Goal: Task Accomplishment & Management: Manage account settings

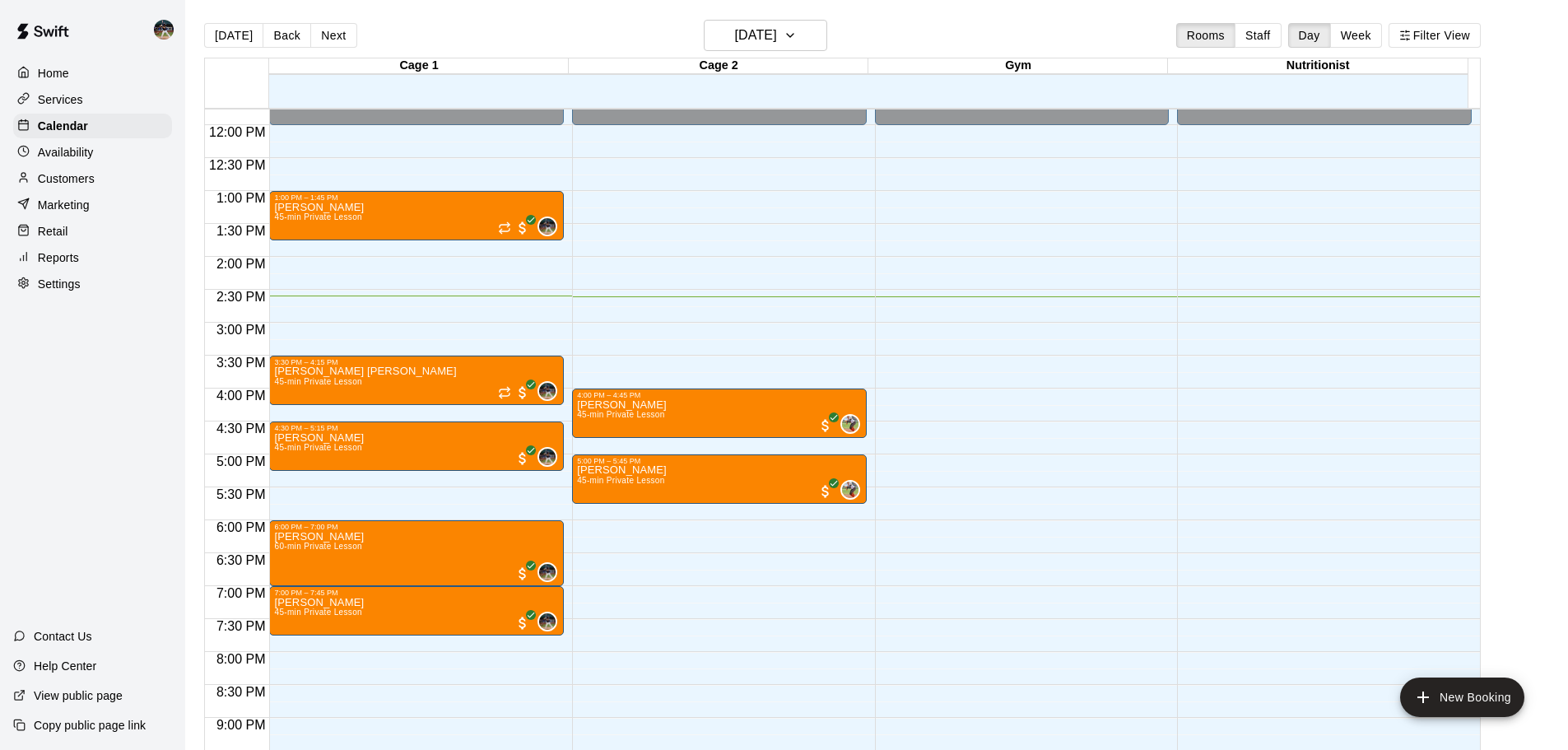
scroll to position [824, 0]
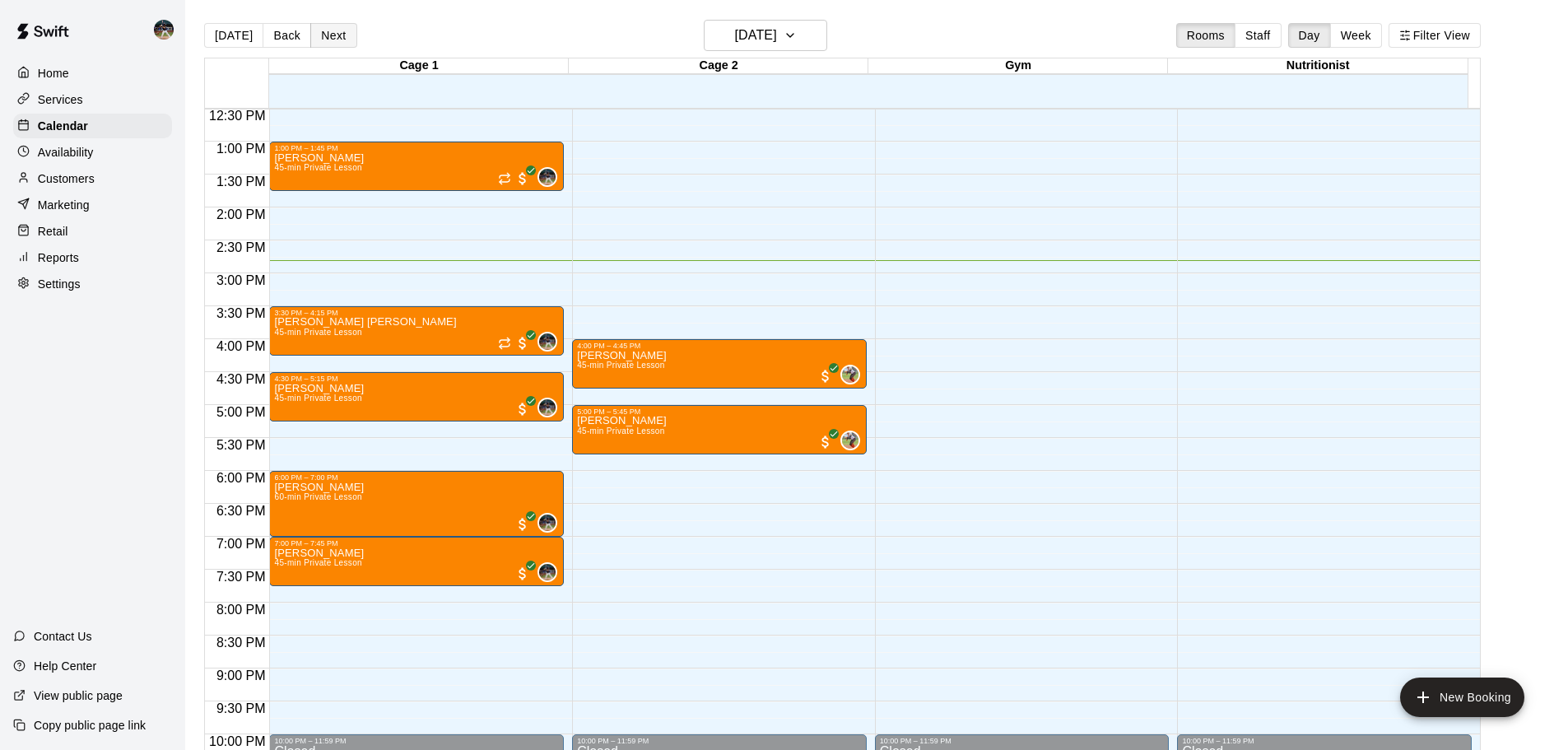
click at [313, 46] on button "Next" at bounding box center [333, 35] width 46 height 25
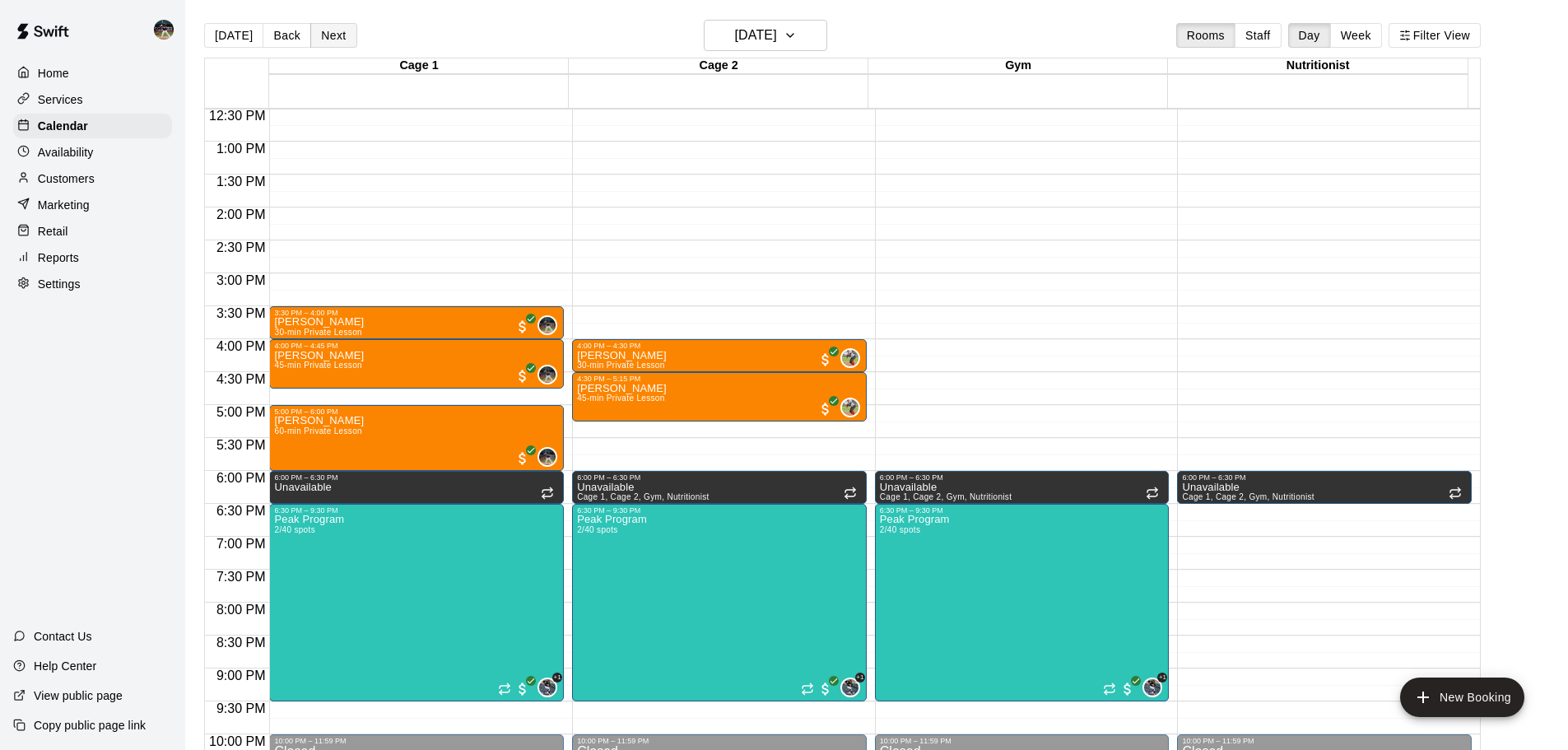
click at [343, 42] on button "Next" at bounding box center [333, 35] width 46 height 25
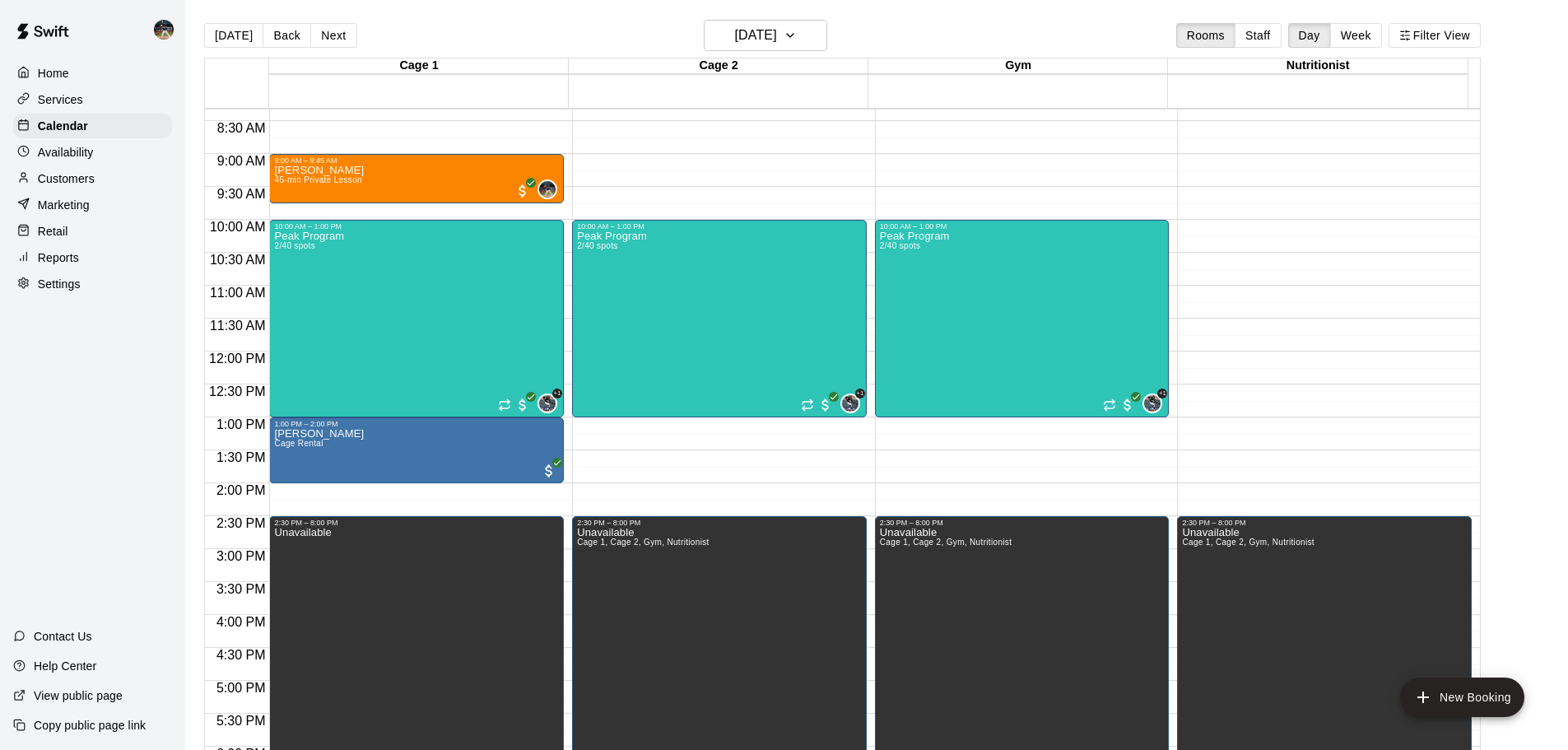
scroll to position [577, 0]
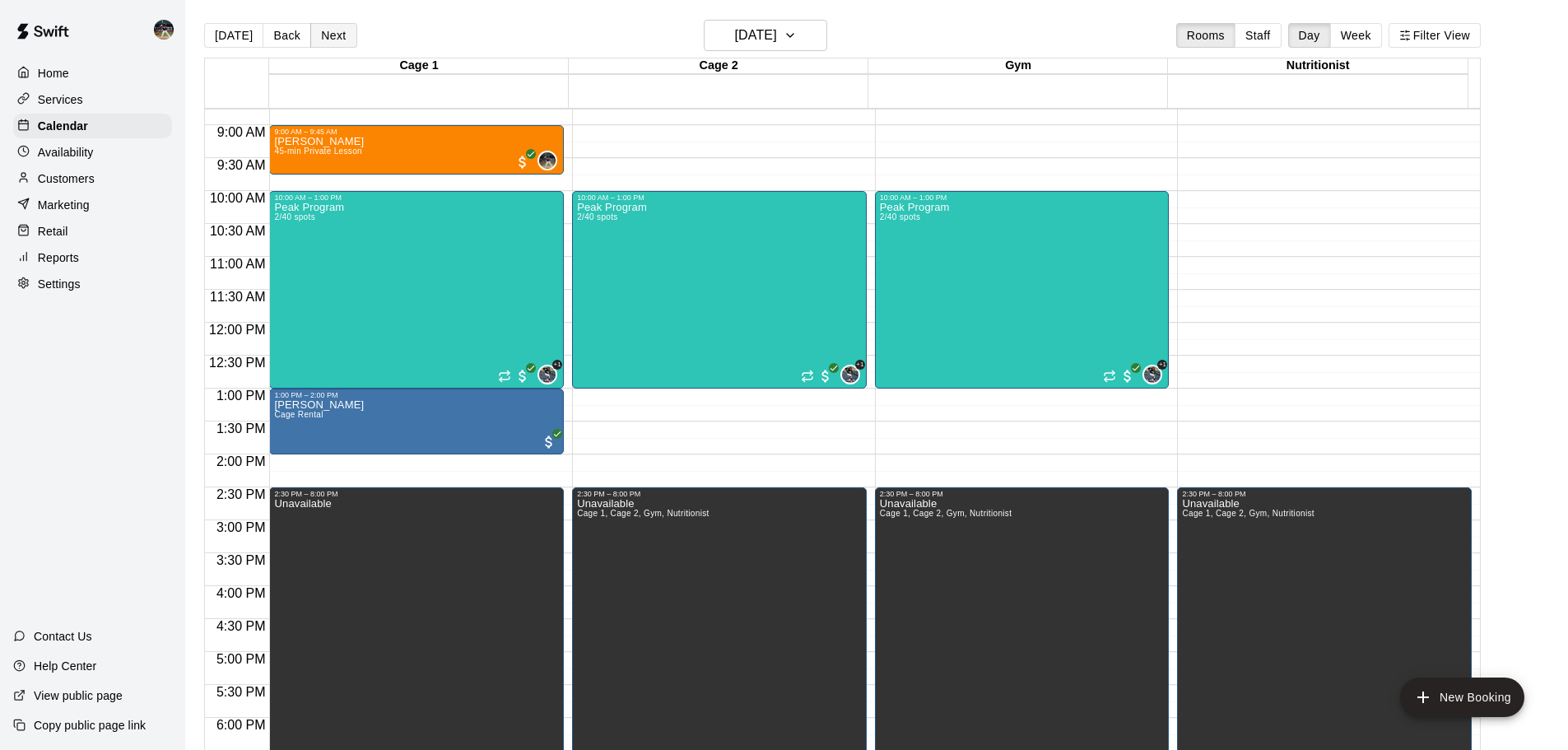
click at [323, 34] on button "Next" at bounding box center [333, 35] width 46 height 25
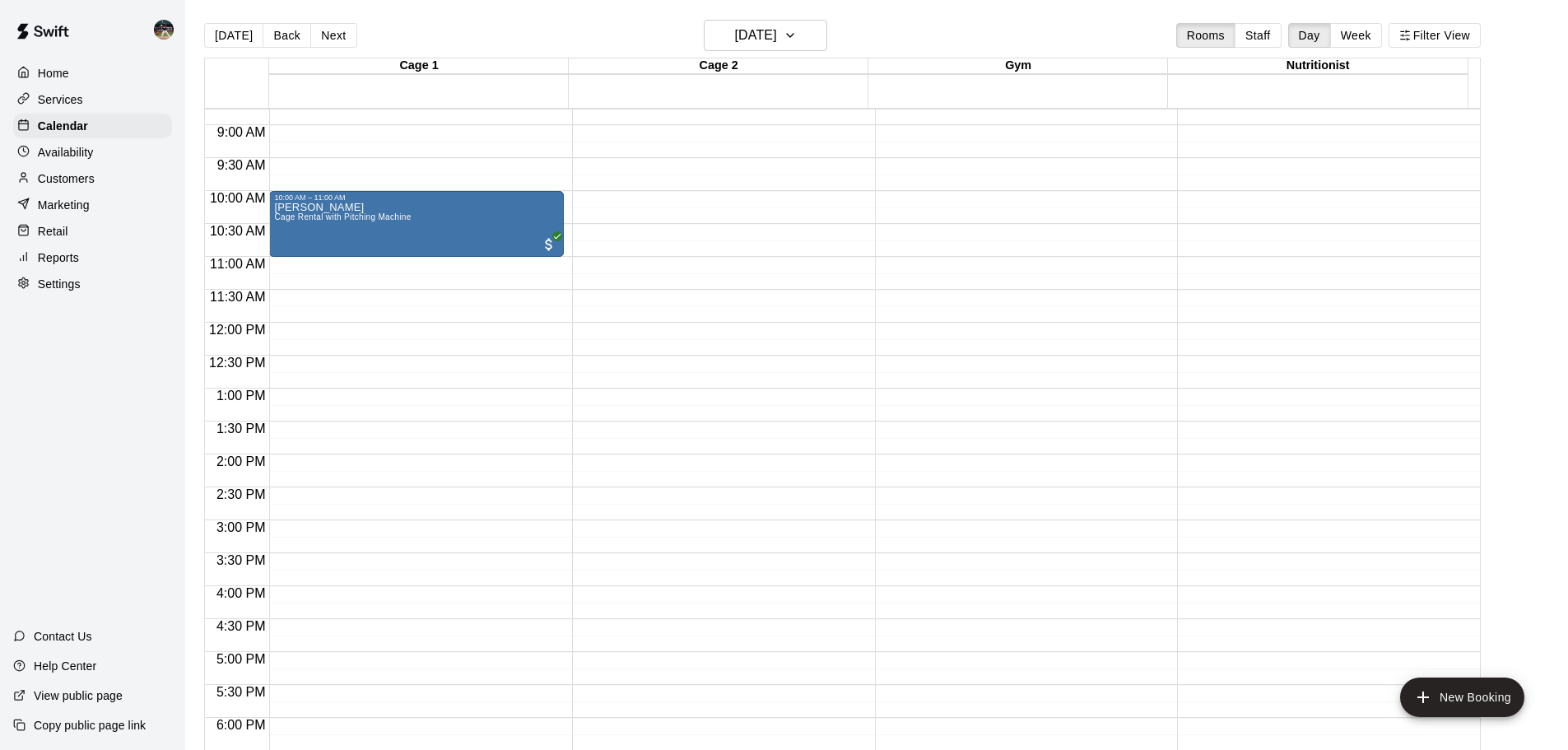
click at [316, 52] on div "[DATE] Back [DATE][DATE] Rooms Staff Day Week Filter View" at bounding box center [843, 39] width 1277 height 38
click at [316, 23] on button "Next" at bounding box center [333, 35] width 46 height 25
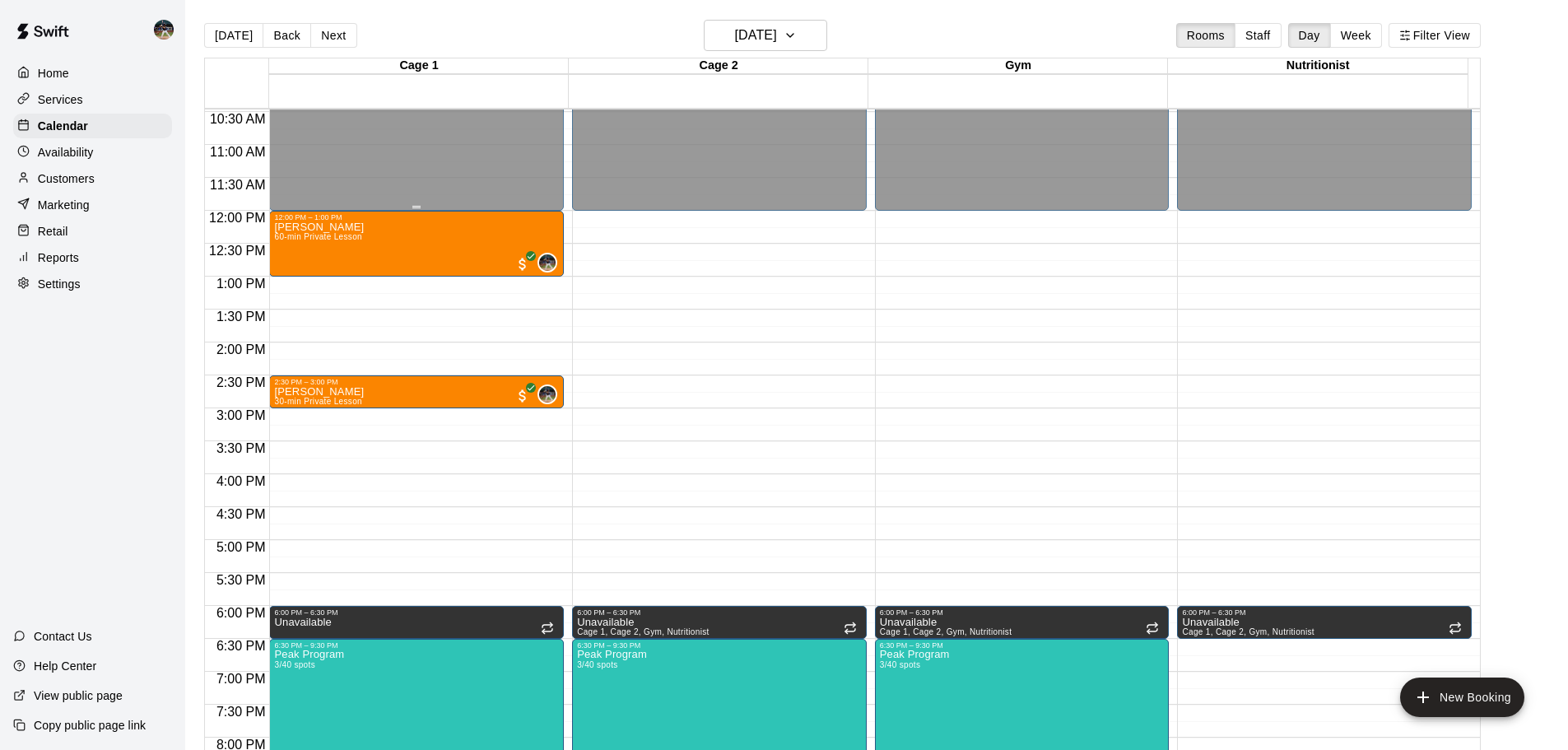
scroll to position [659, 0]
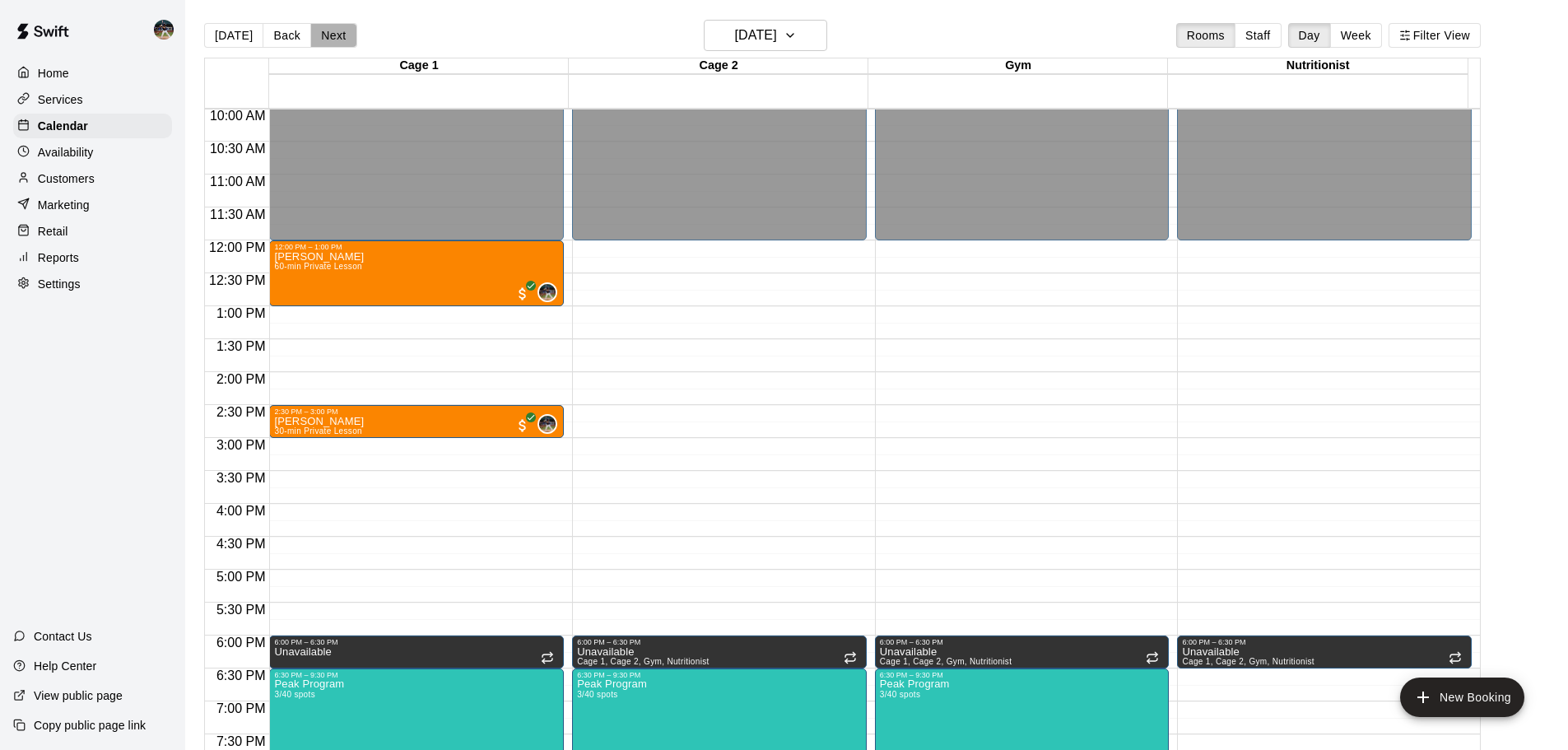
click at [321, 35] on button "Next" at bounding box center [333, 35] width 46 height 25
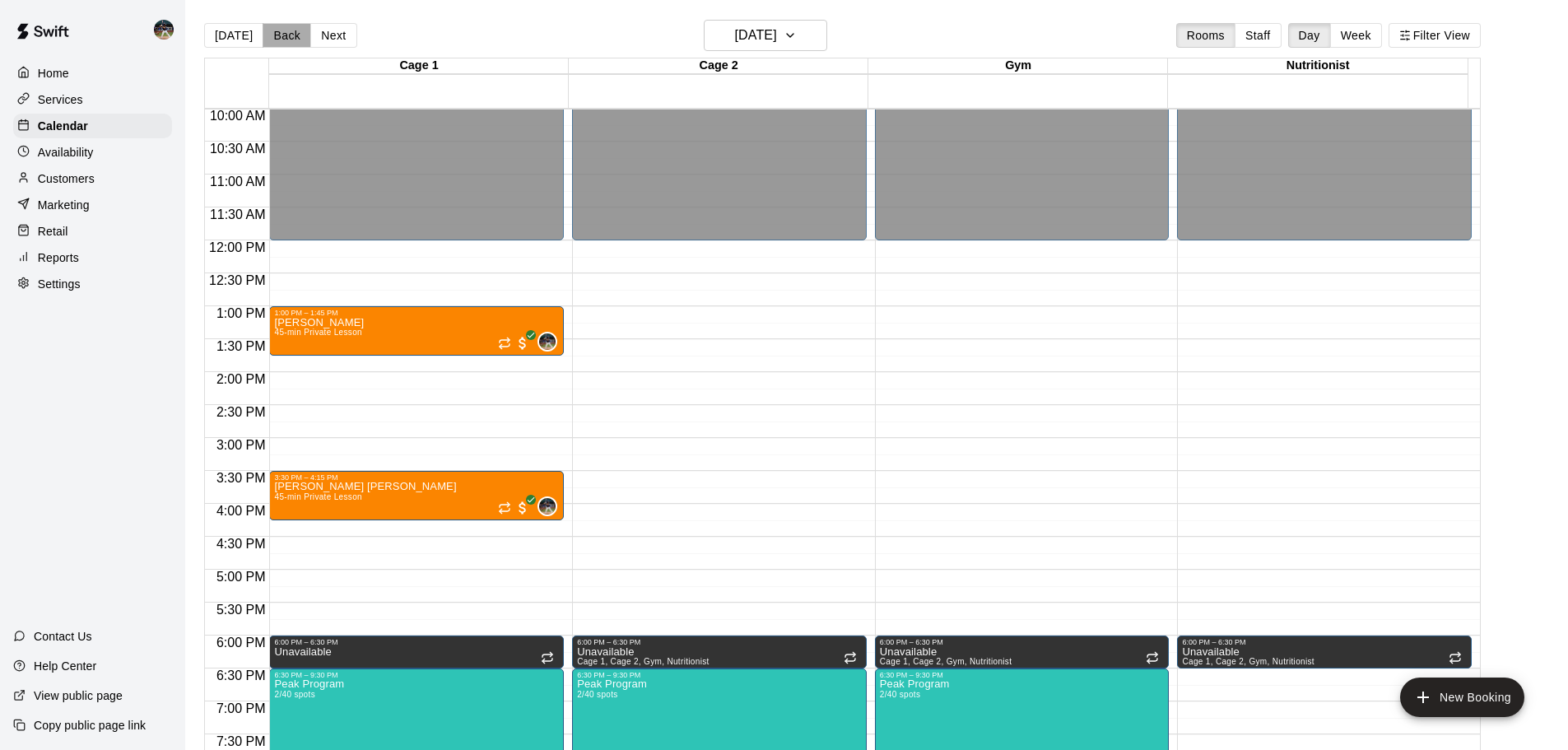
click at [287, 34] on button "Back" at bounding box center [287, 35] width 48 height 25
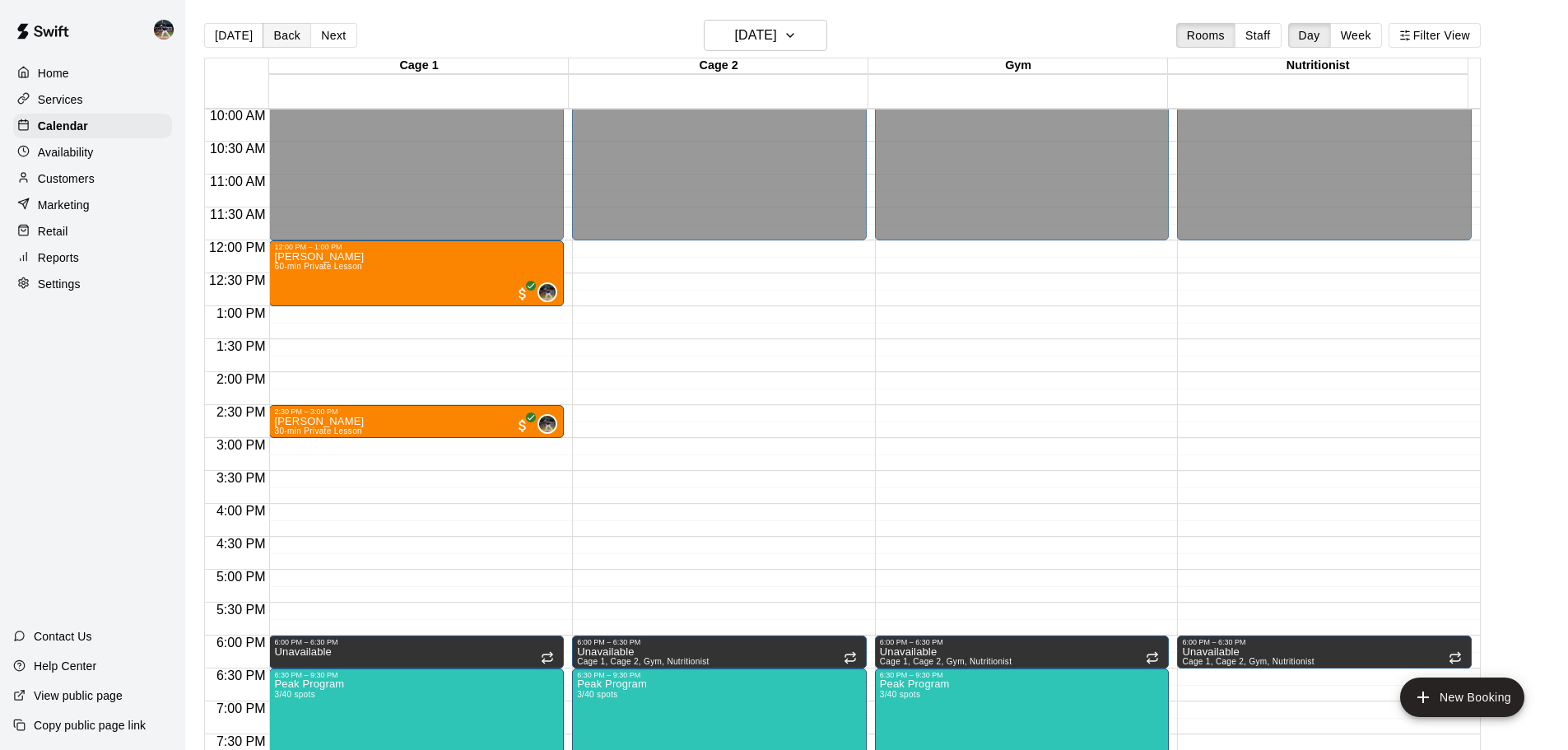
click at [286, 34] on button "Back" at bounding box center [287, 35] width 48 height 25
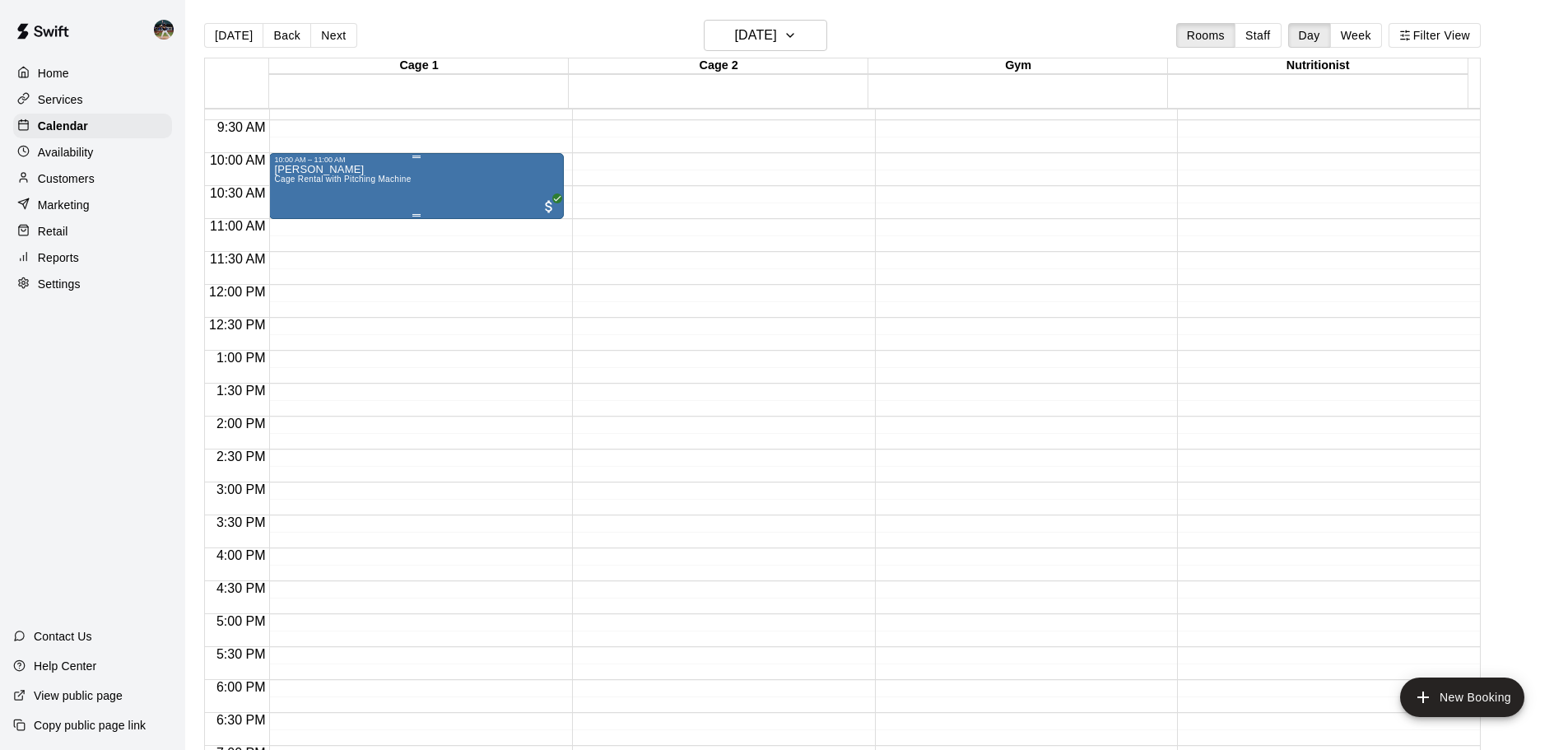
scroll to position [577, 0]
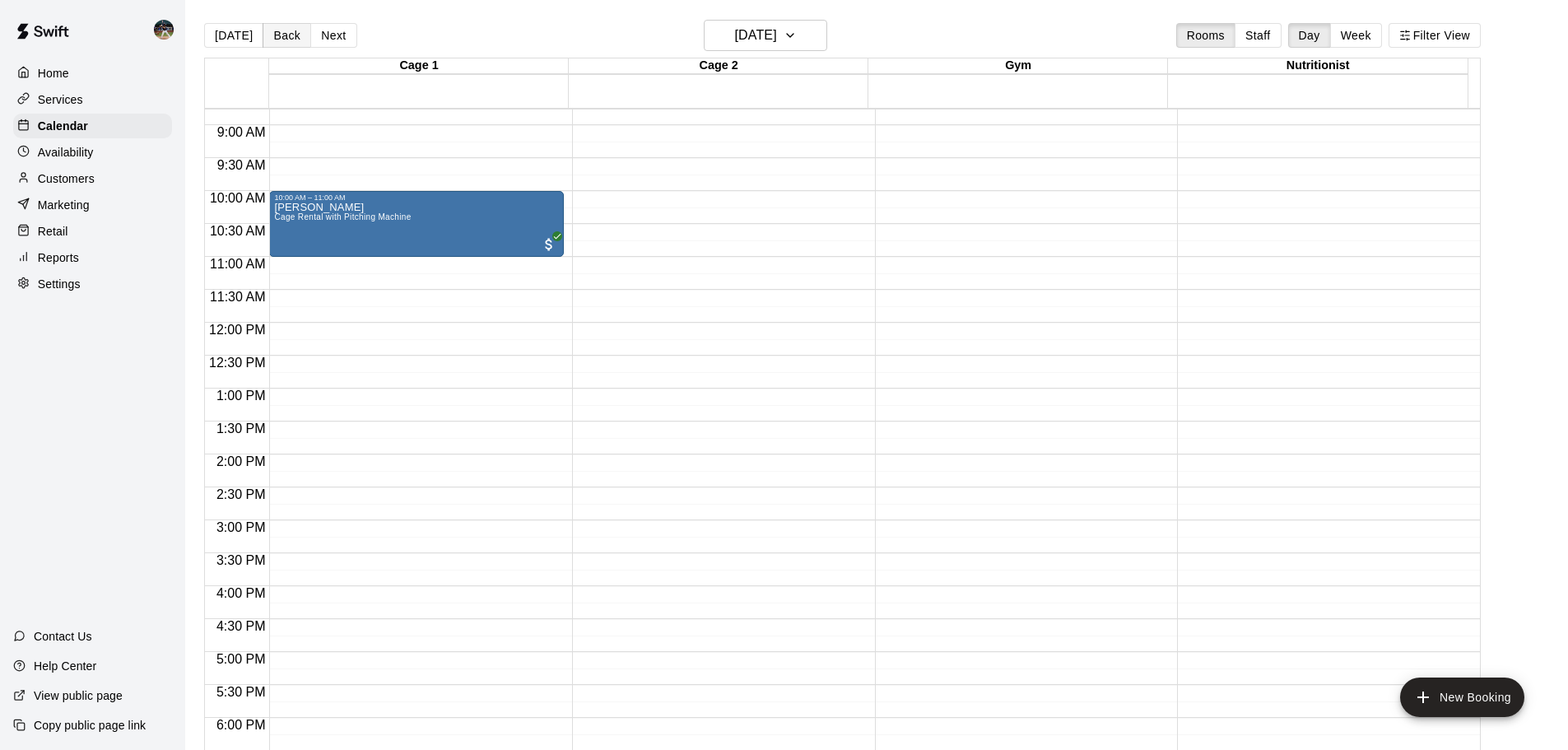
click at [302, 38] on button "Back" at bounding box center [287, 35] width 48 height 25
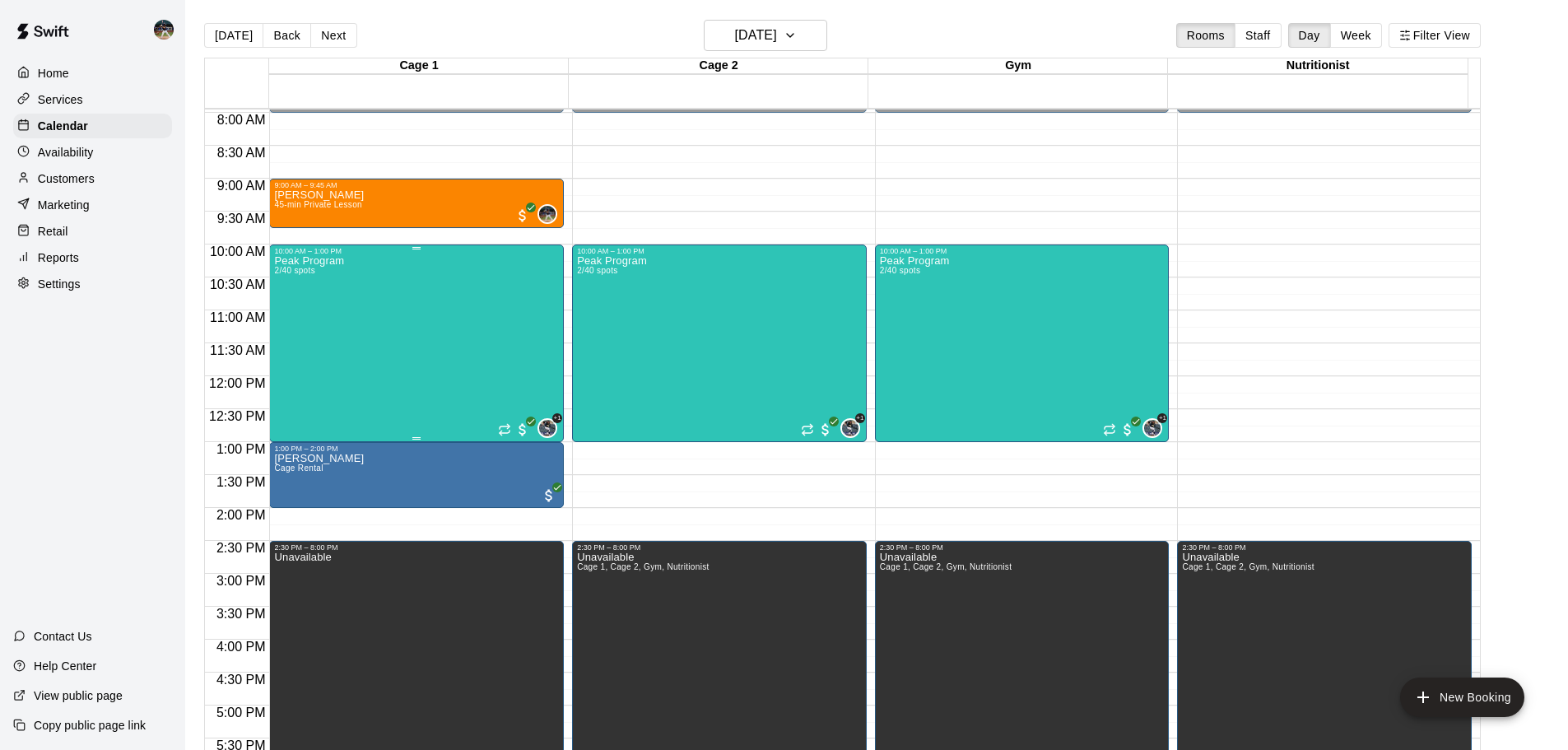
scroll to position [412, 0]
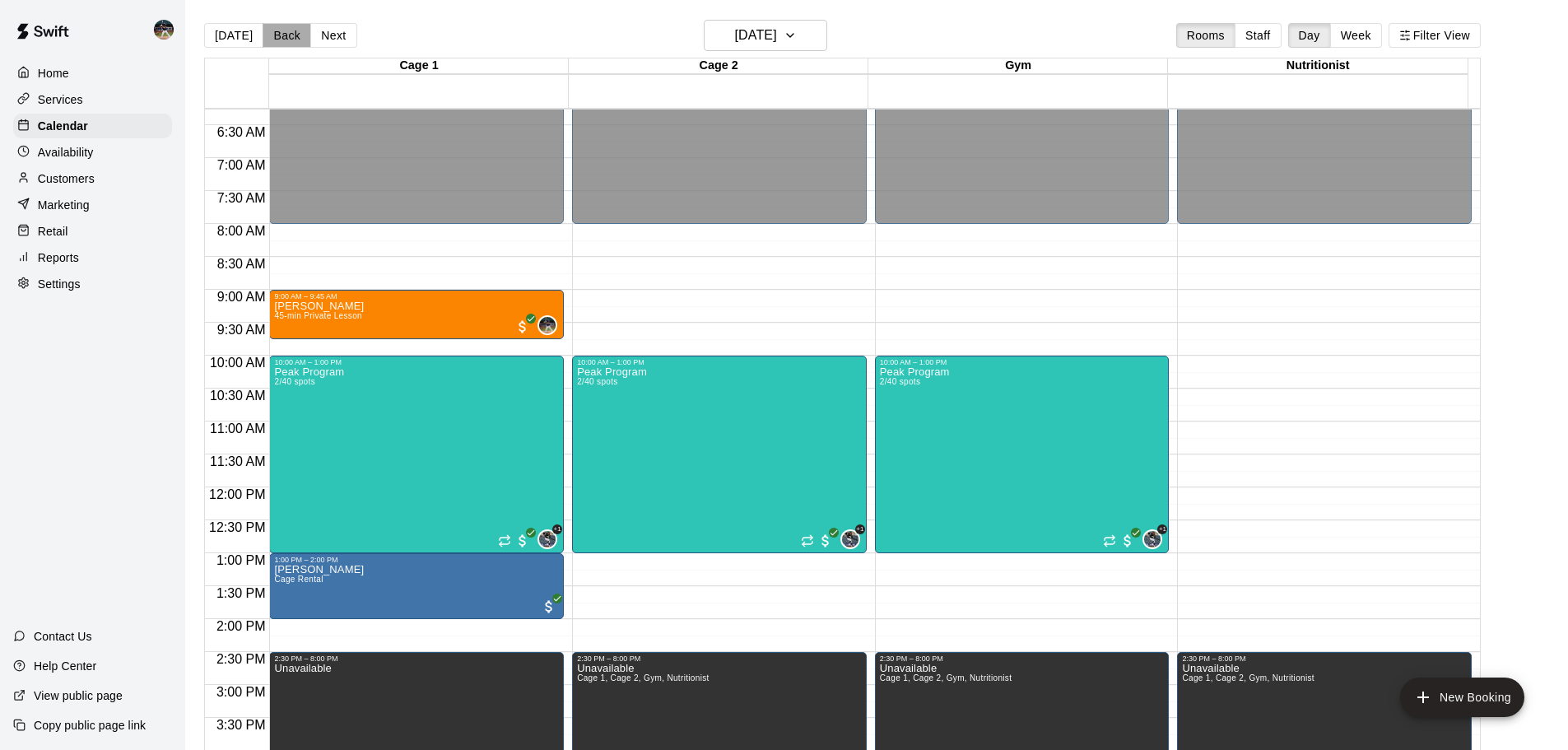
click at [279, 38] on button "Back" at bounding box center [287, 35] width 48 height 25
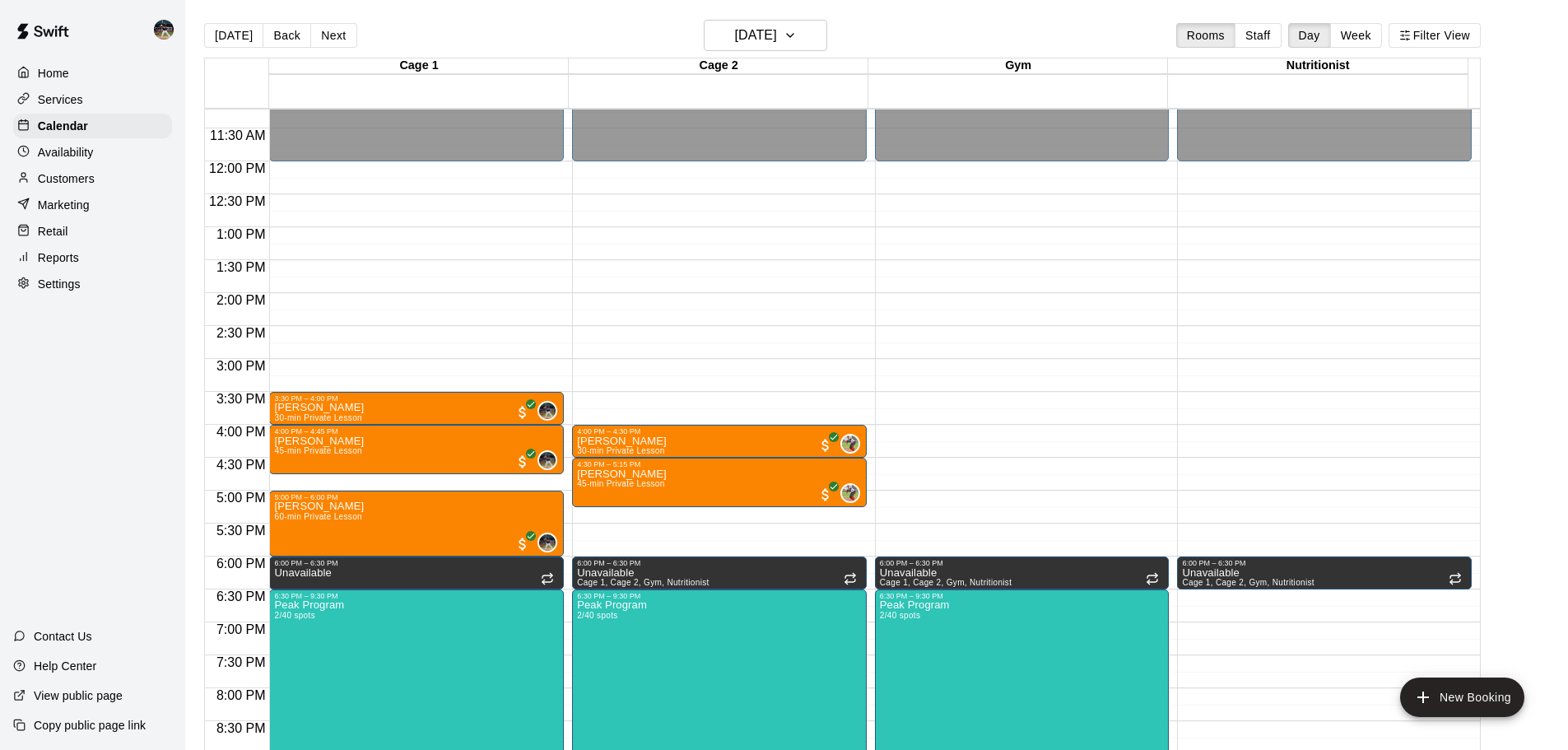
scroll to position [659, 0]
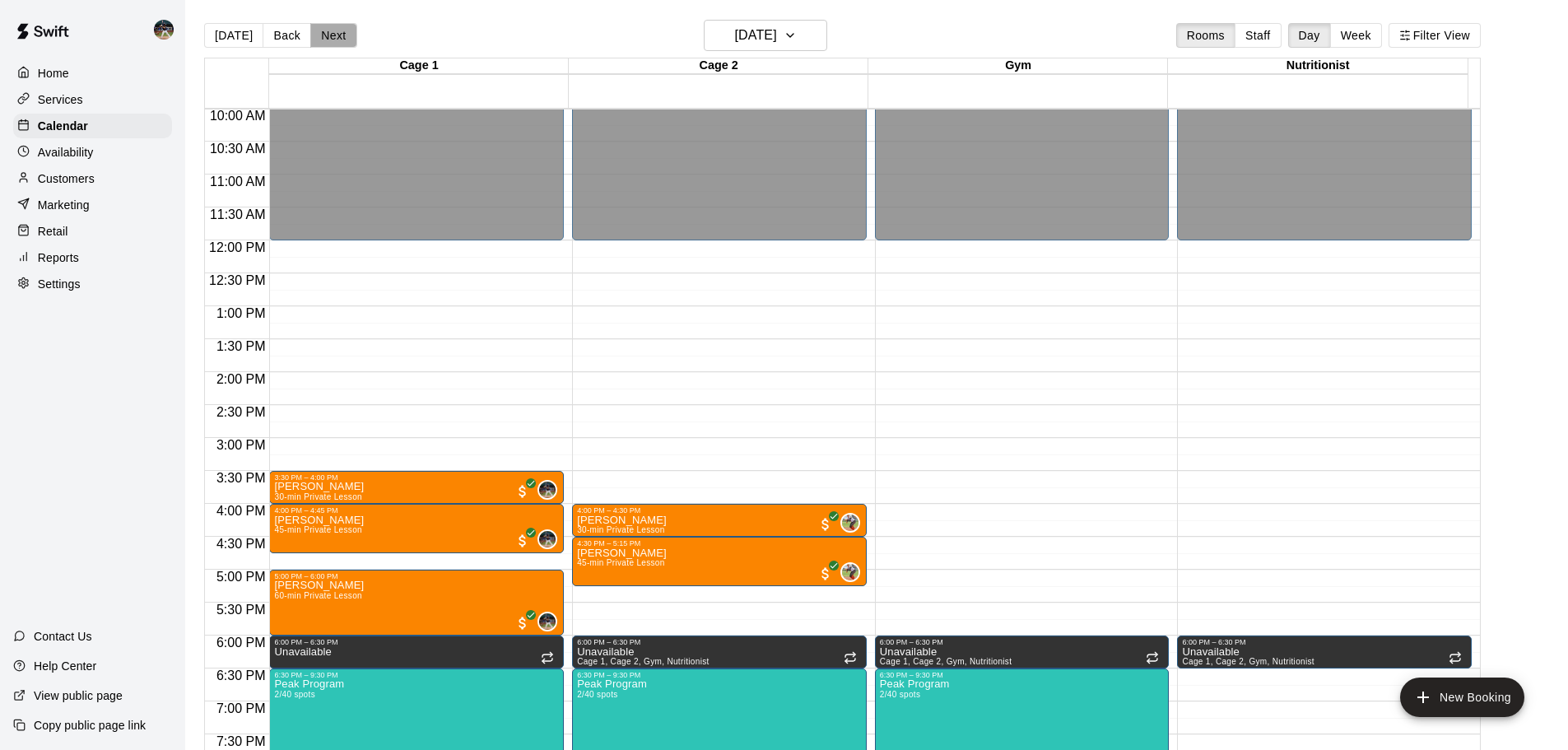
click at [331, 36] on button "Next" at bounding box center [333, 35] width 46 height 25
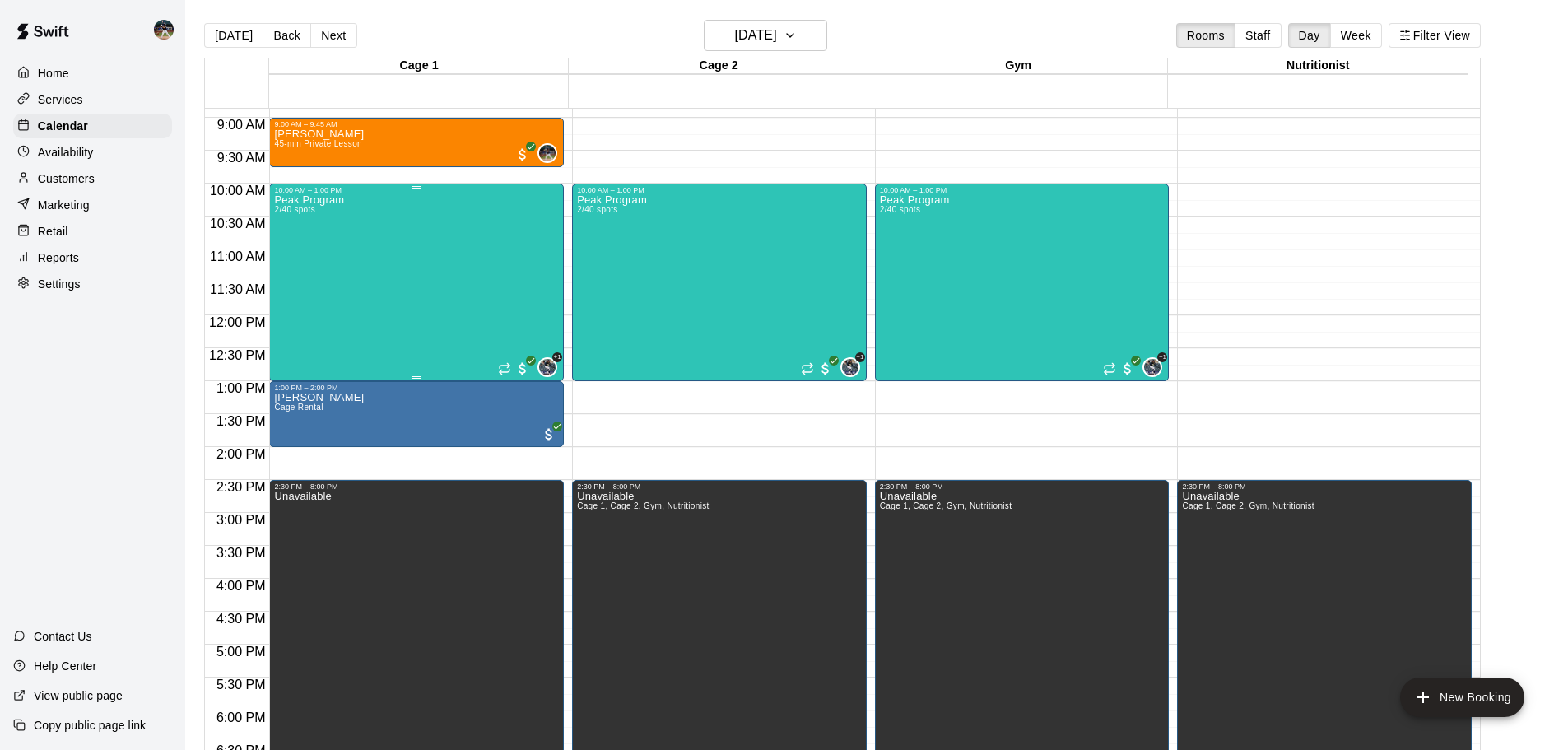
scroll to position [495, 0]
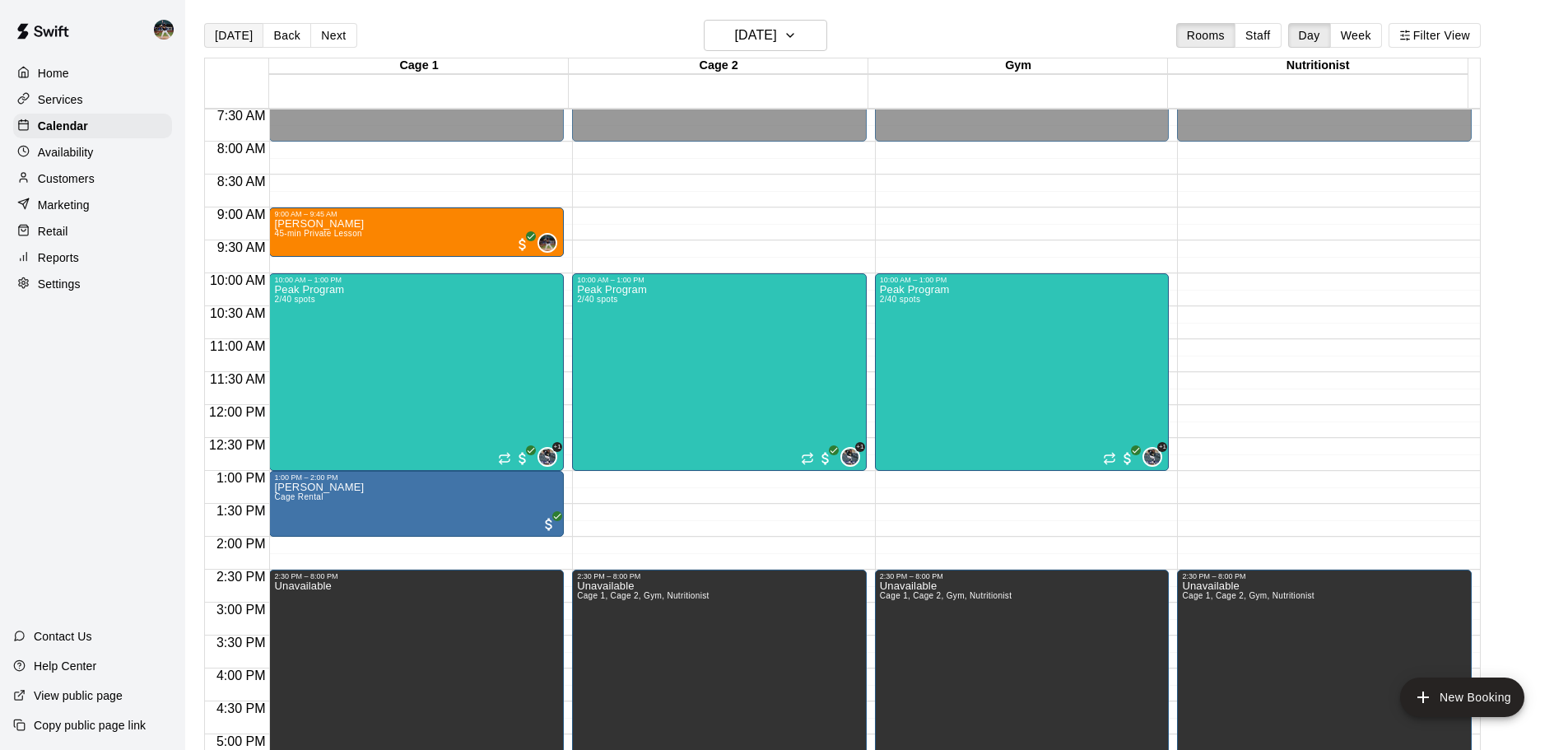
click at [232, 46] on button "[DATE]" at bounding box center [234, 35] width 59 height 25
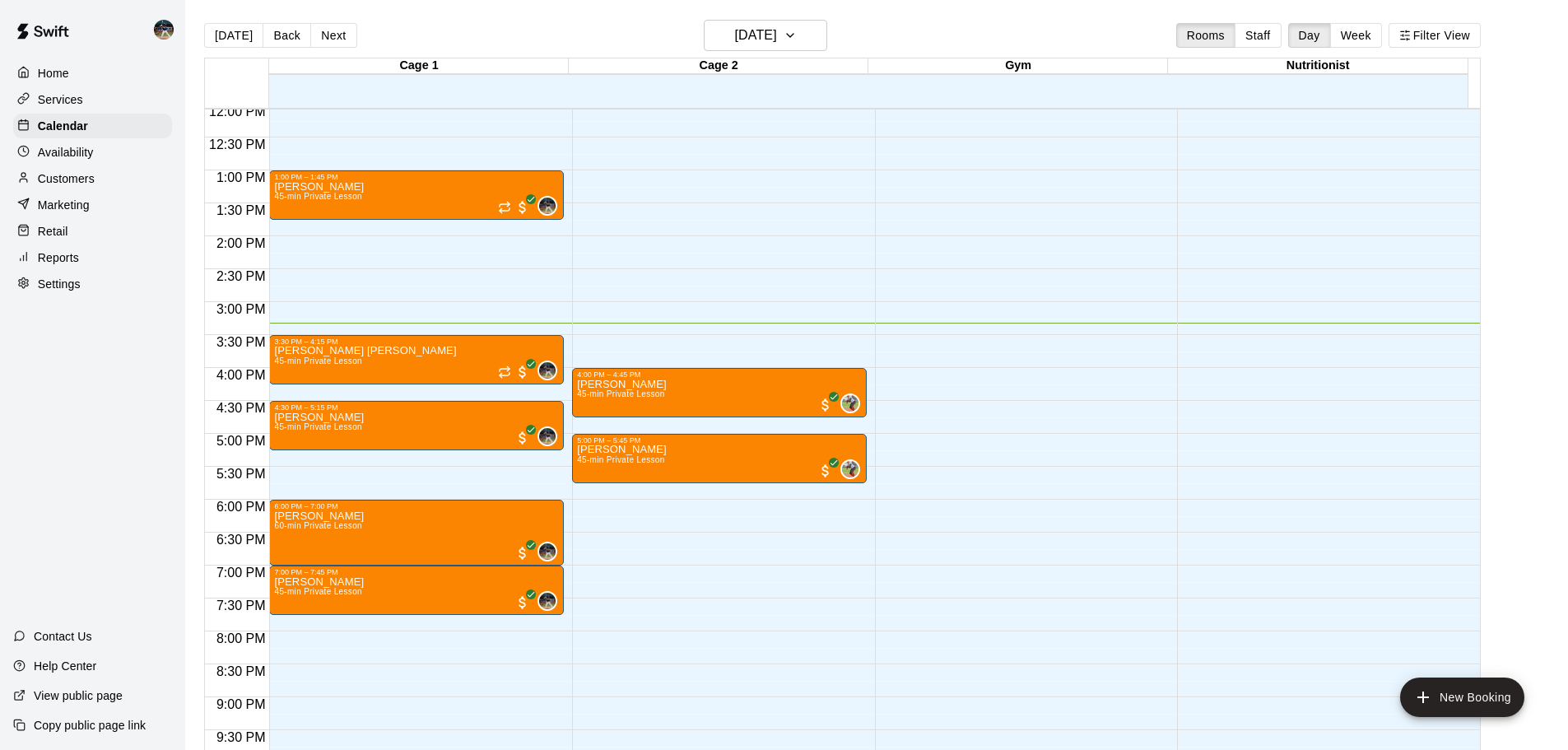
scroll to position [824, 0]
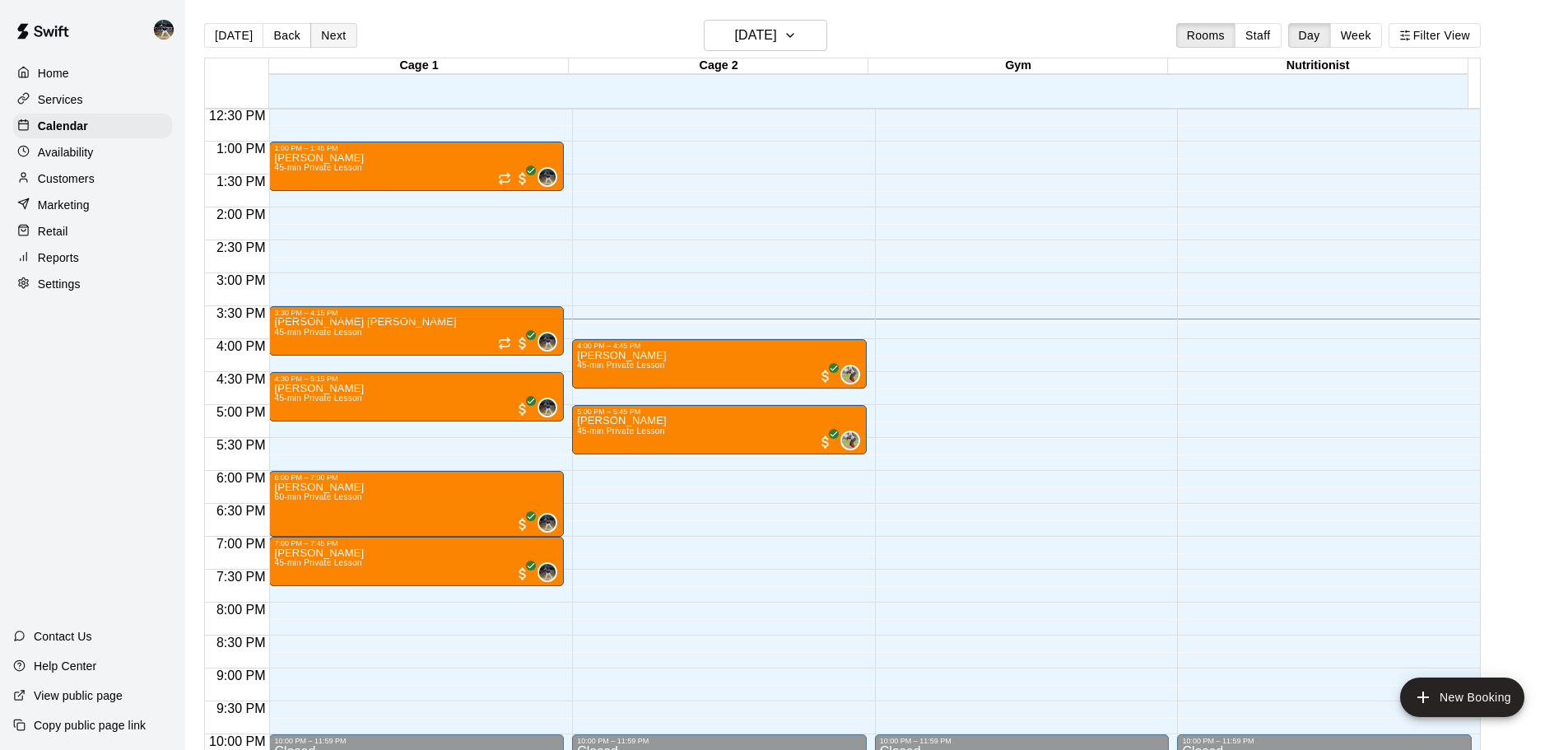
click at [338, 46] on button "Next" at bounding box center [333, 35] width 46 height 25
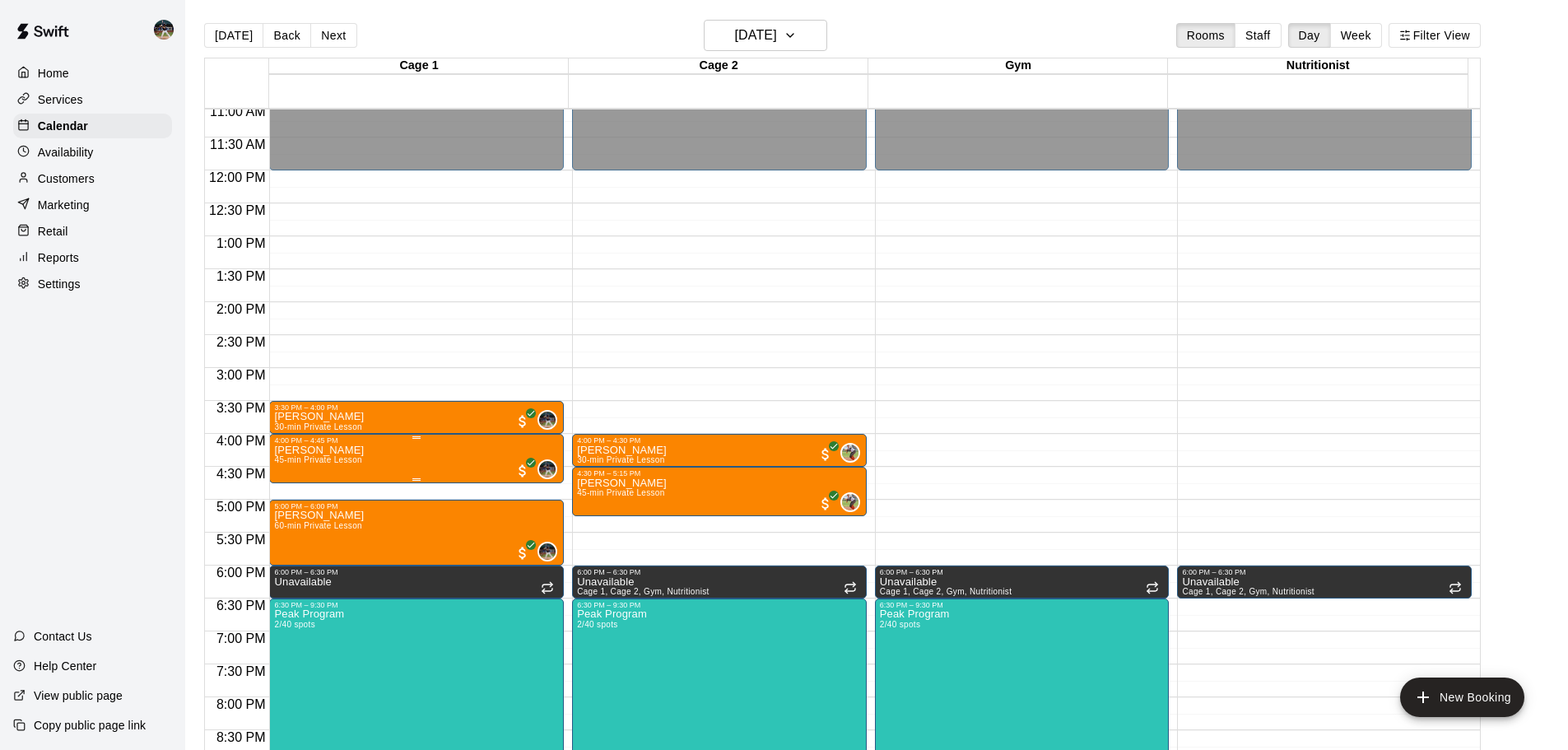
scroll to position [758, 0]
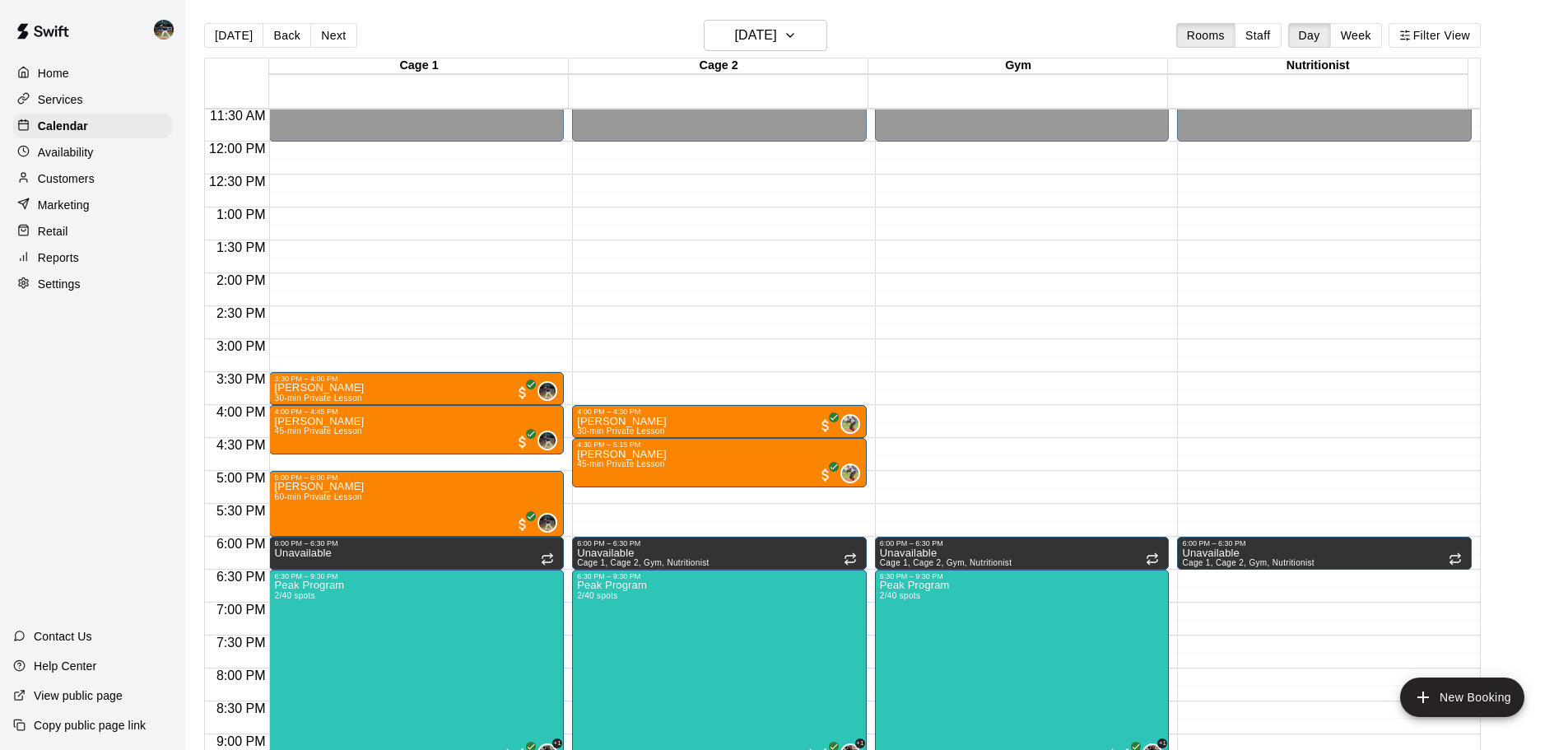
click at [94, 191] on div "Customers" at bounding box center [92, 178] width 159 height 25
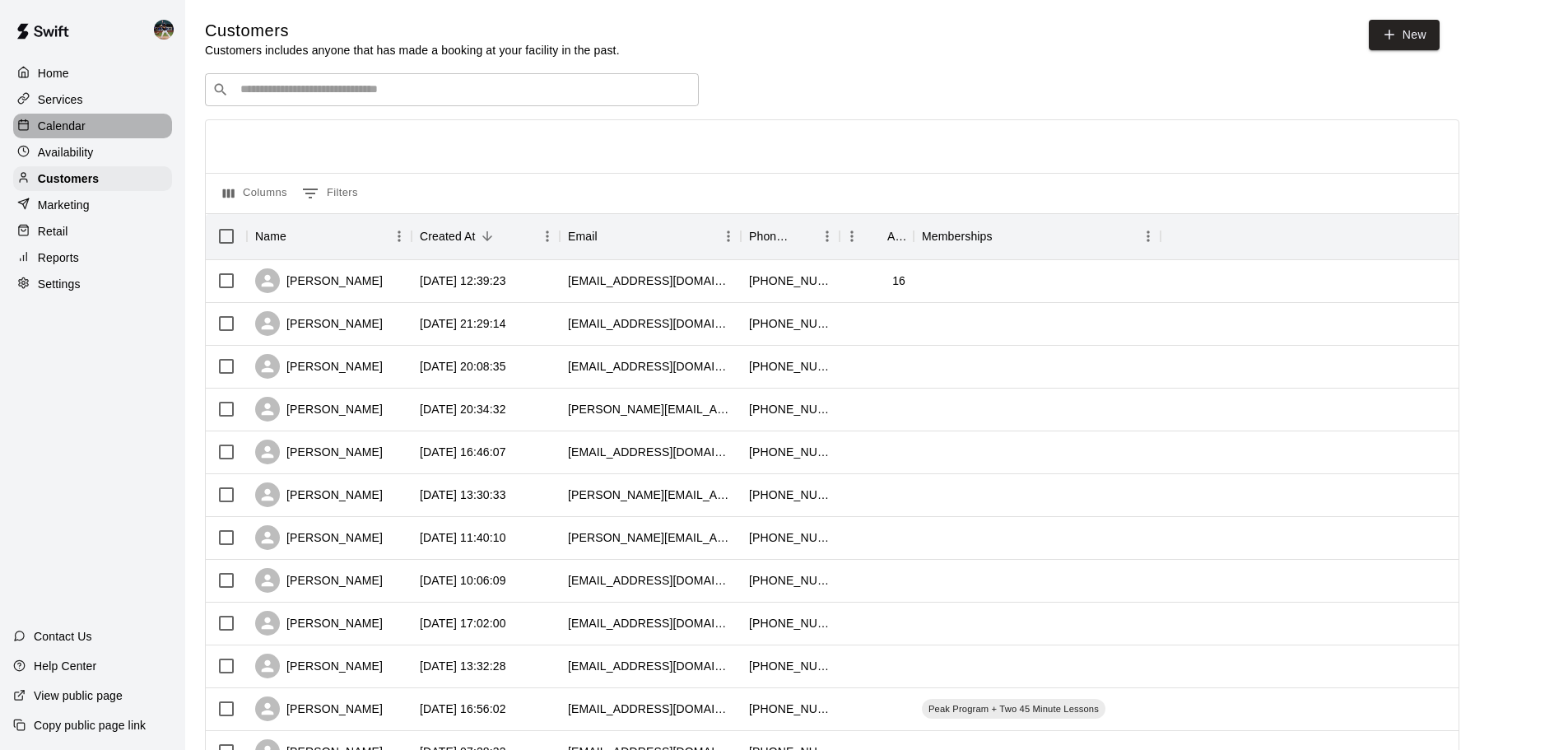
click at [64, 129] on p "Calendar" at bounding box center [61, 125] width 47 height 17
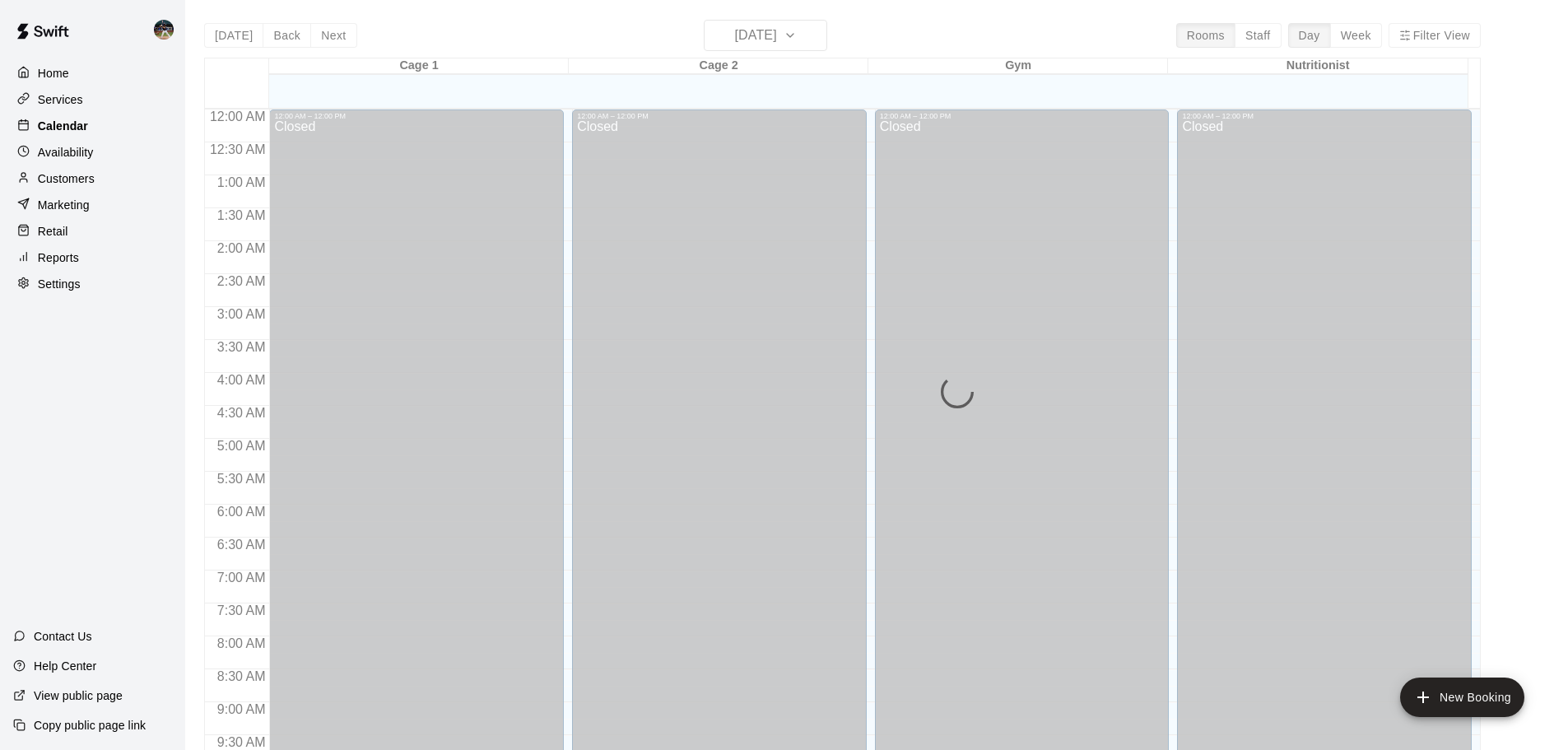
scroll to position [872, 0]
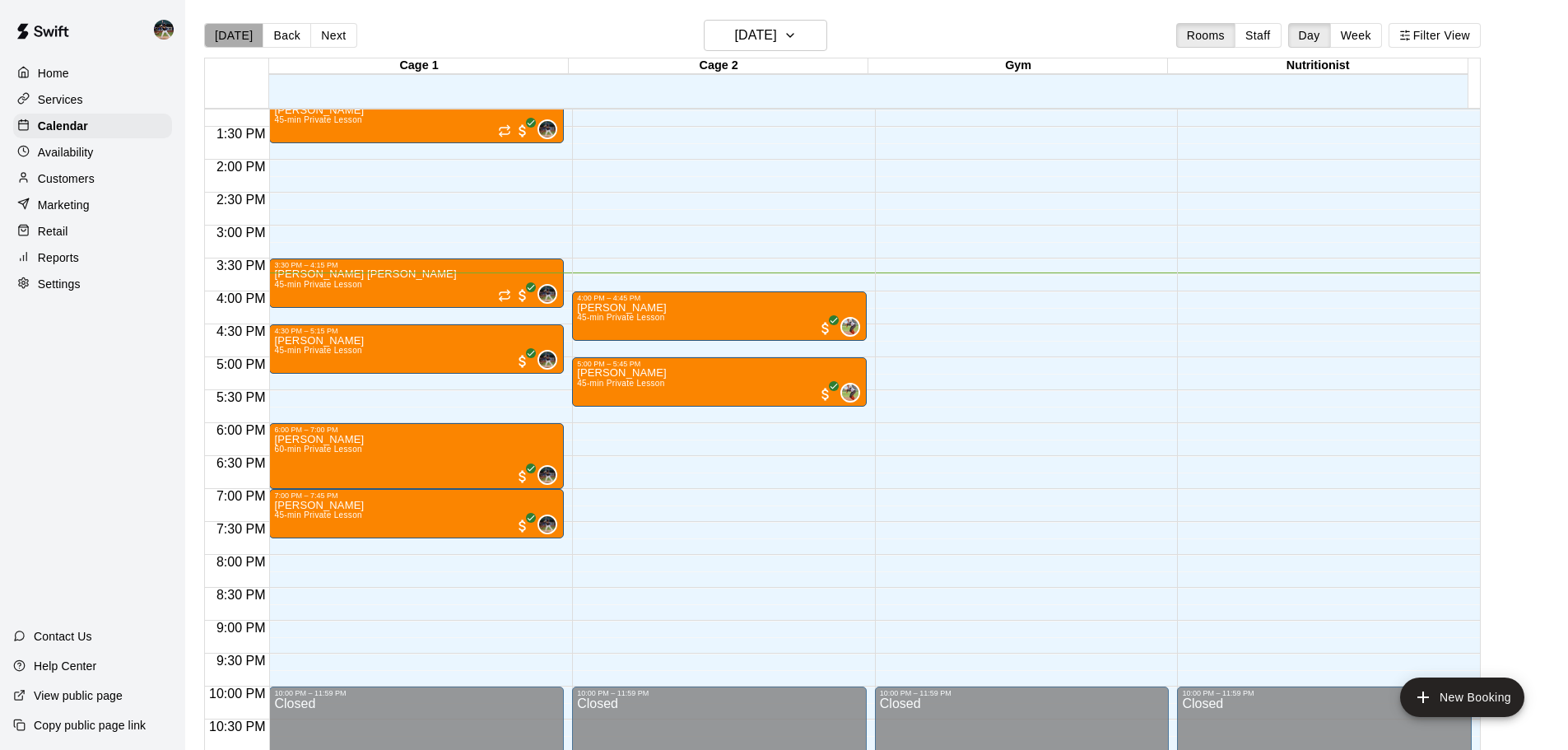
click at [238, 40] on button "[DATE]" at bounding box center [234, 35] width 59 height 25
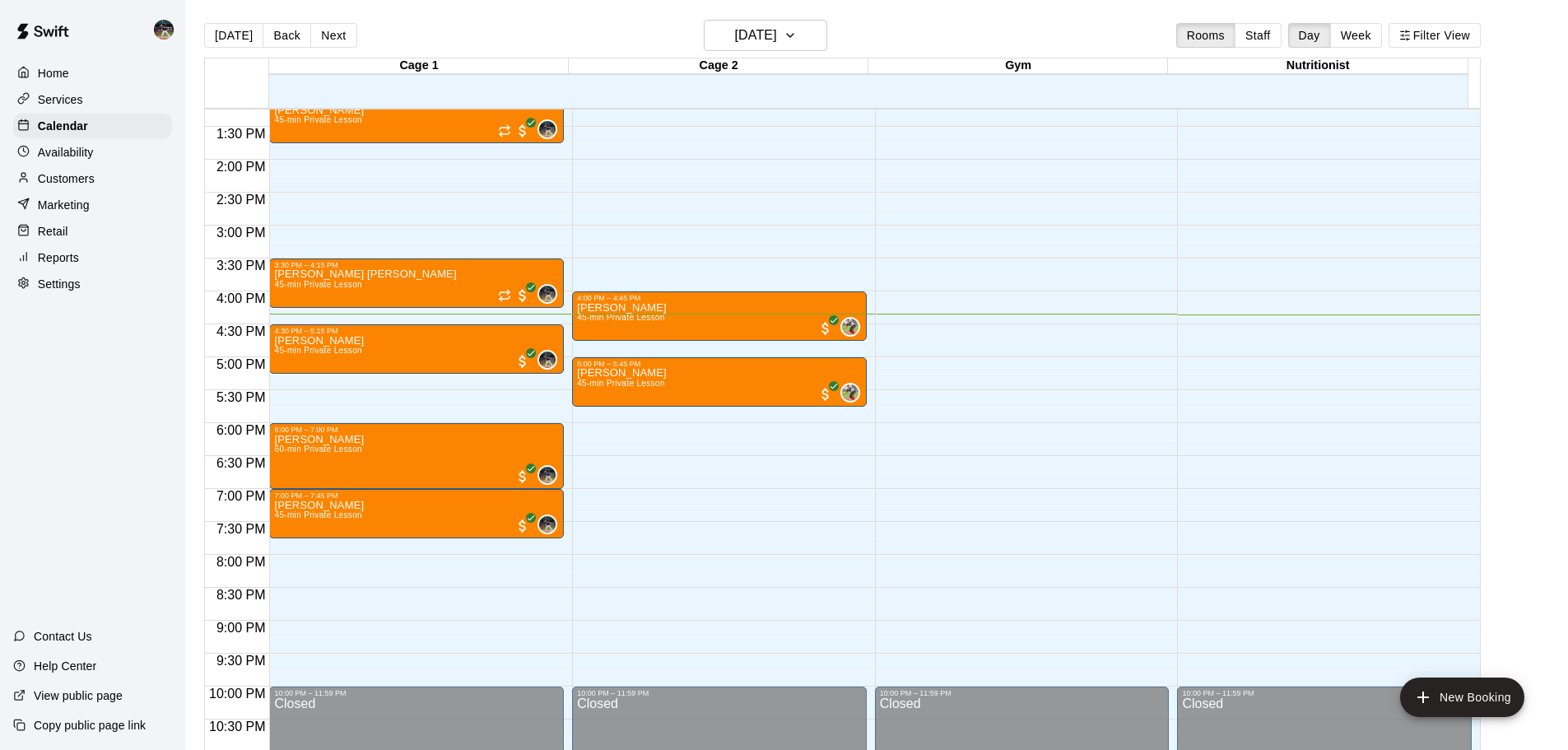
click at [316, 36] on button "Next" at bounding box center [333, 35] width 46 height 25
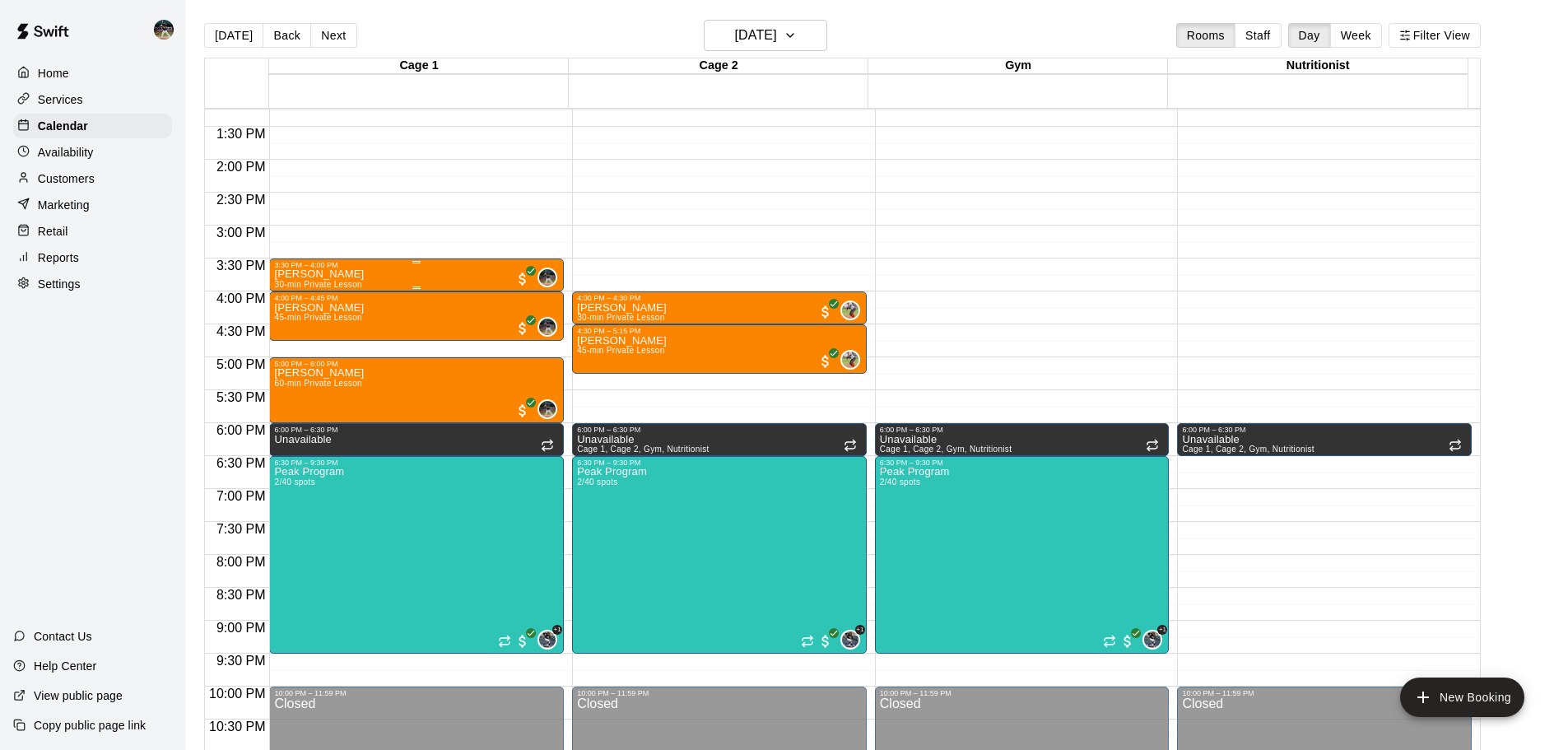
click at [364, 274] on p "[PERSON_NAME]" at bounding box center [318, 274] width 90 height 0
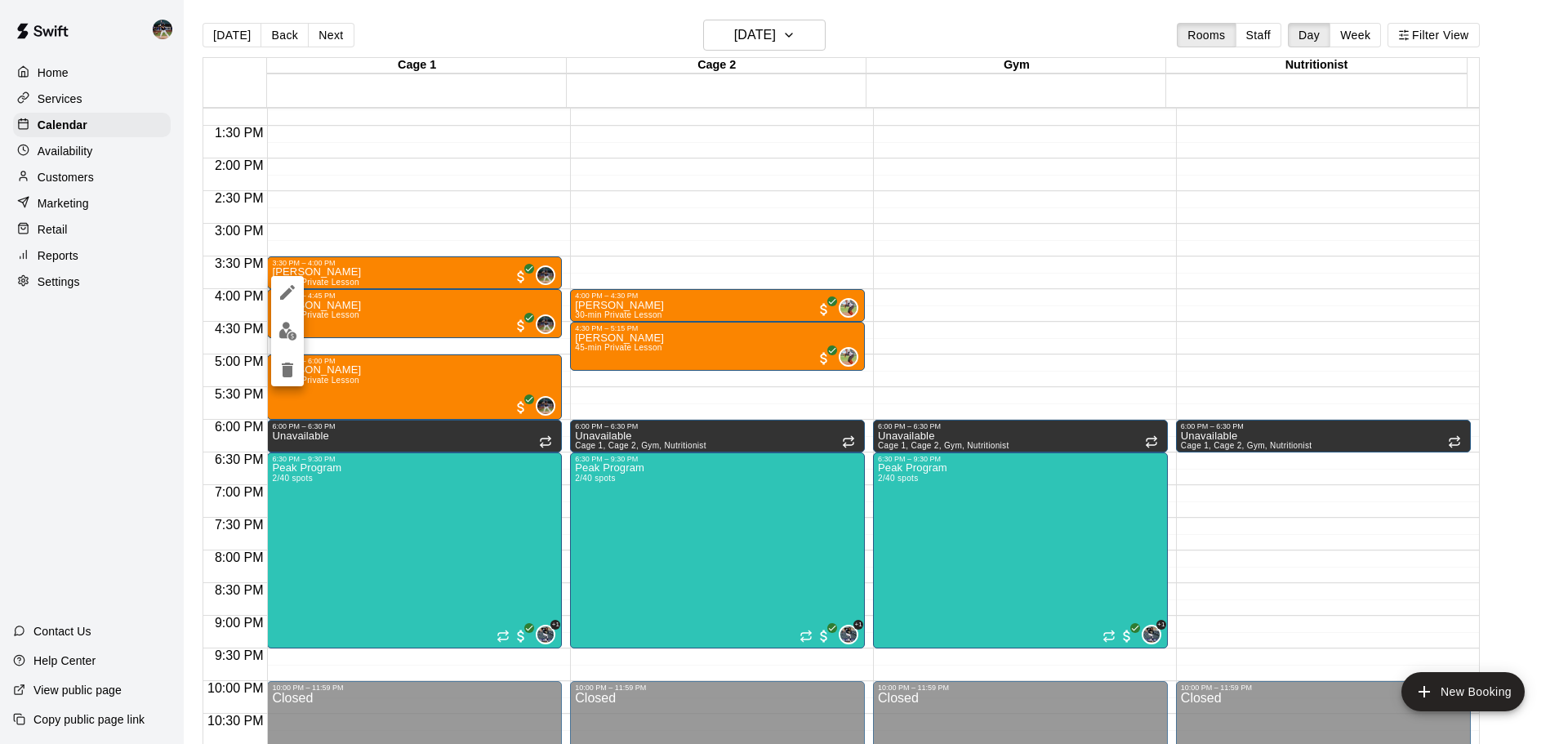
click at [287, 368] on icon "delete" at bounding box center [287, 370] width 12 height 15
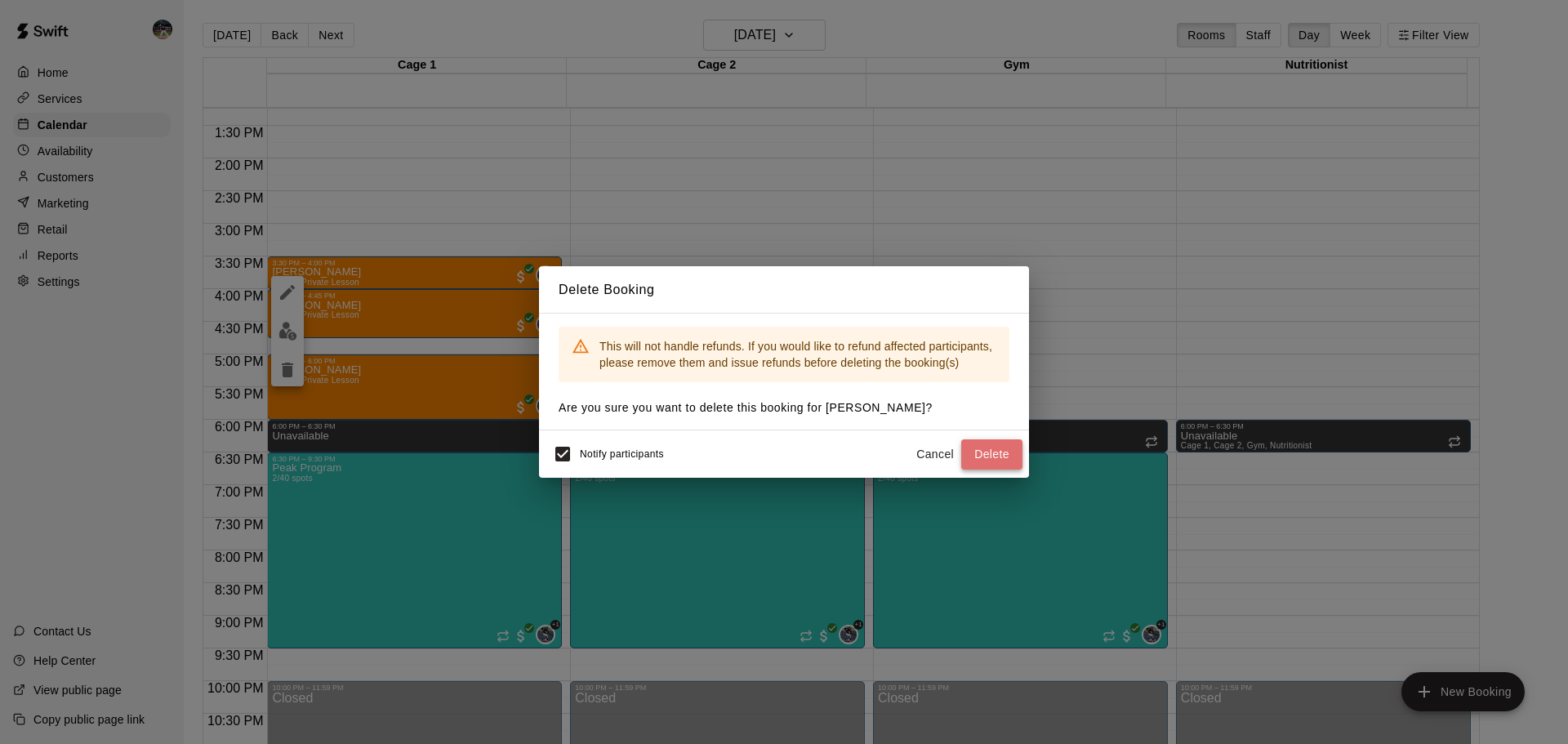
click at [990, 454] on button "Delete" at bounding box center [991, 454] width 61 height 30
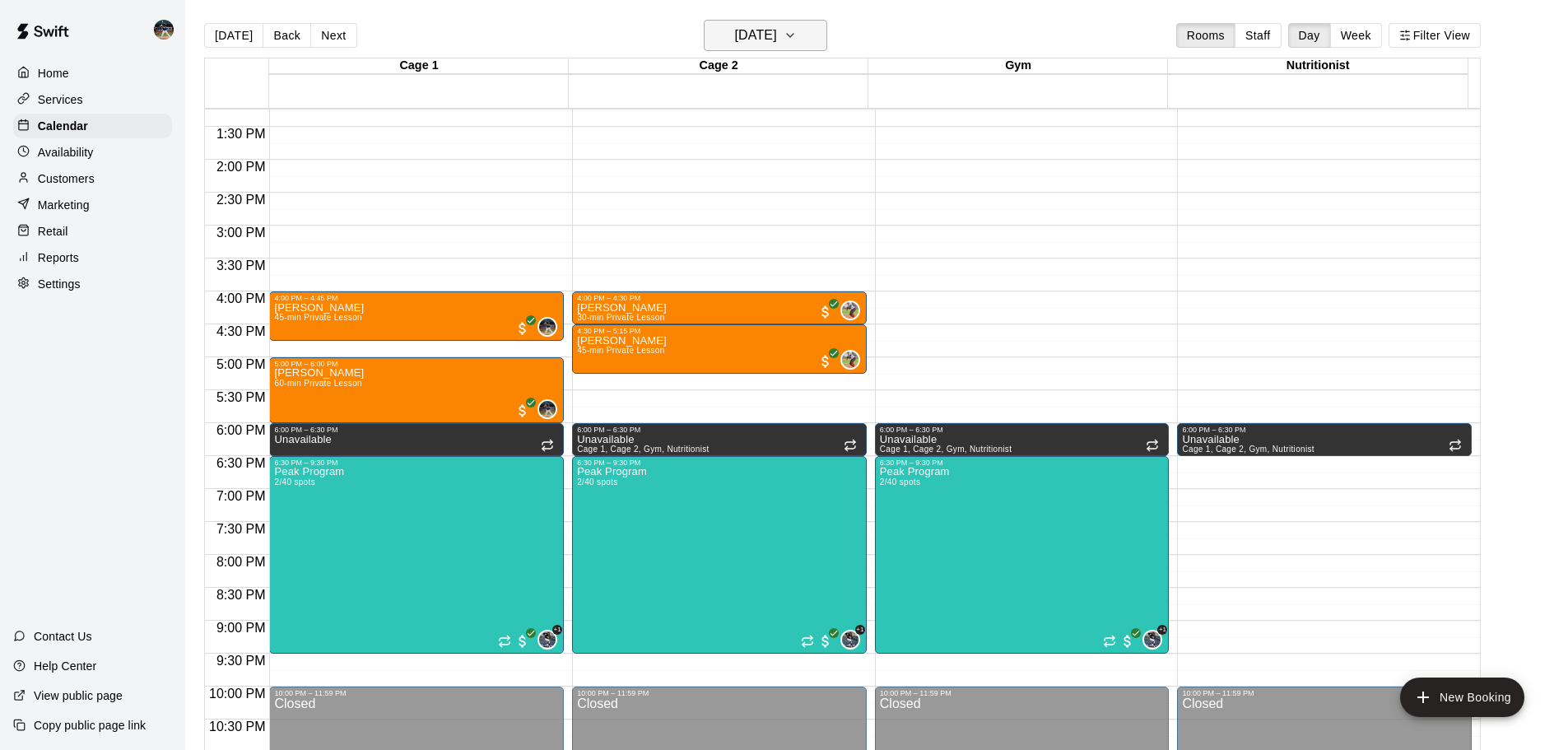
click at [793, 35] on icon "button" at bounding box center [789, 35] width 7 height 3
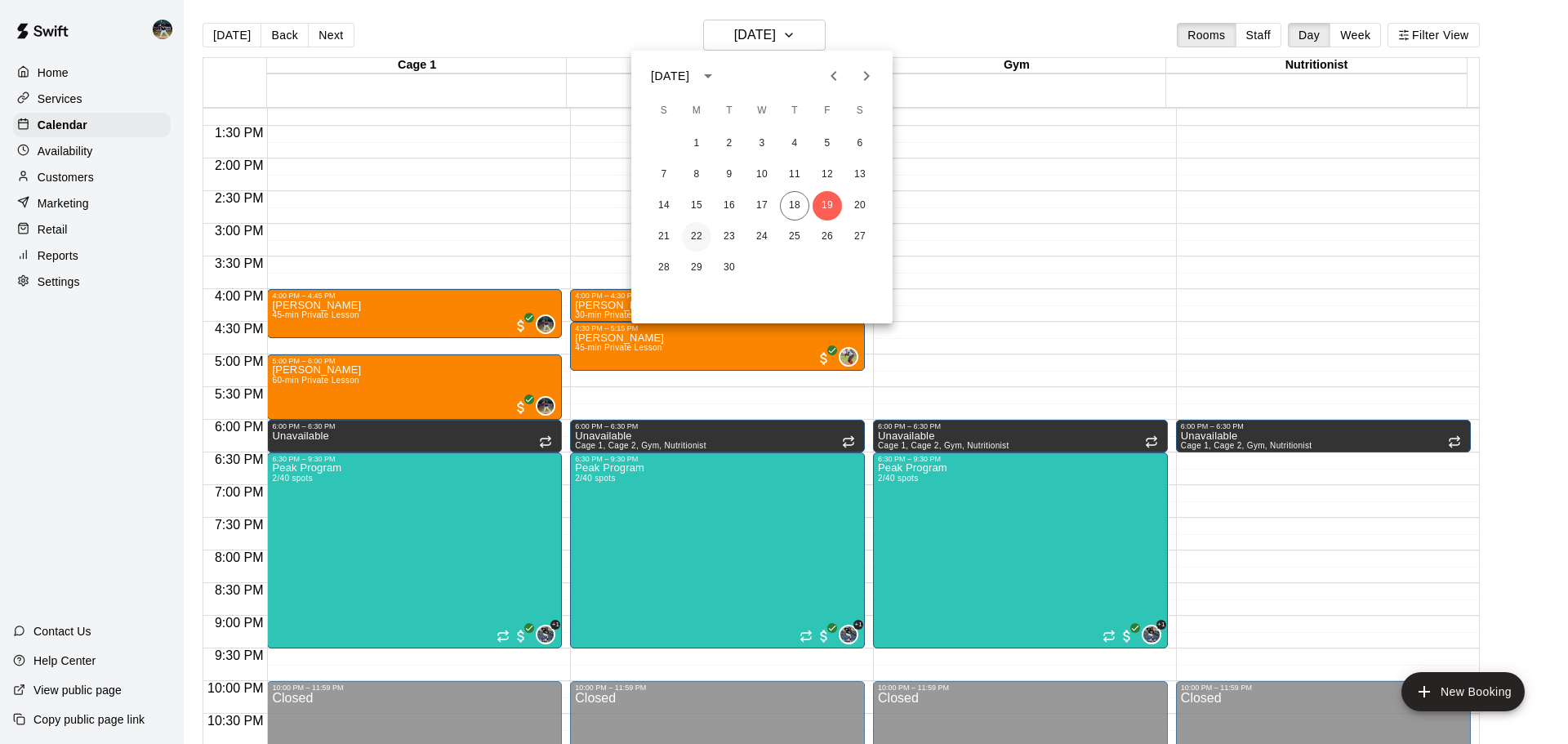
click at [698, 228] on button "22" at bounding box center [697, 237] width 29 height 29
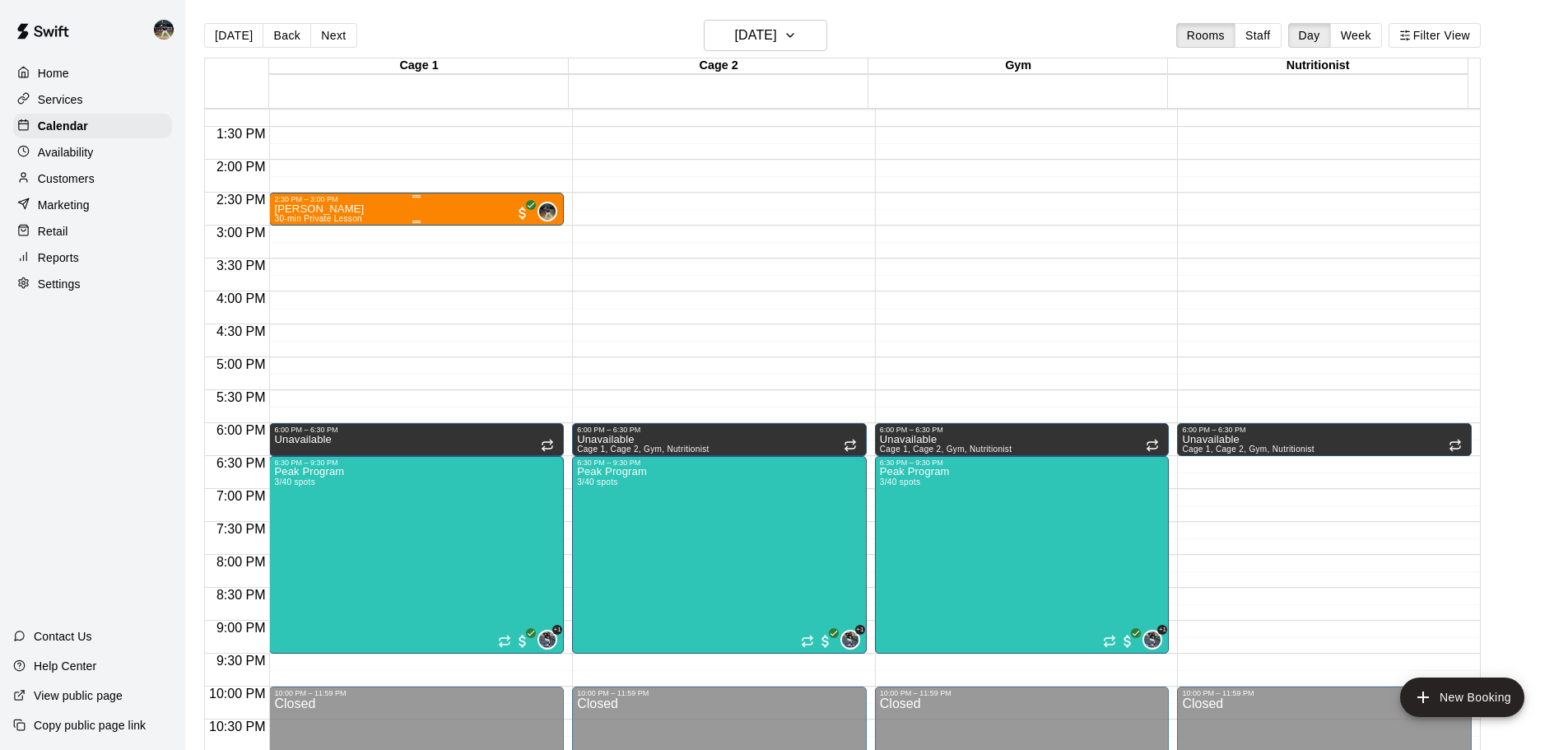
click at [359, 209] on p "[PERSON_NAME]" at bounding box center [318, 209] width 90 height 0
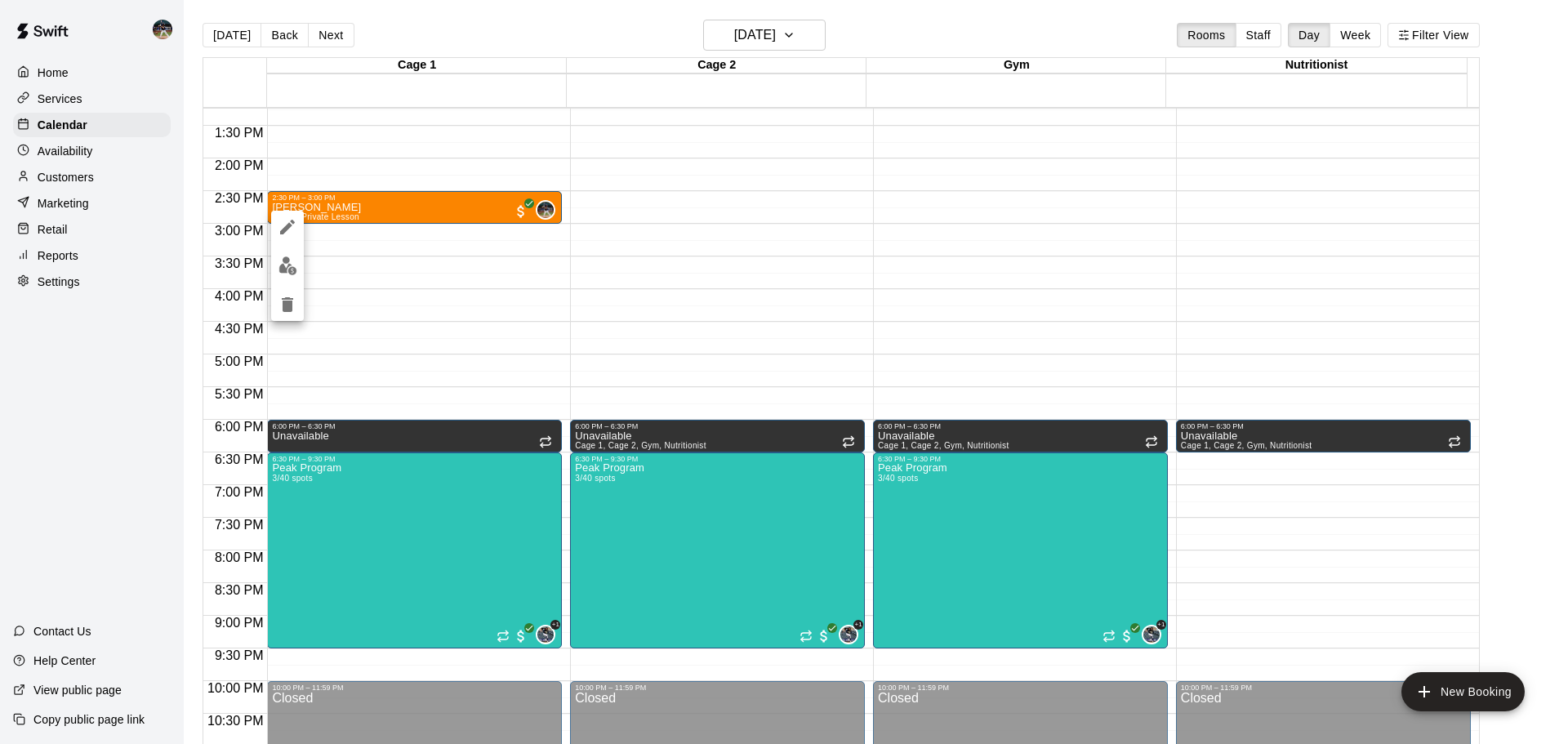
click at [289, 297] on icon "delete" at bounding box center [287, 304] width 12 height 15
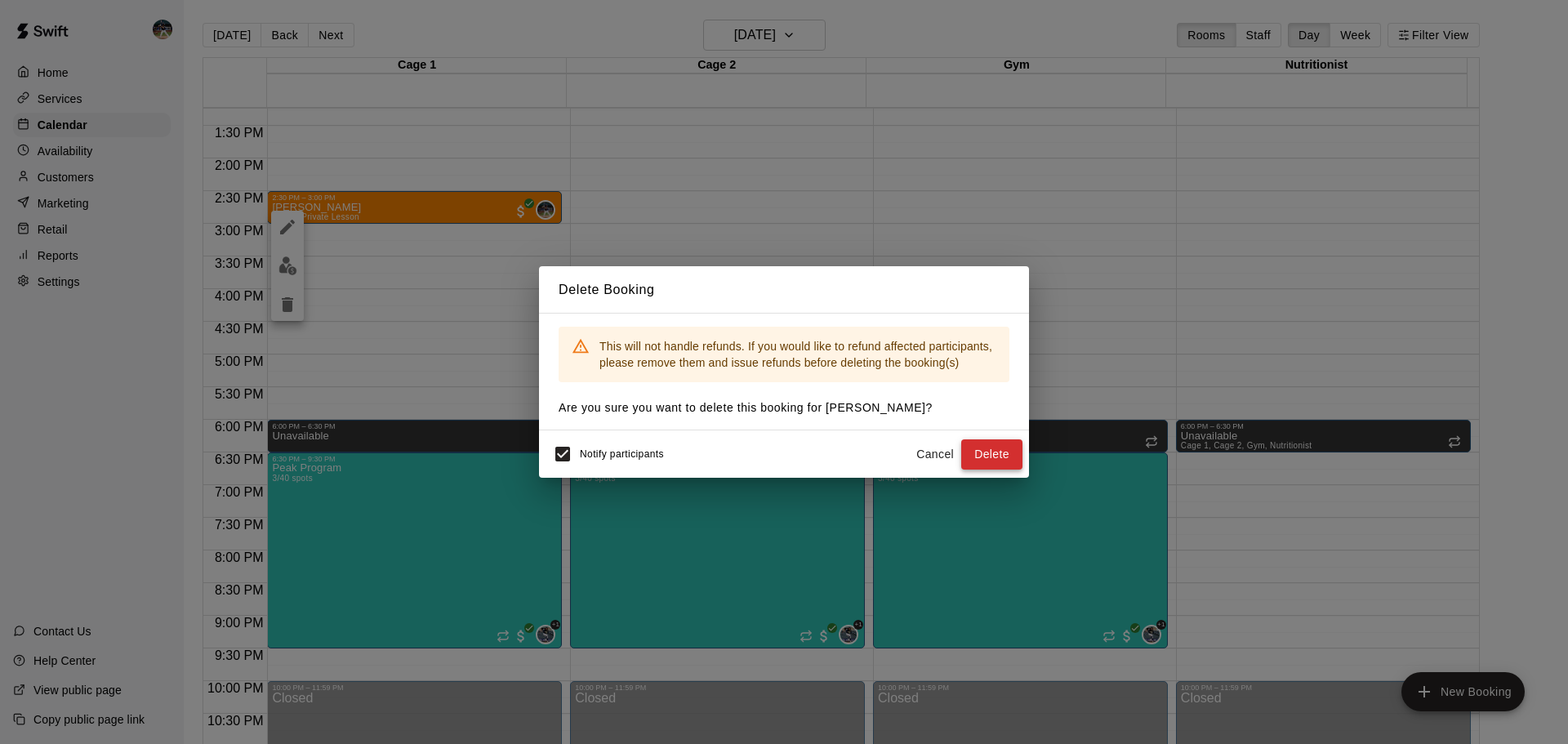
click at [976, 454] on button "Delete" at bounding box center [991, 454] width 61 height 30
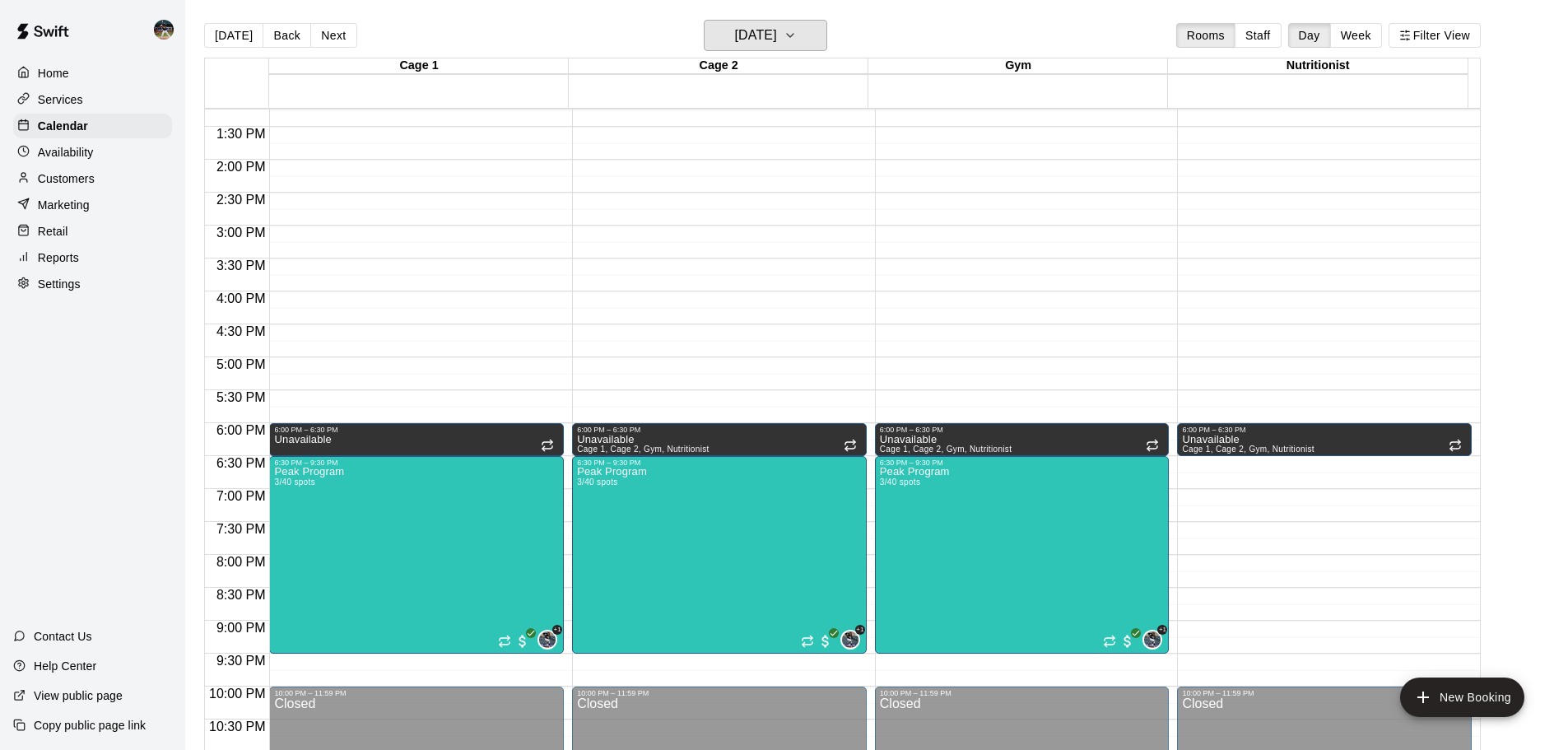
click at [796, 37] on icon "button" at bounding box center [789, 36] width 13 height 20
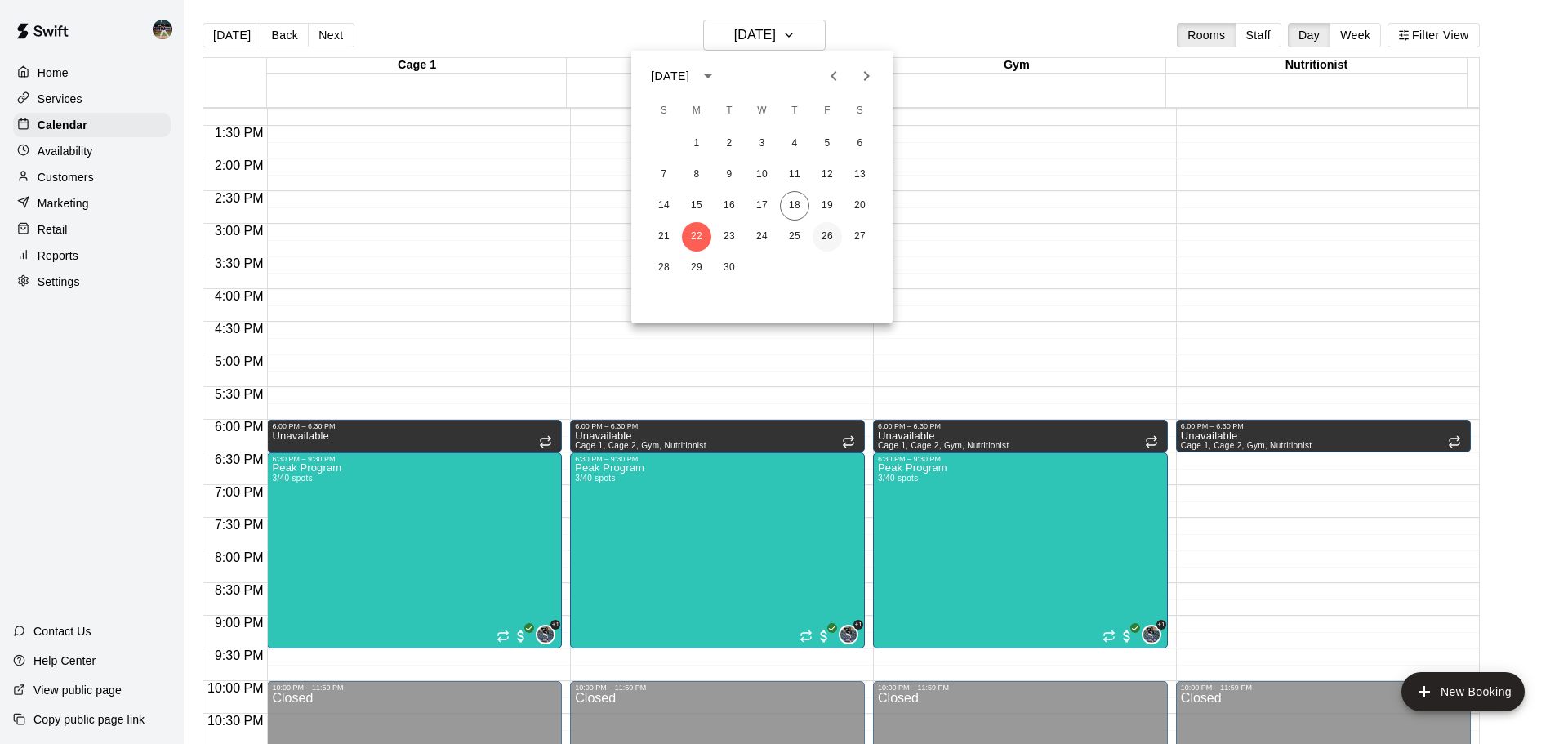
click at [823, 235] on button "26" at bounding box center [828, 237] width 29 height 29
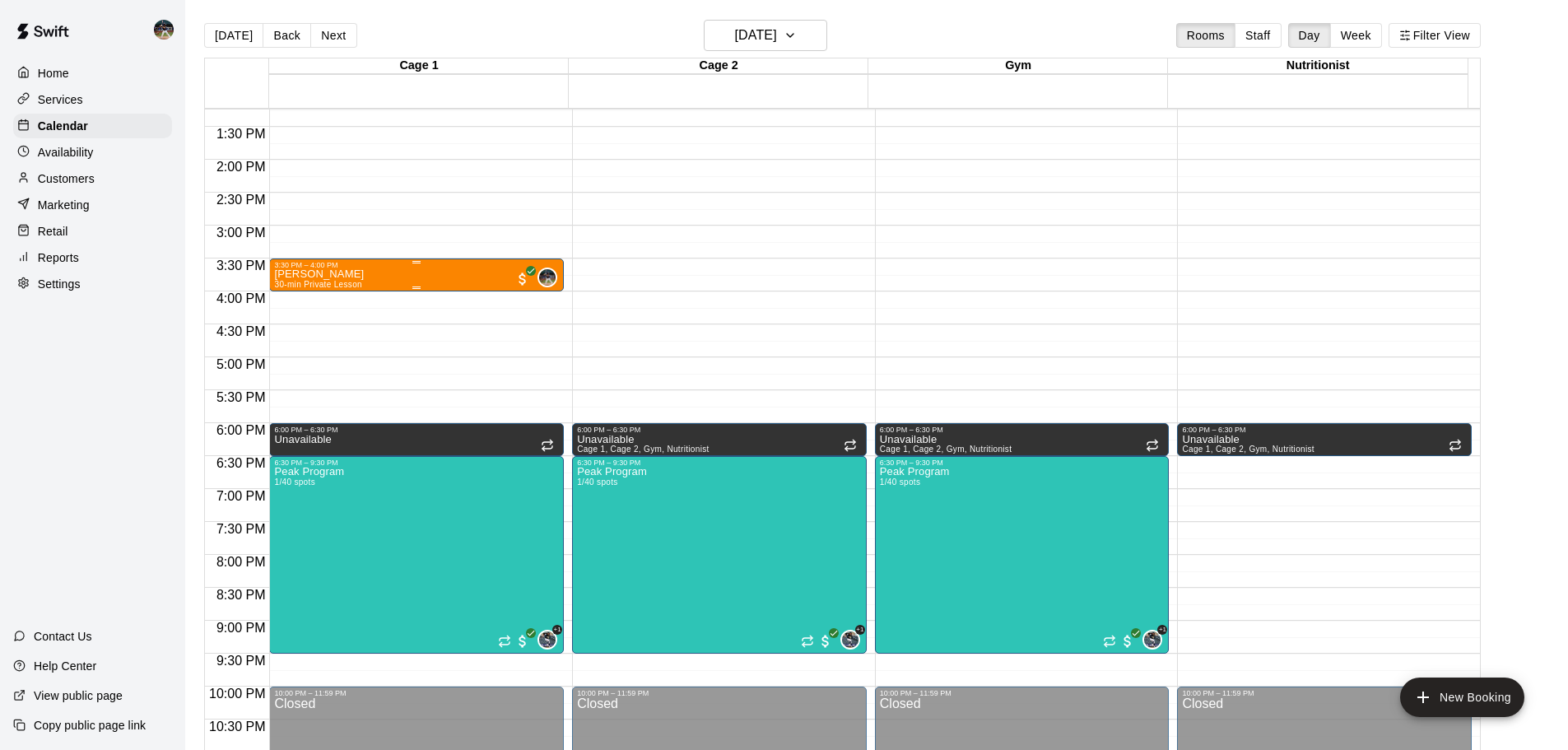
click at [364, 274] on p "[PERSON_NAME]" at bounding box center [318, 274] width 90 height 0
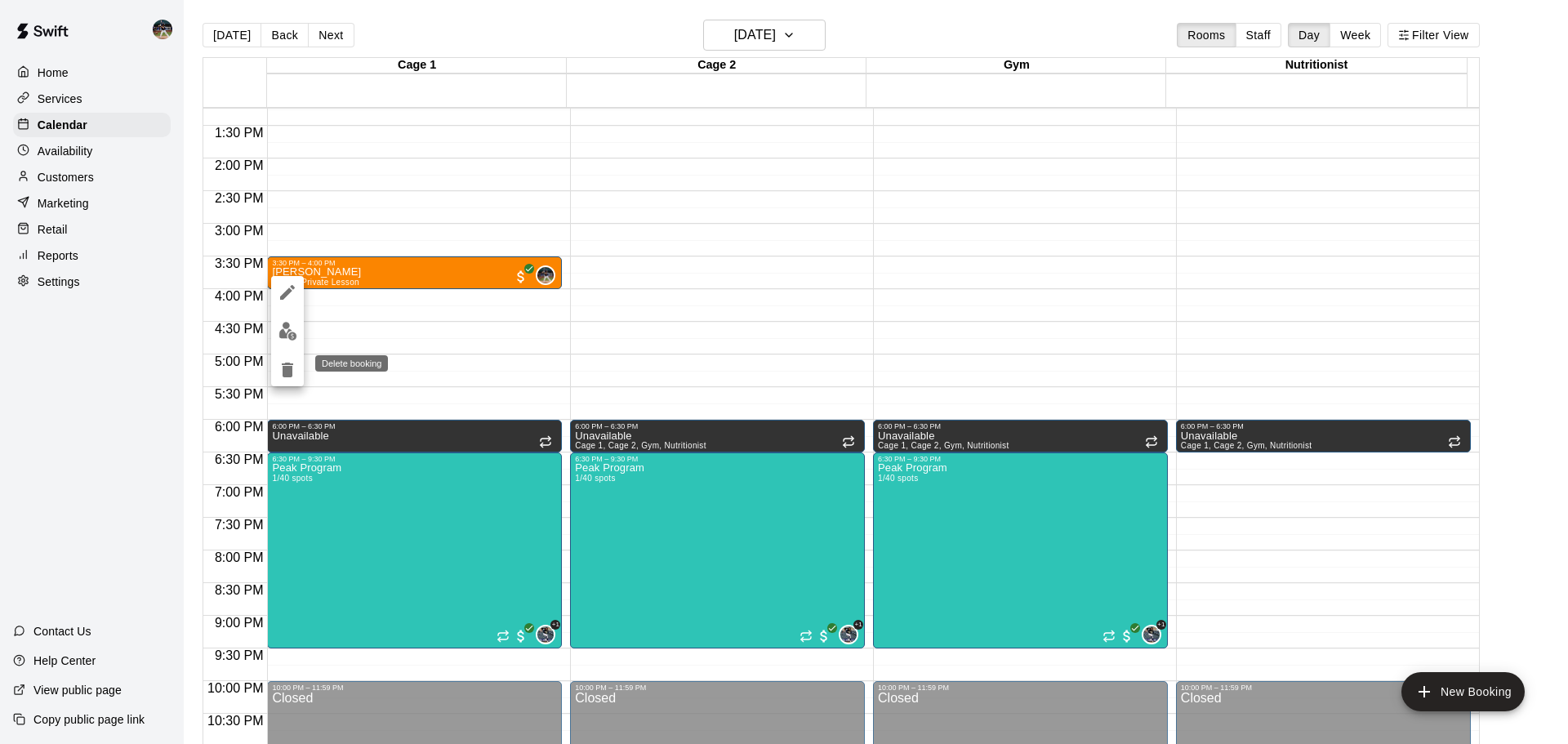
click at [284, 378] on icon "delete" at bounding box center [287, 370] width 20 height 20
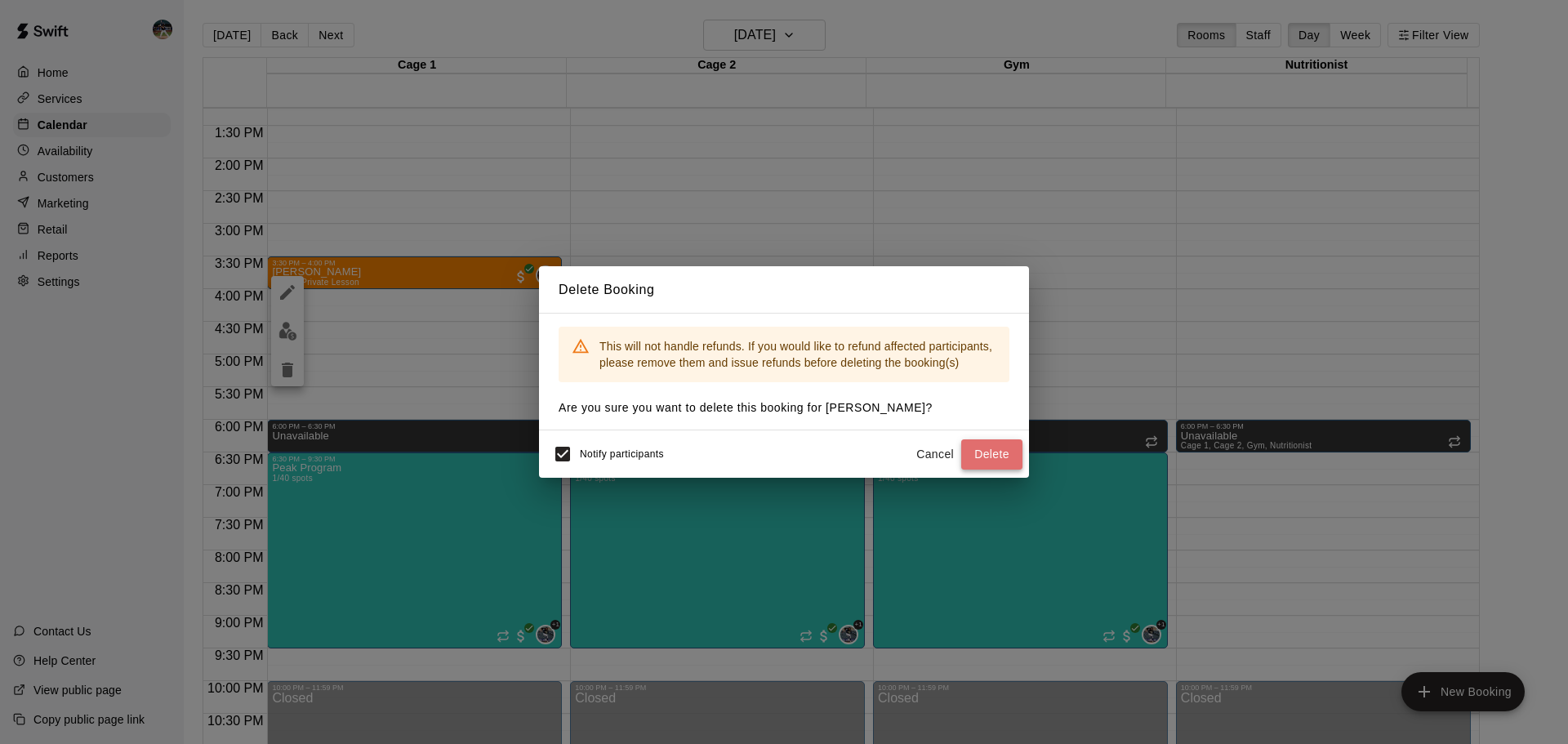
click at [976, 453] on button "Delete" at bounding box center [991, 454] width 61 height 30
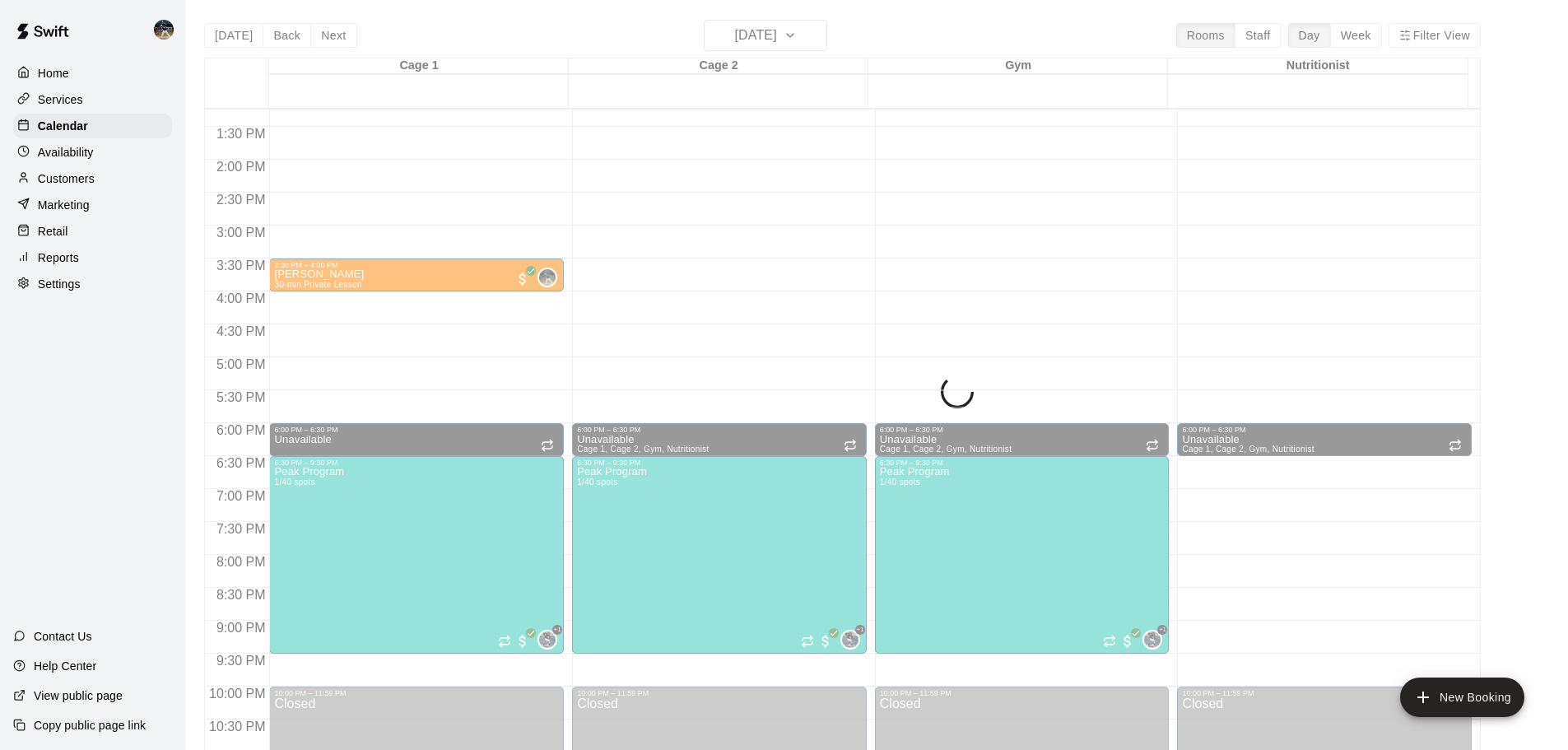
click at [806, 34] on div "[DATE] Back [DATE][DATE] Rooms Staff Day Week Filter View Cage 1 26 Fri Cage 2 …" at bounding box center [843, 394] width 1277 height 750
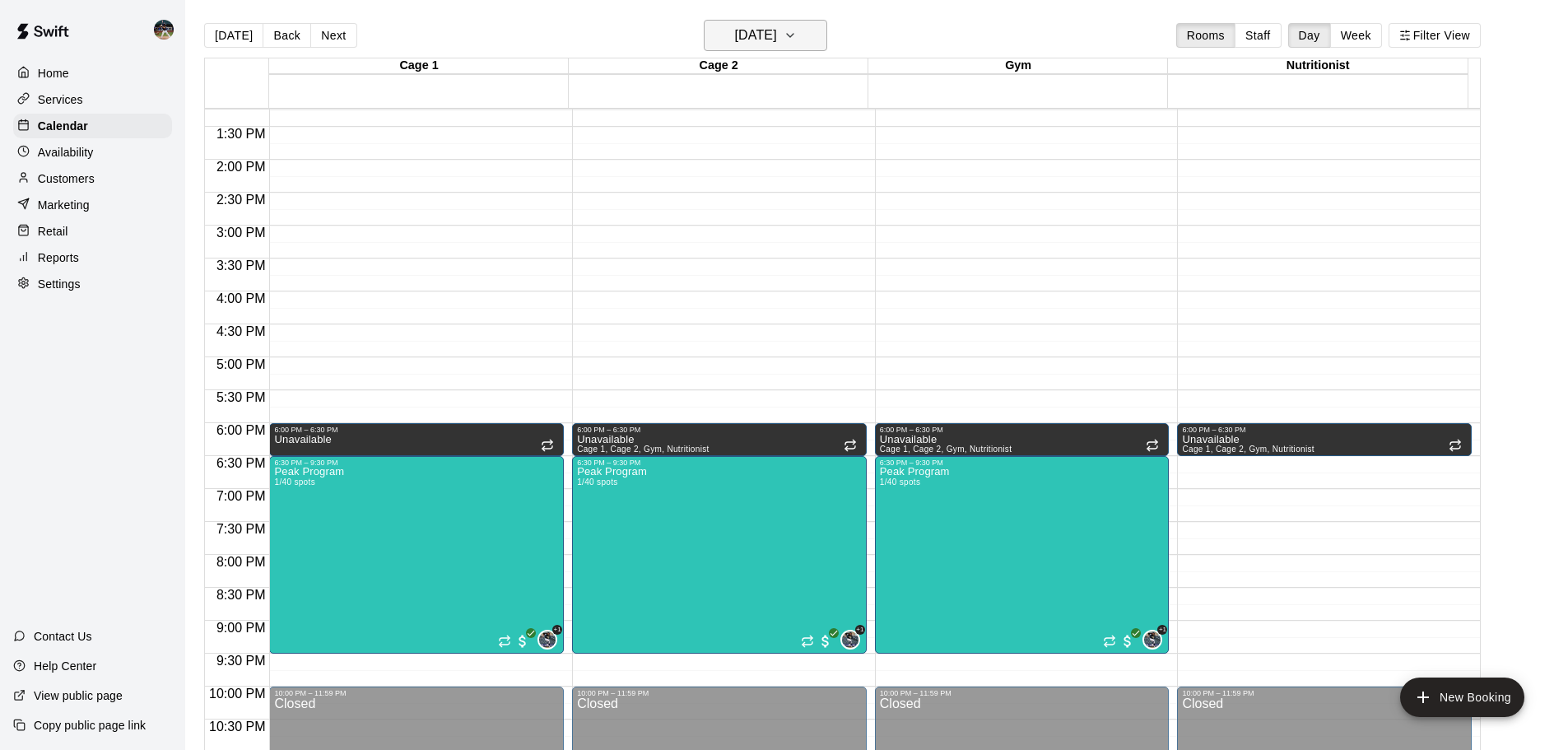
click at [796, 34] on icon "button" at bounding box center [789, 36] width 13 height 20
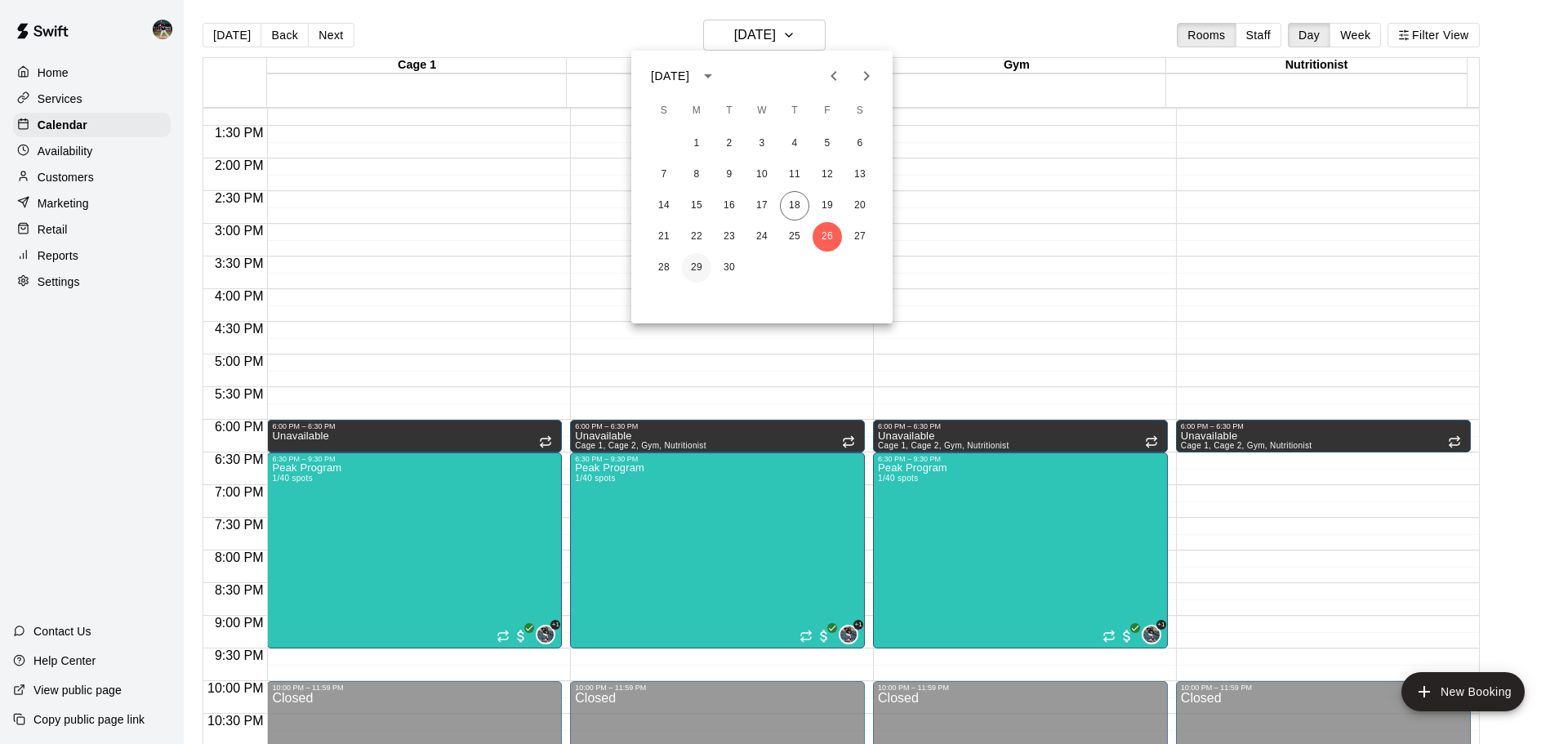
click at [701, 276] on button "29" at bounding box center [697, 268] width 29 height 29
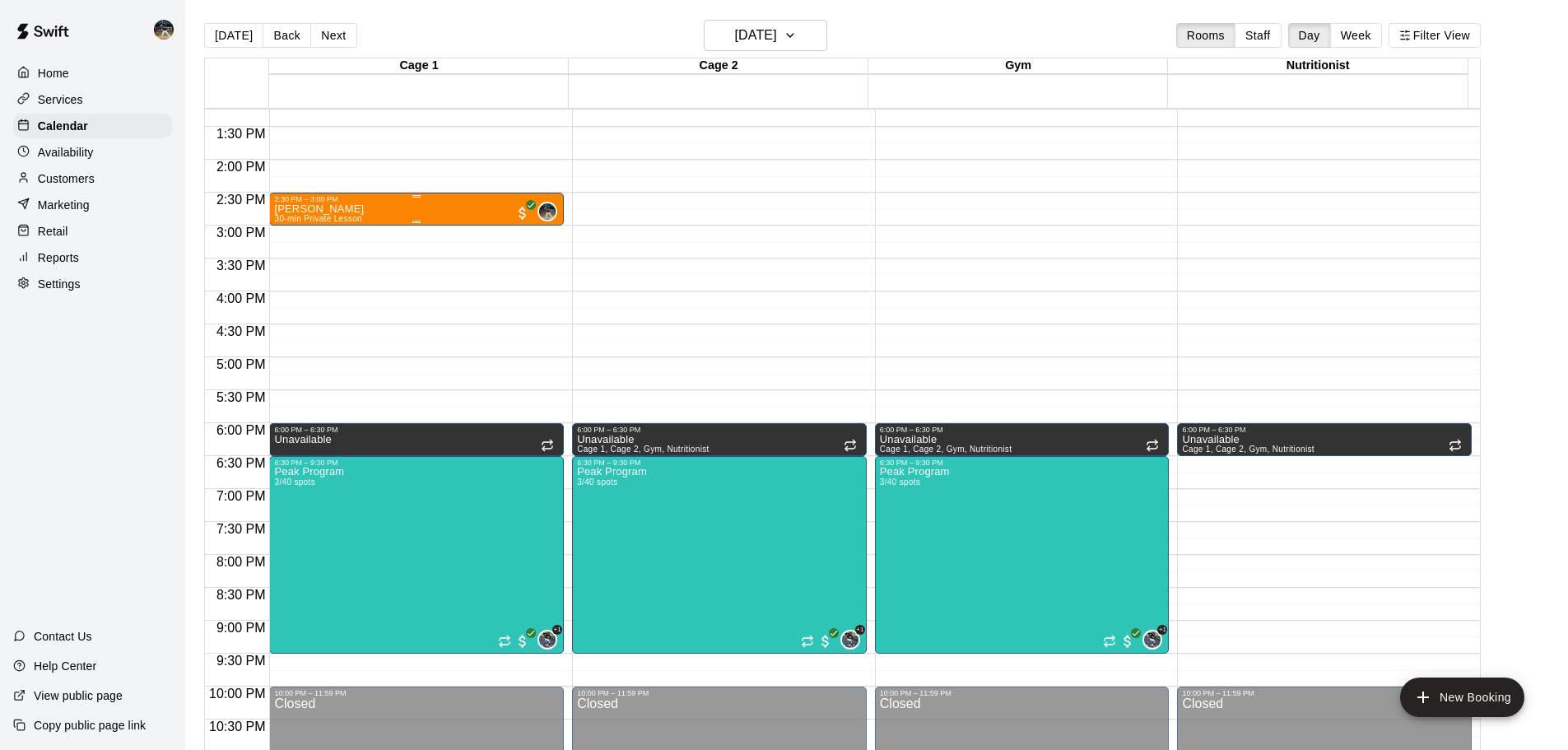
click at [373, 223] on div at bounding box center [416, 221] width 285 height 2
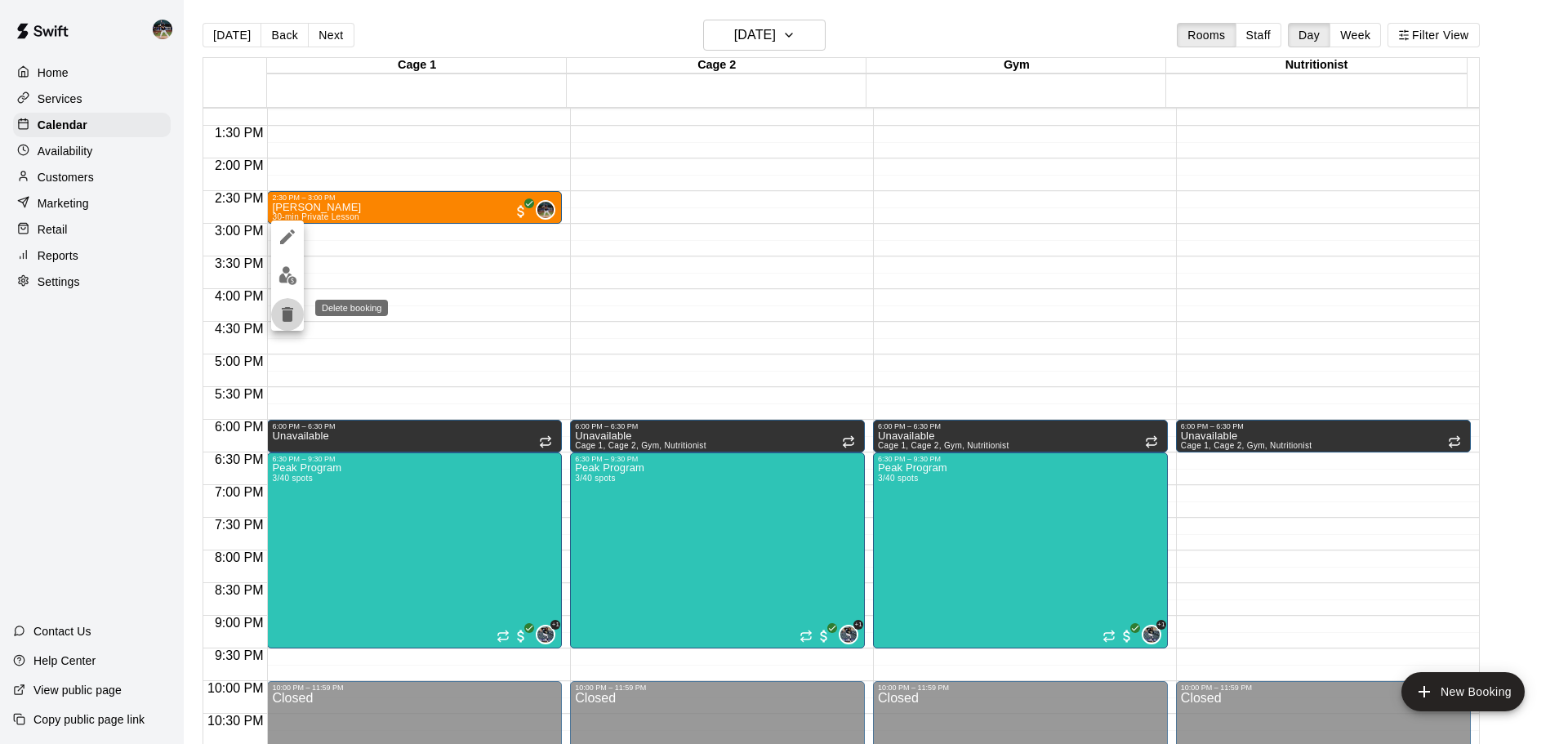
click at [290, 317] on icon "delete" at bounding box center [287, 314] width 12 height 15
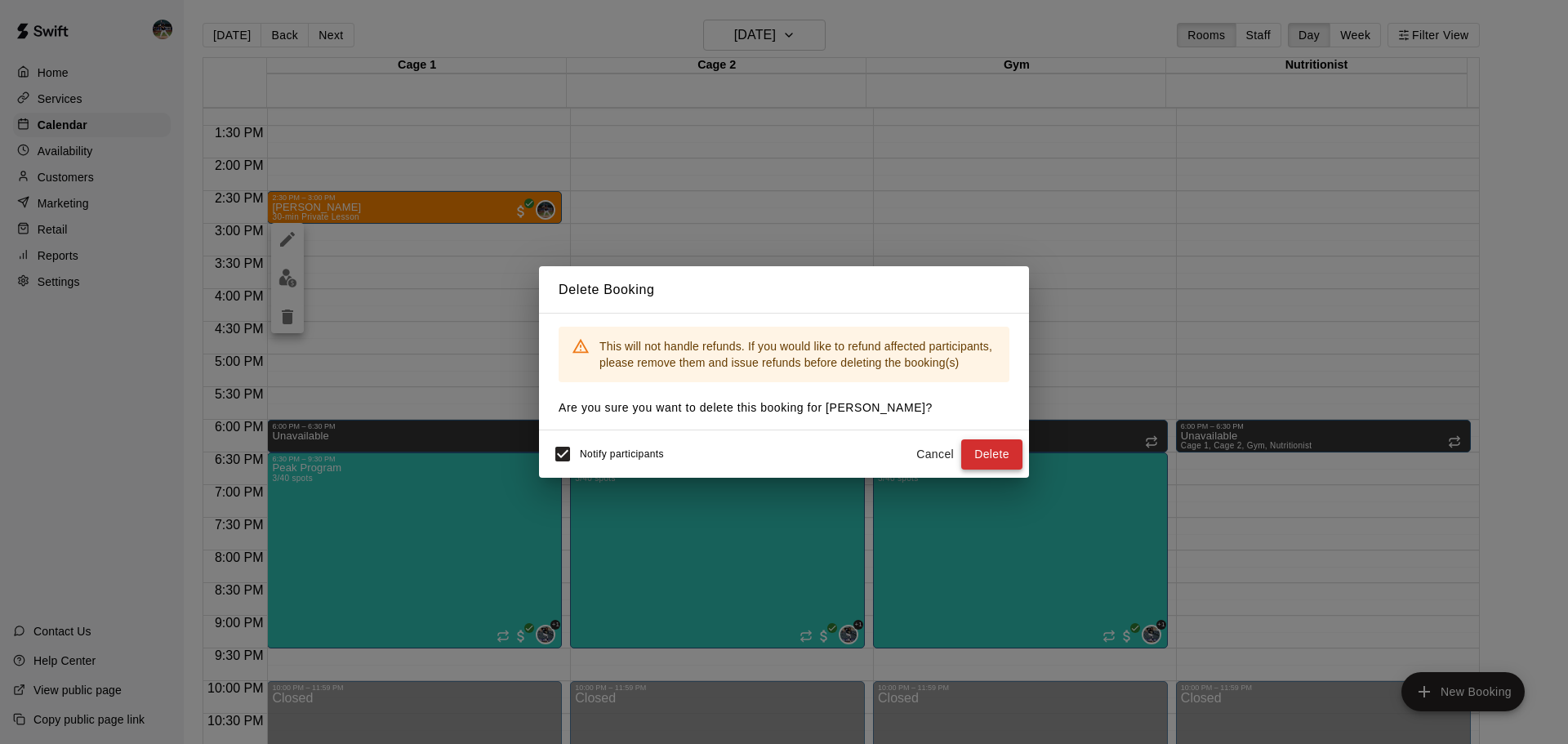
click at [967, 454] on button "Delete" at bounding box center [991, 454] width 61 height 30
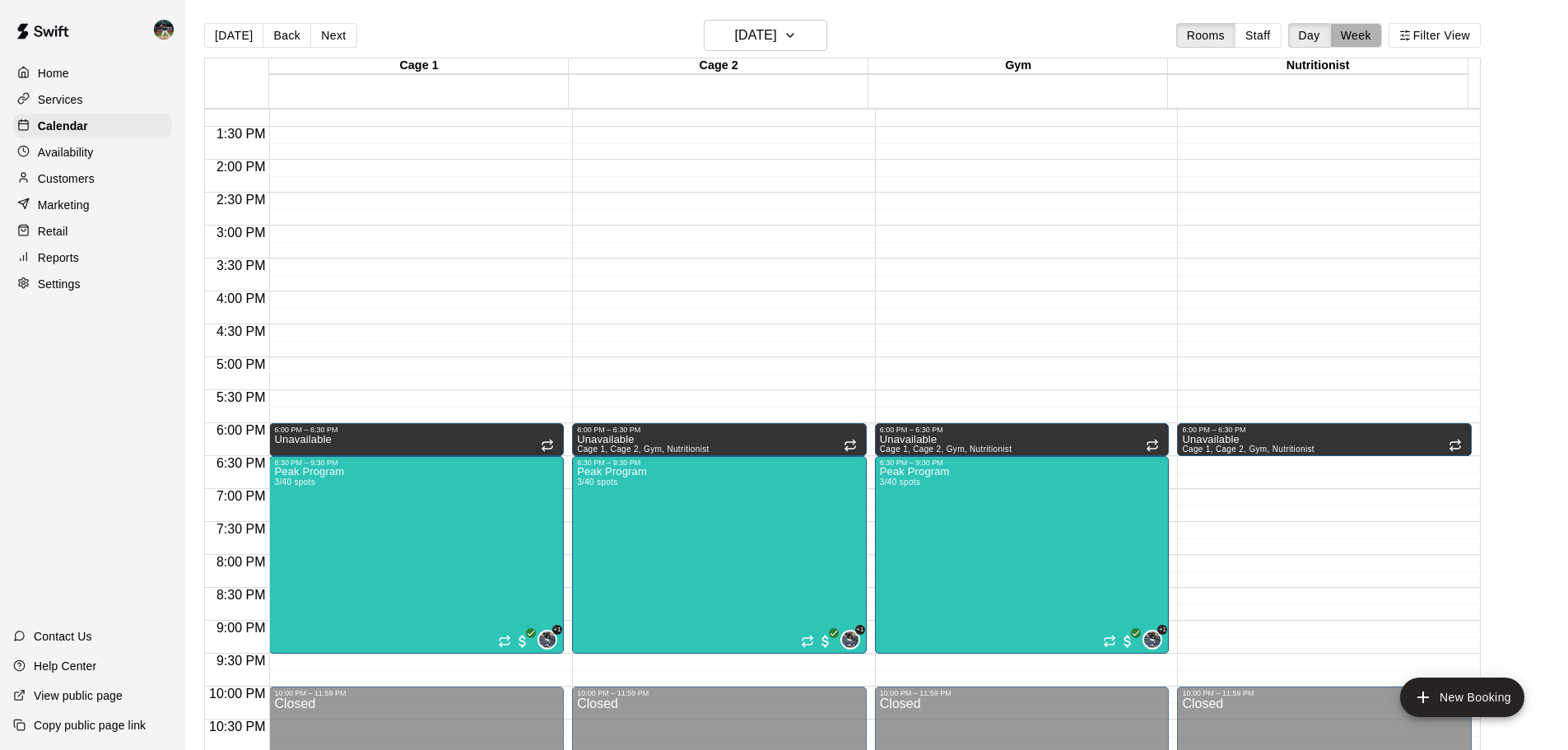
drag, startPoint x: 1361, startPoint y: 34, endPoint x: 1367, endPoint y: 22, distance: 13.4
click at [1365, 26] on button "Week" at bounding box center [1356, 35] width 51 height 25
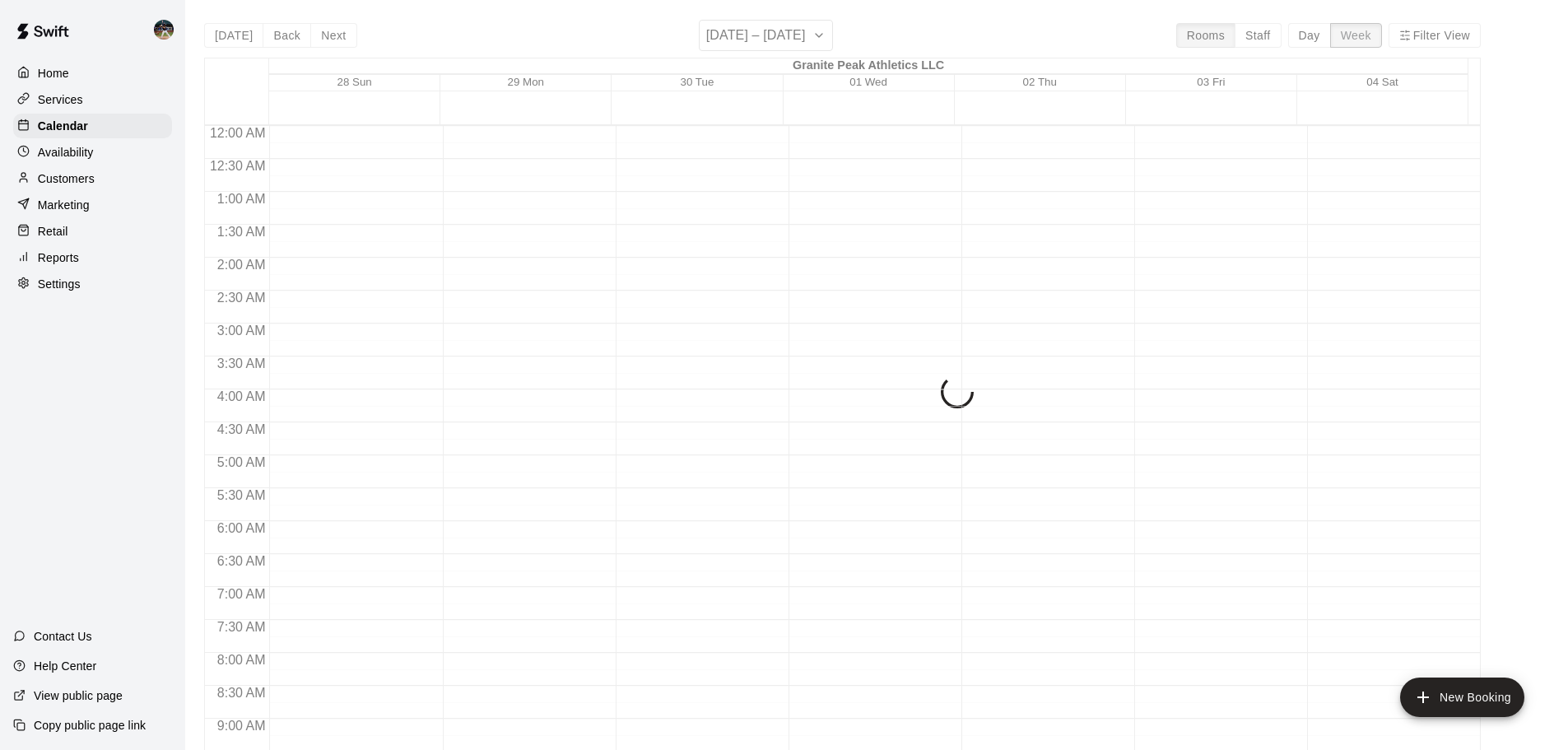
scroll to position [940, 0]
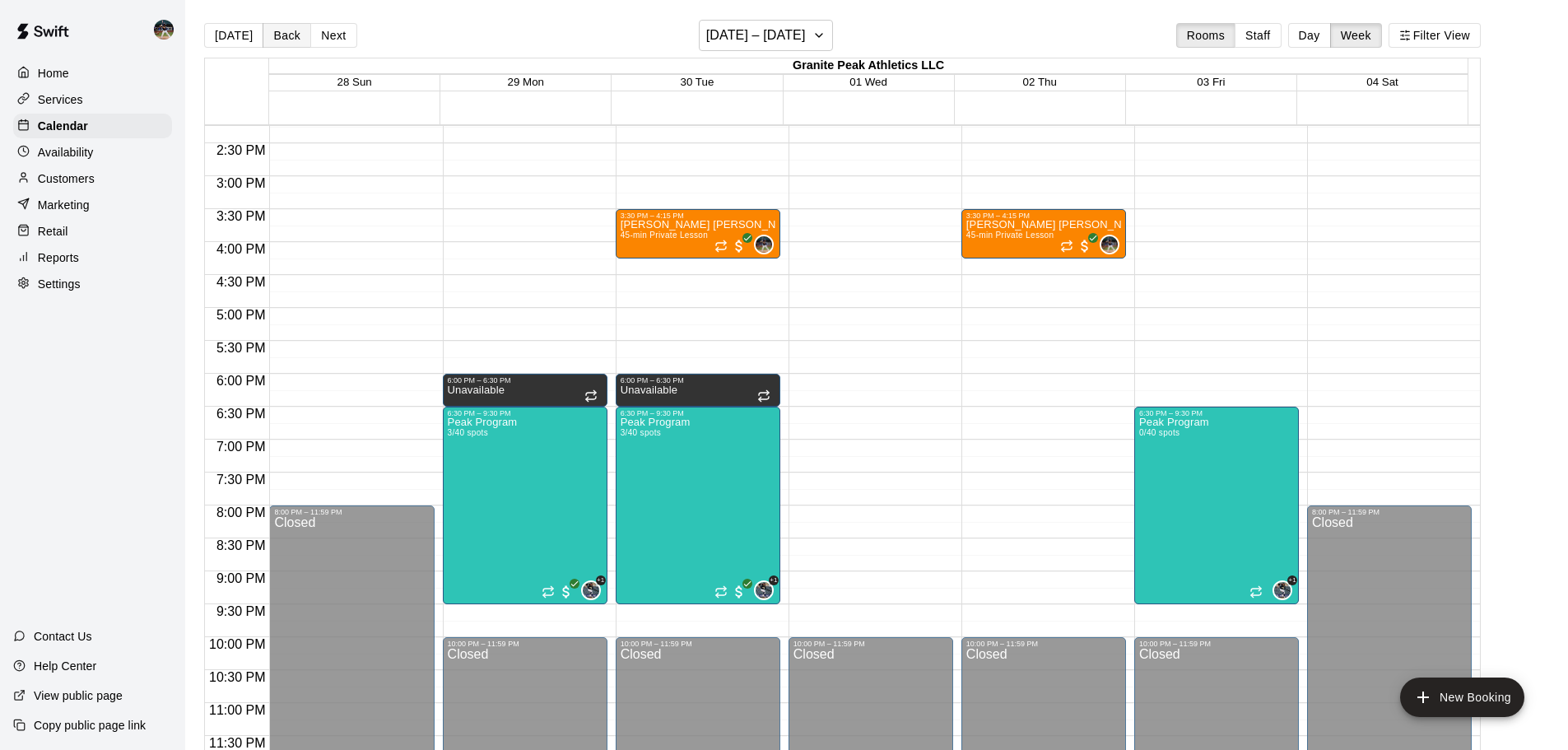
click at [296, 36] on button "Back" at bounding box center [287, 35] width 48 height 25
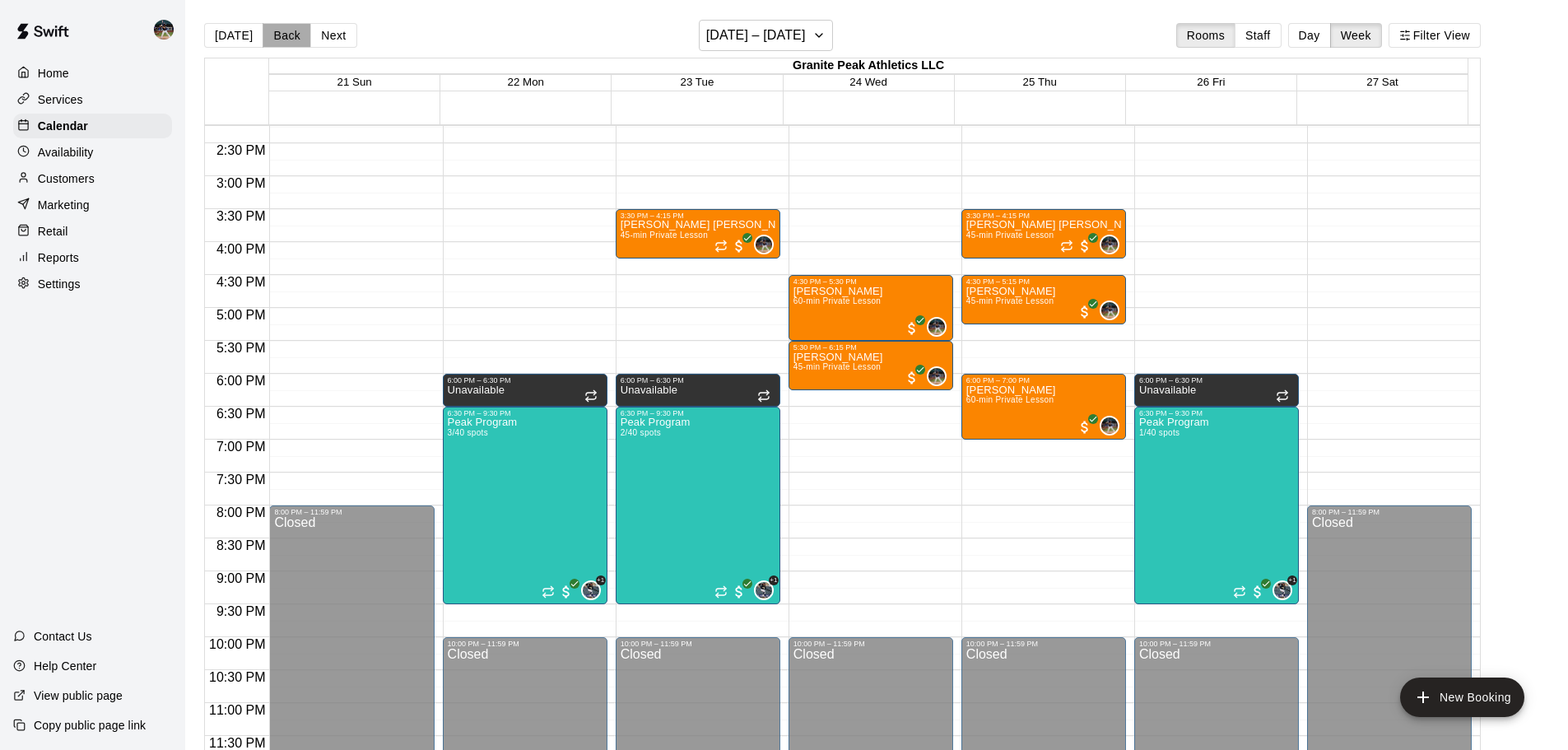
click at [289, 24] on button "Back" at bounding box center [287, 35] width 48 height 25
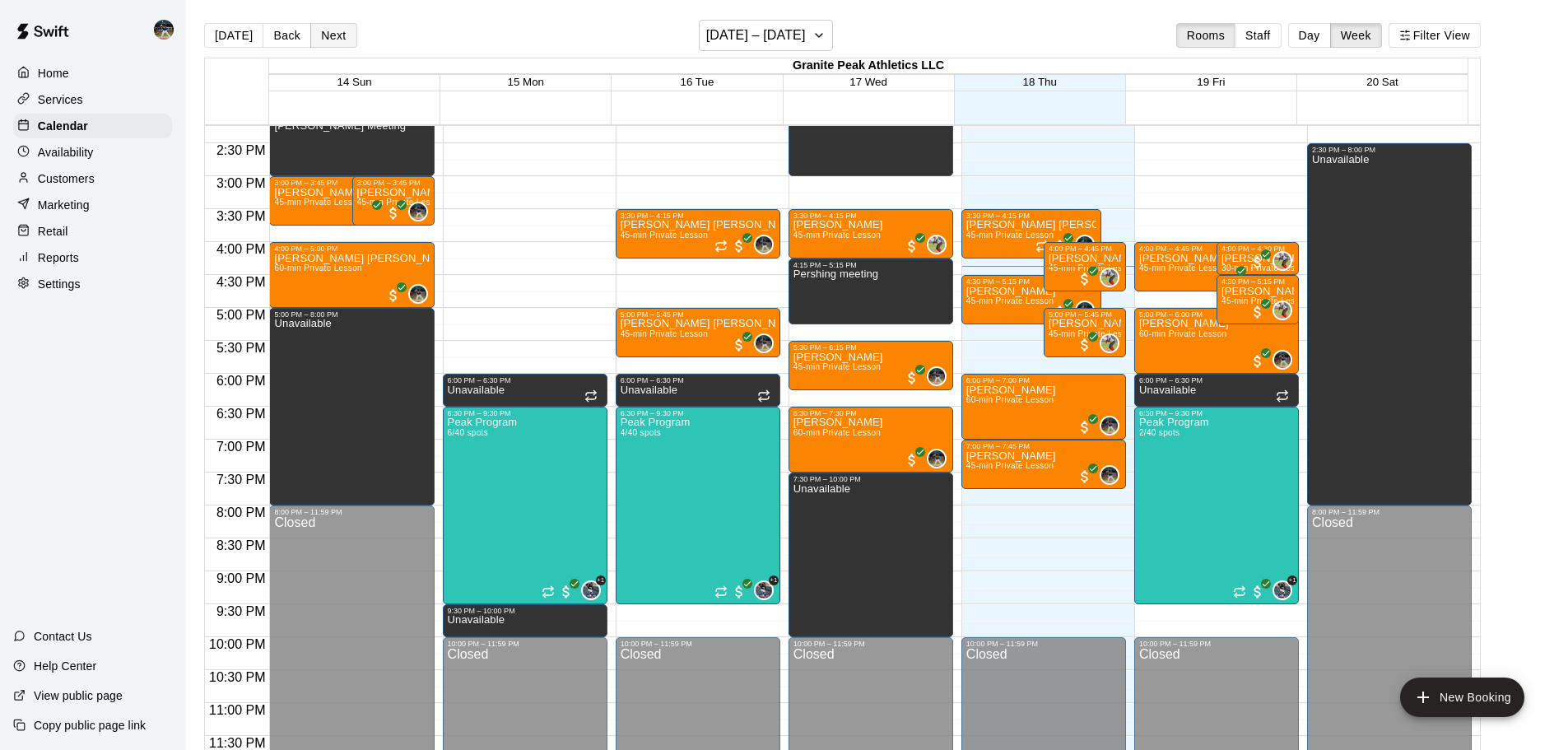
click at [344, 37] on button "Next" at bounding box center [333, 35] width 46 height 25
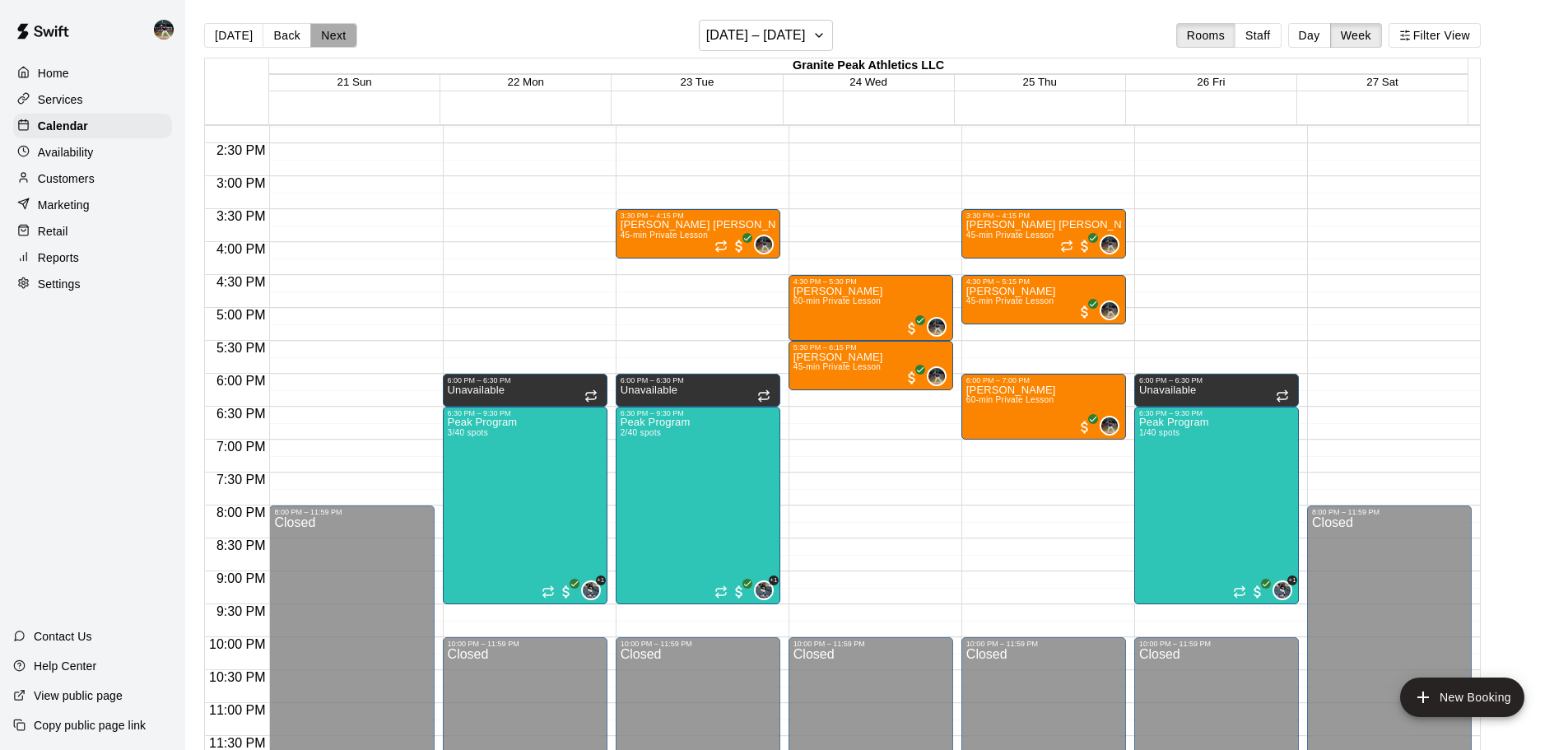
click at [310, 32] on button "Next" at bounding box center [333, 35] width 46 height 25
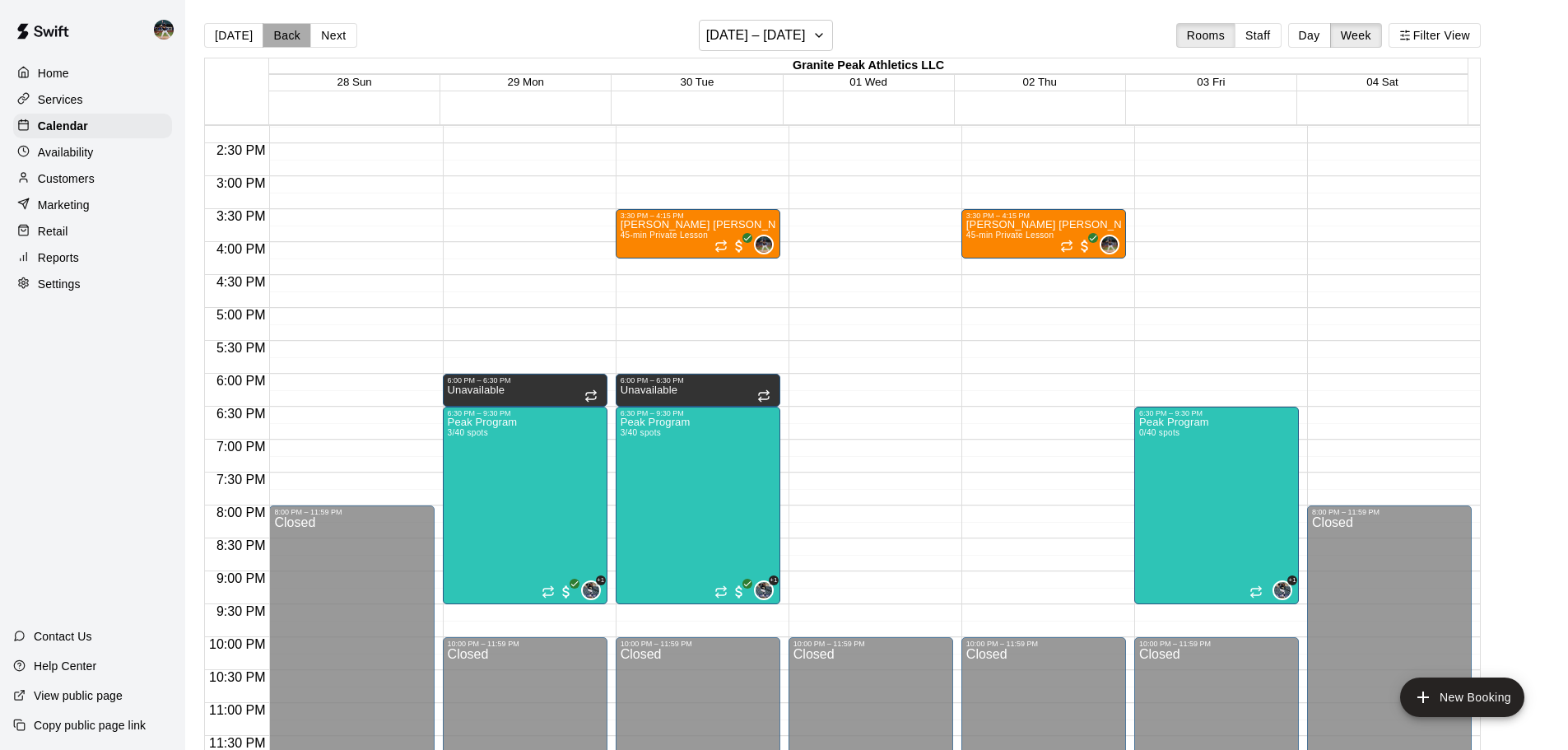
click at [289, 36] on button "Back" at bounding box center [287, 35] width 48 height 25
click at [289, 37] on button "Back" at bounding box center [287, 35] width 48 height 25
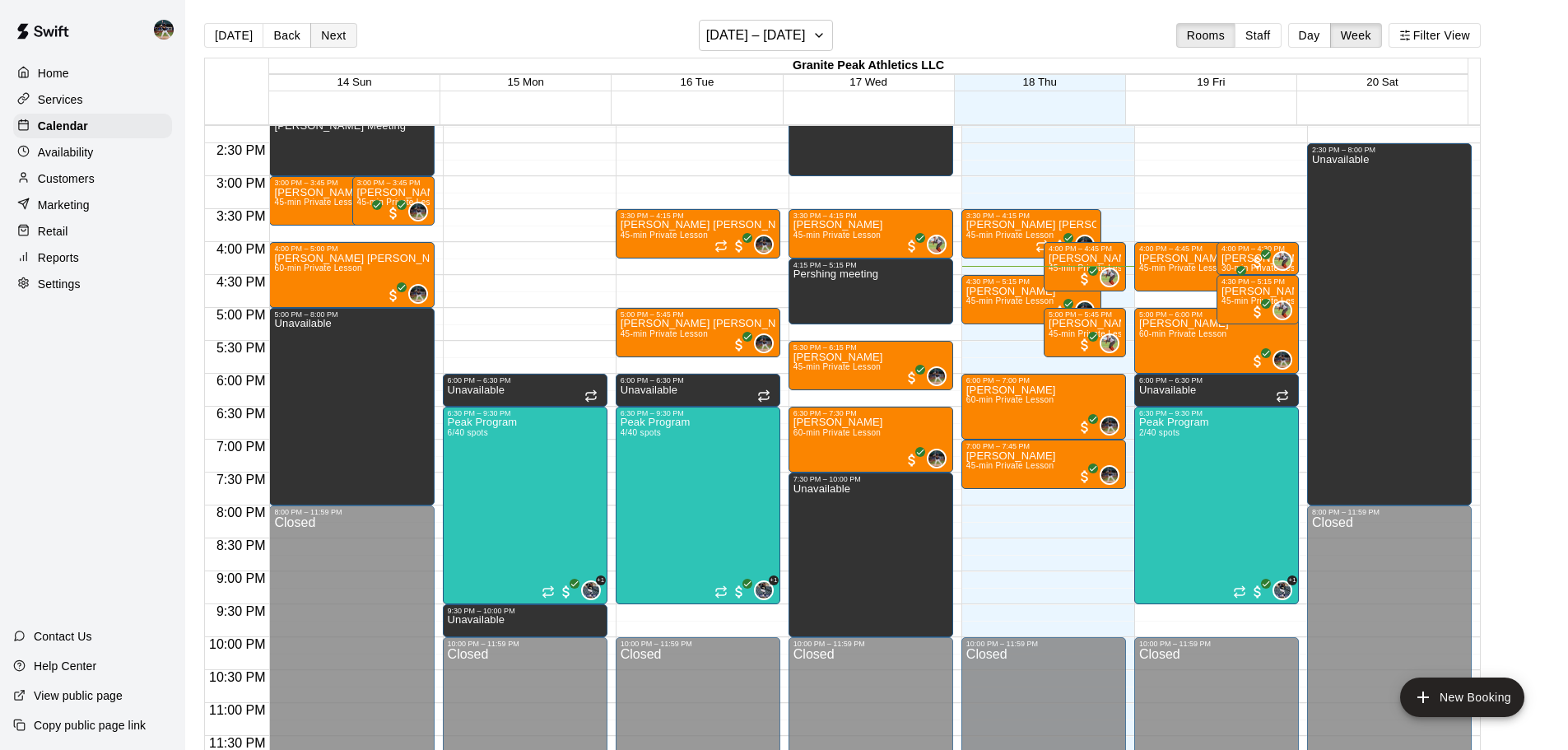
click at [332, 39] on button "Next" at bounding box center [333, 35] width 46 height 25
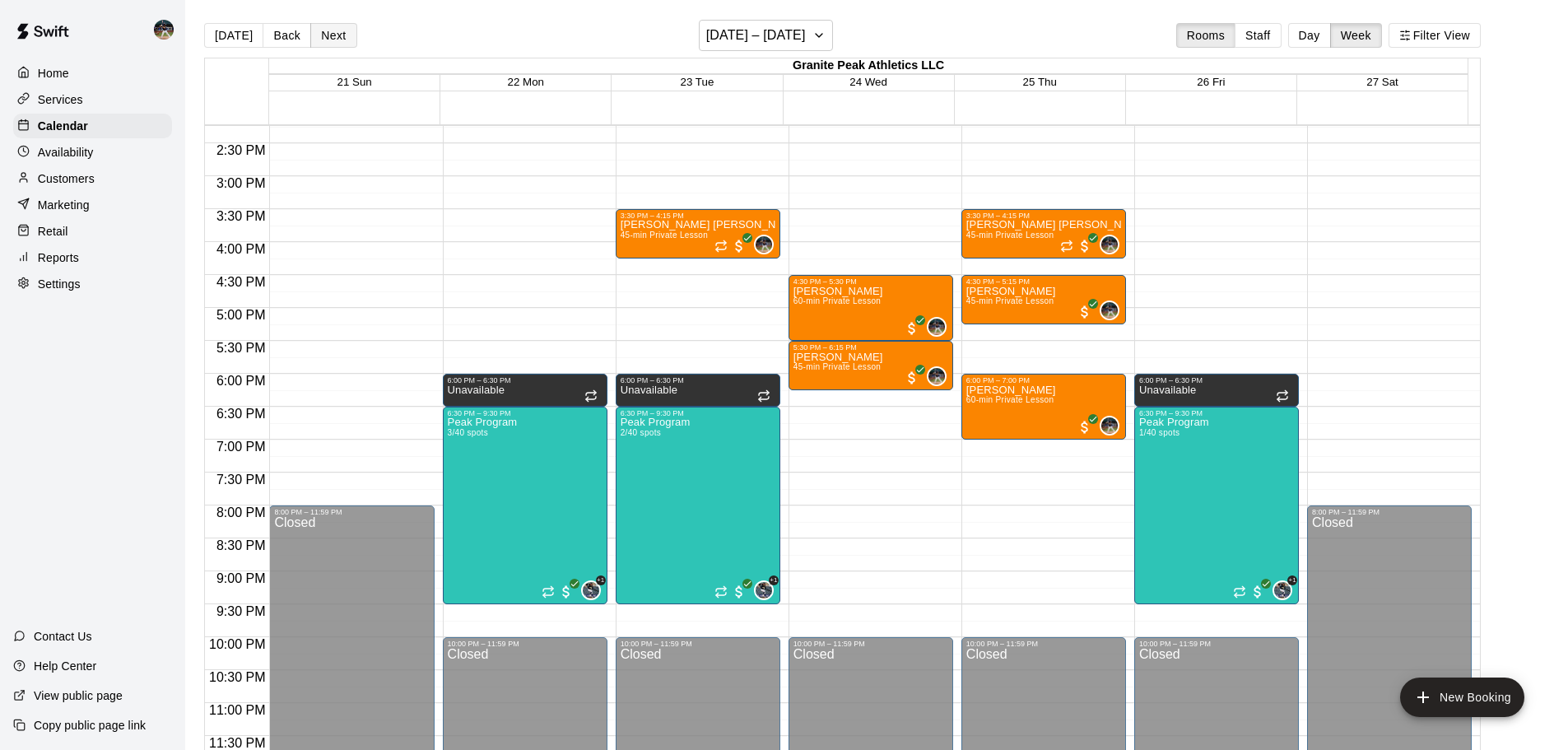
click at [332, 40] on button "Next" at bounding box center [333, 35] width 46 height 25
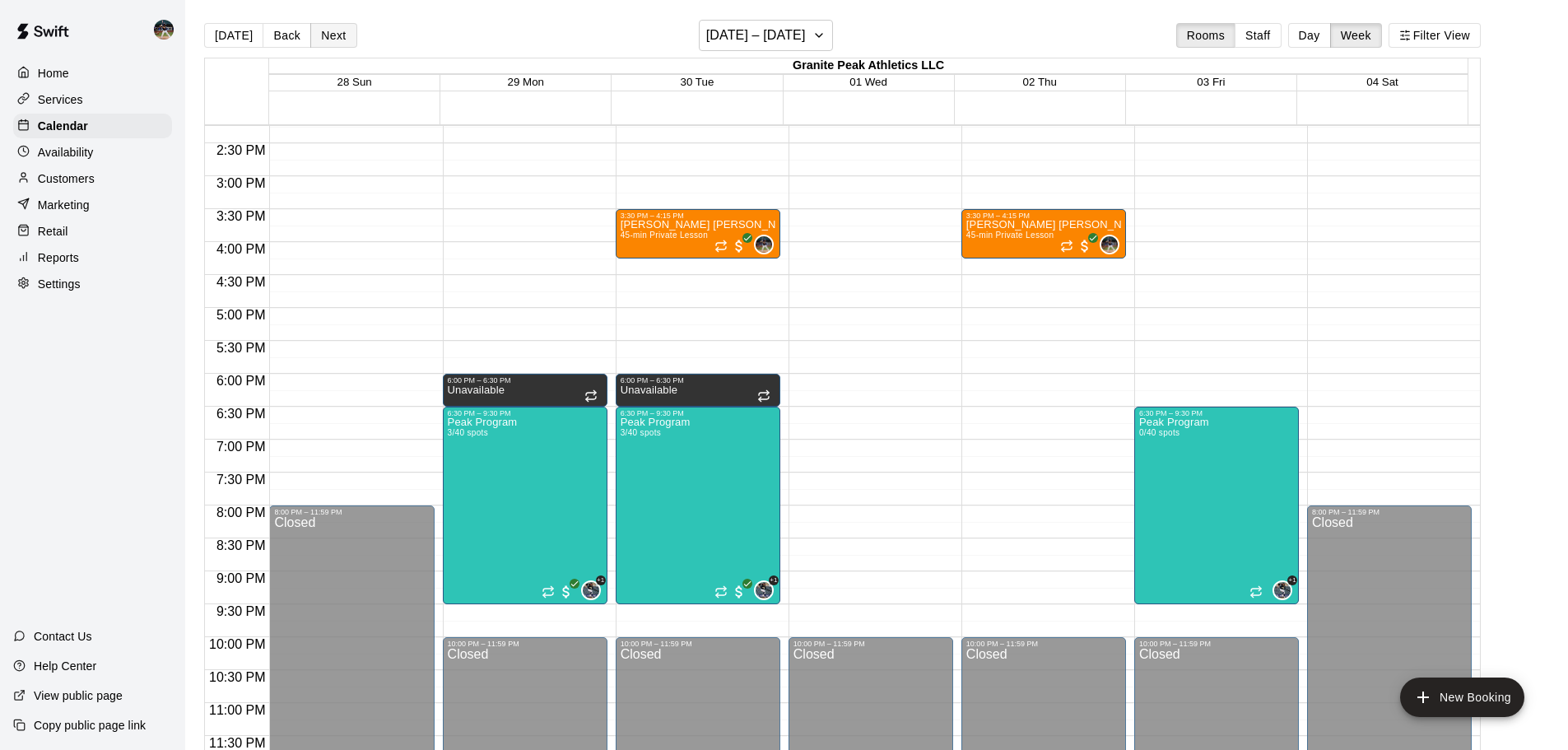
click at [332, 40] on button "Next" at bounding box center [333, 35] width 46 height 25
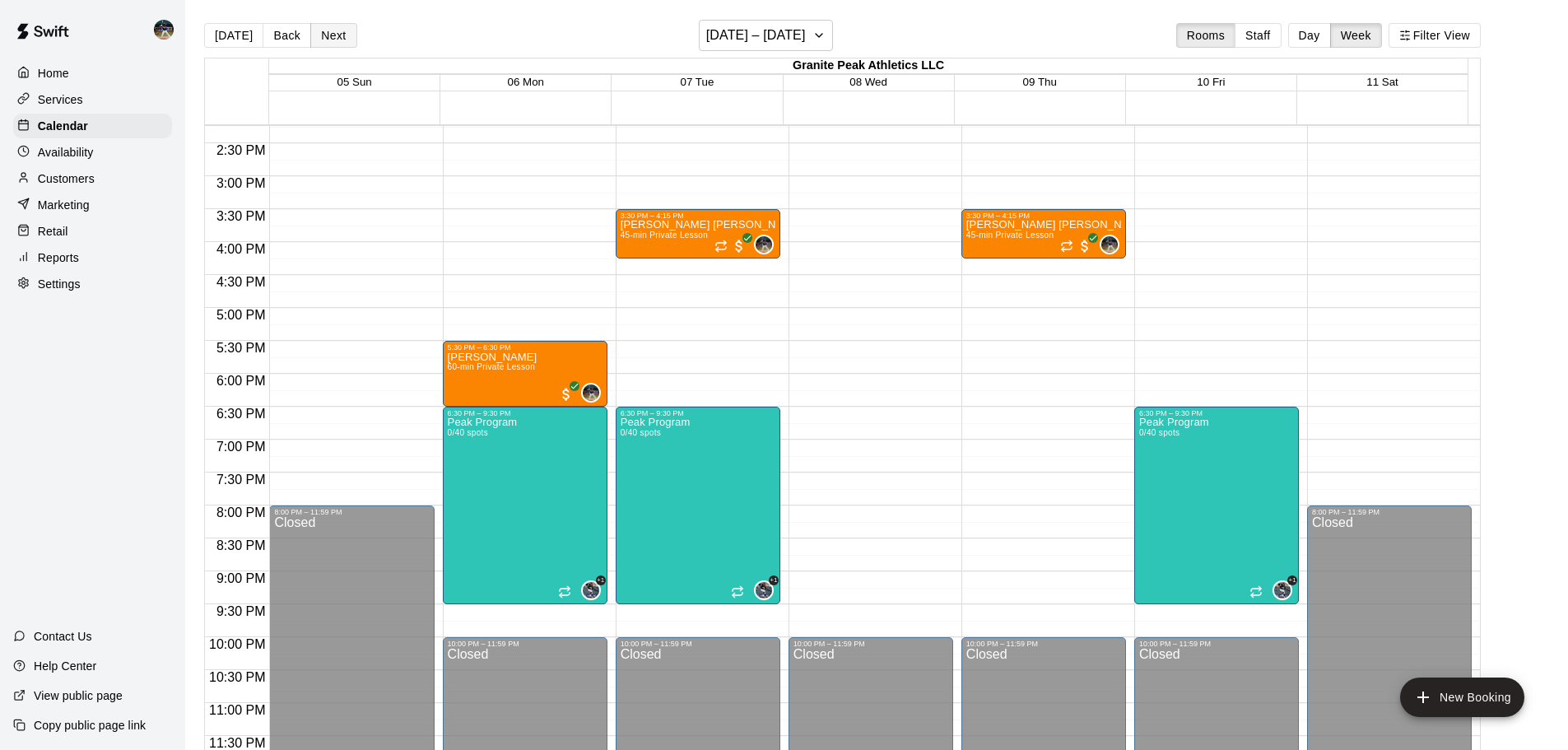
click at [332, 40] on button "Next" at bounding box center [333, 35] width 46 height 25
click at [107, 191] on div "Customers" at bounding box center [92, 178] width 159 height 25
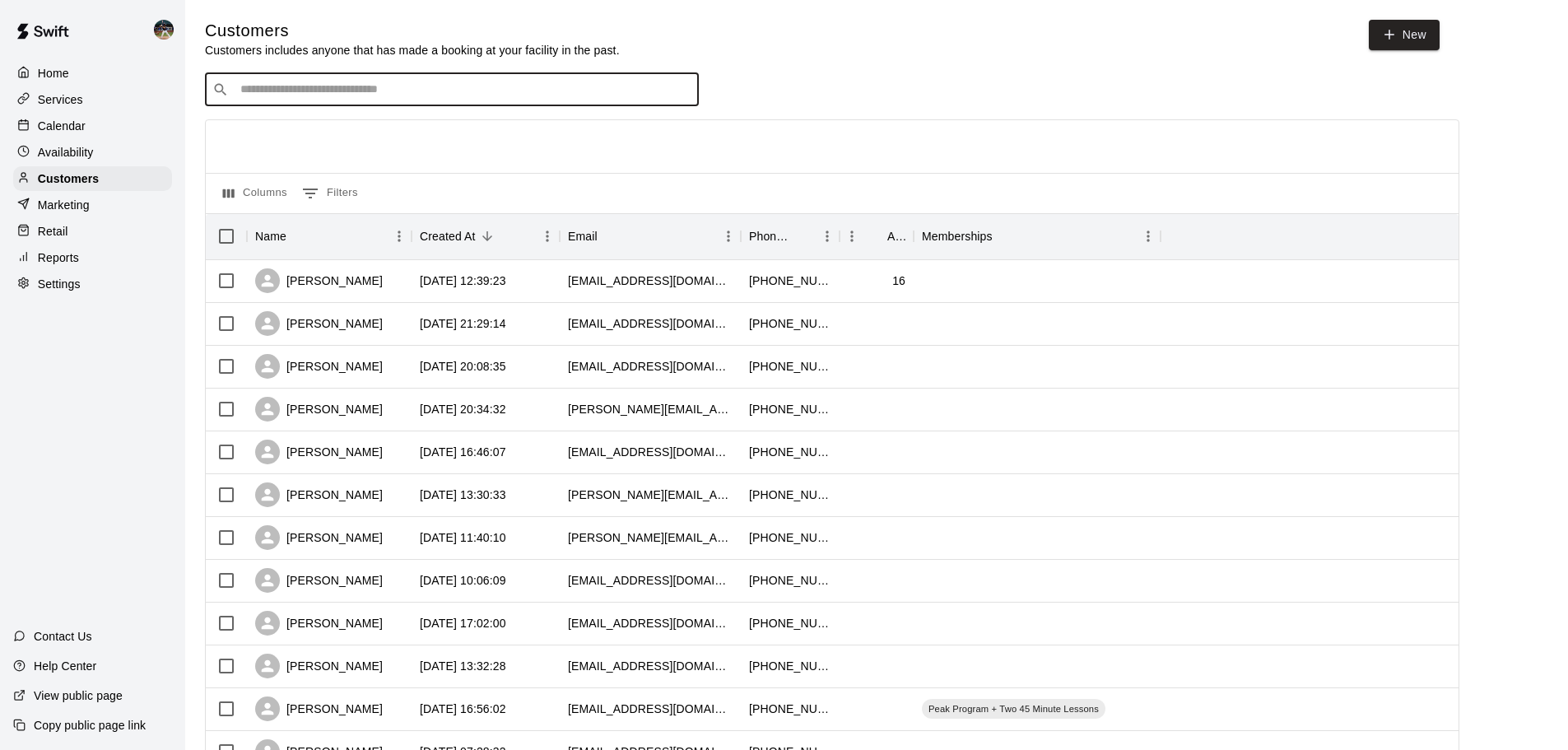
click at [442, 97] on input "Search customers by name or email" at bounding box center [463, 89] width 456 height 17
type input "****"
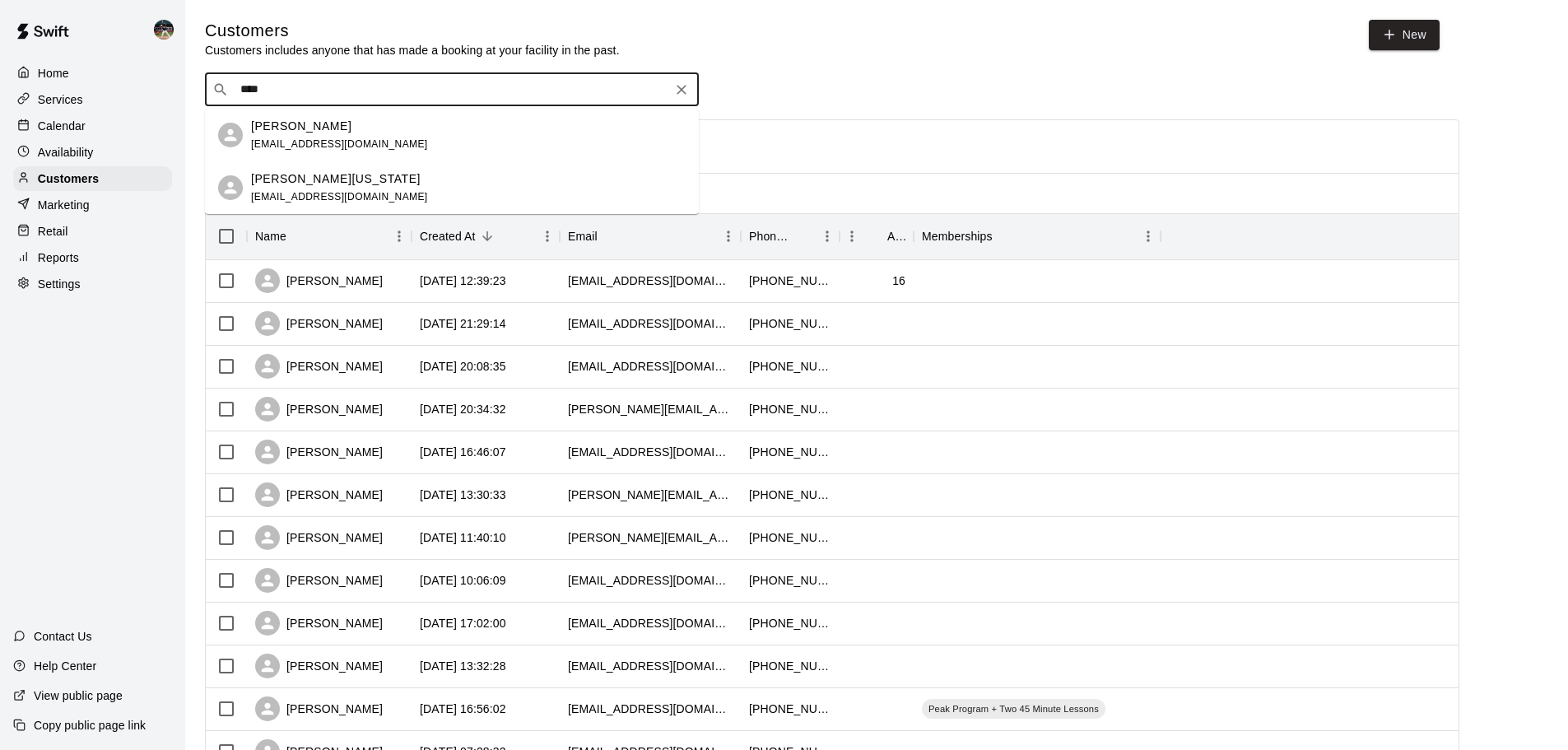
click at [392, 144] on div "[PERSON_NAME] [EMAIL_ADDRESS][DOMAIN_NAME]" at bounding box center [468, 135] width 435 height 36
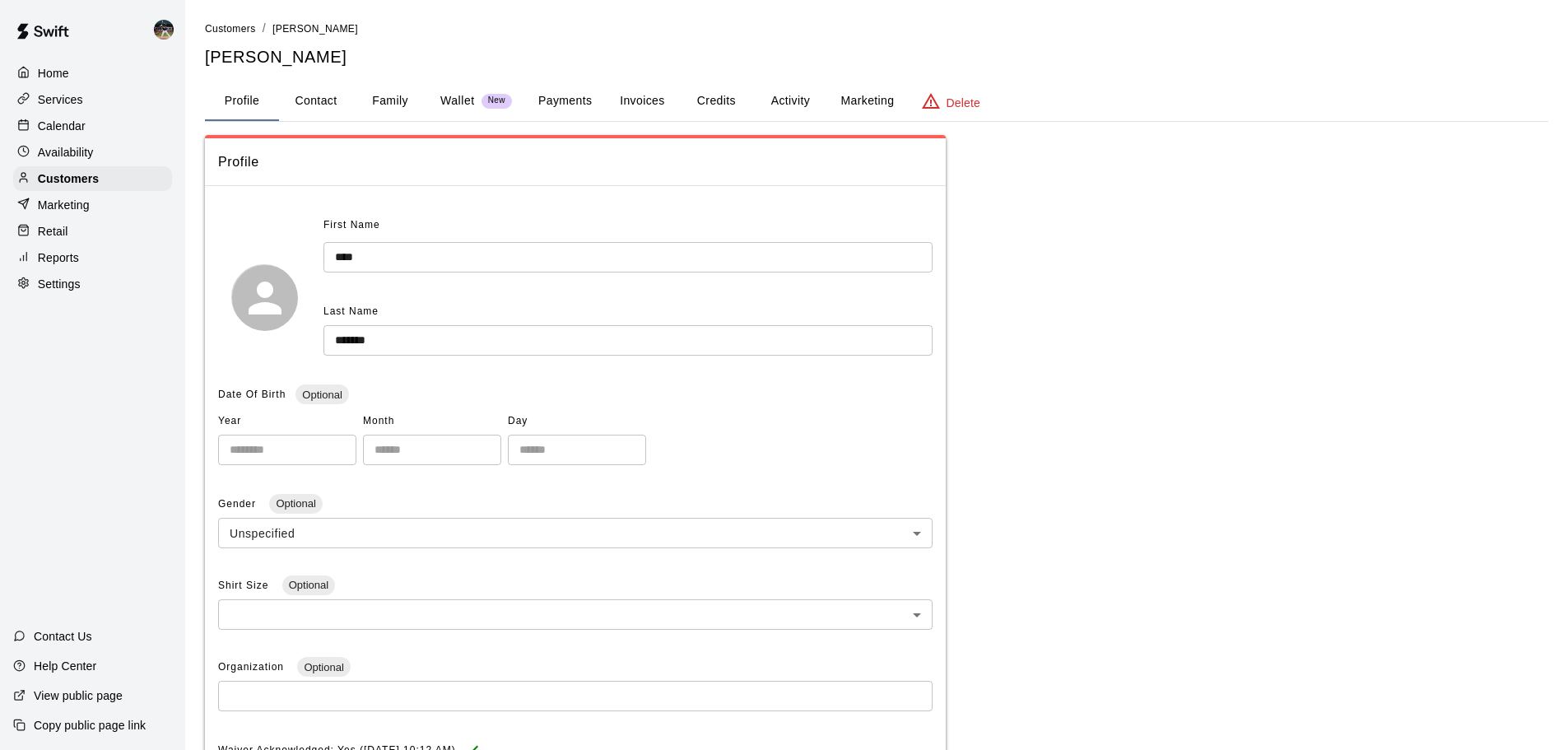
click at [766, 86] on button "Activity" at bounding box center [789, 101] width 74 height 40
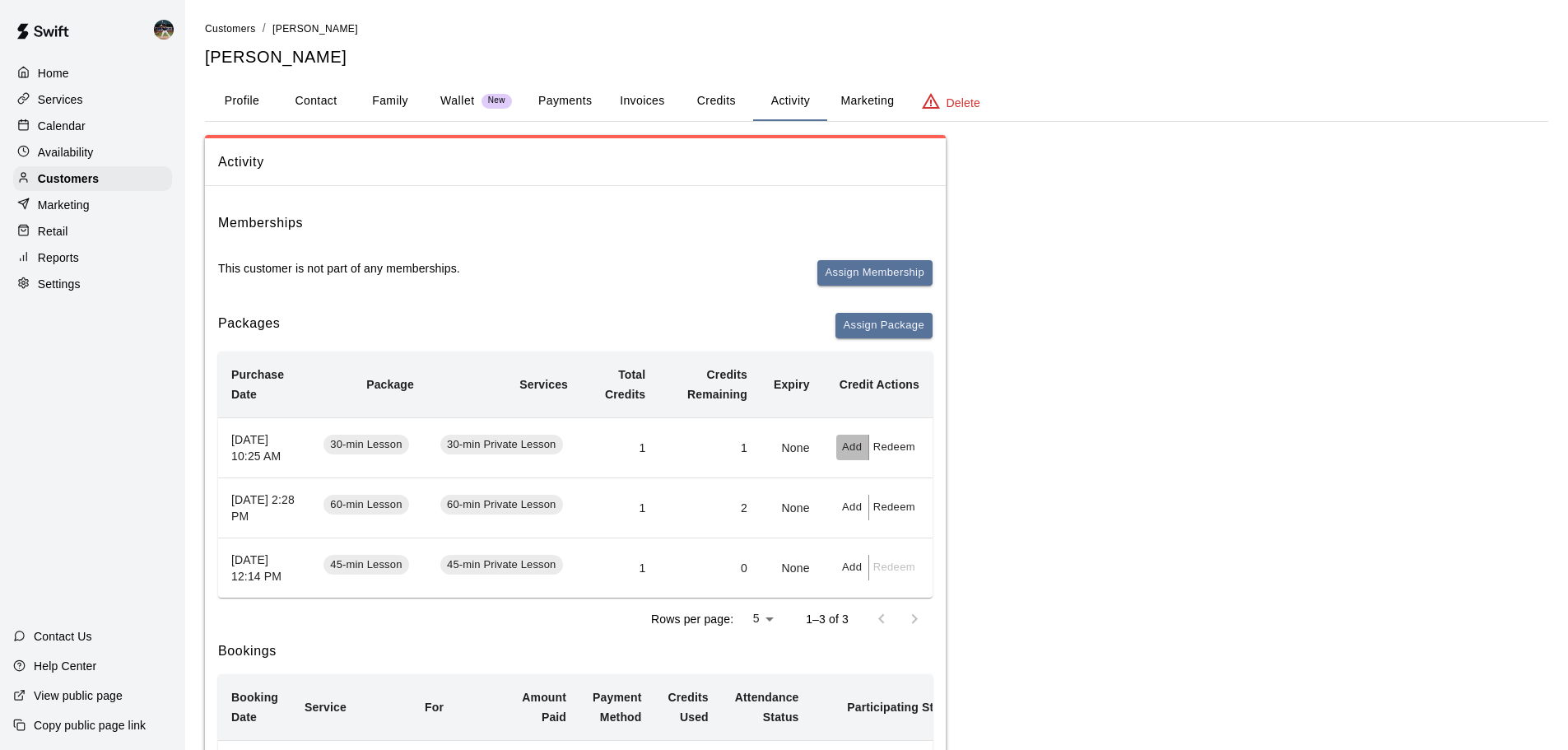
click at [852, 453] on button "Add" at bounding box center [852, 448] width 33 height 26
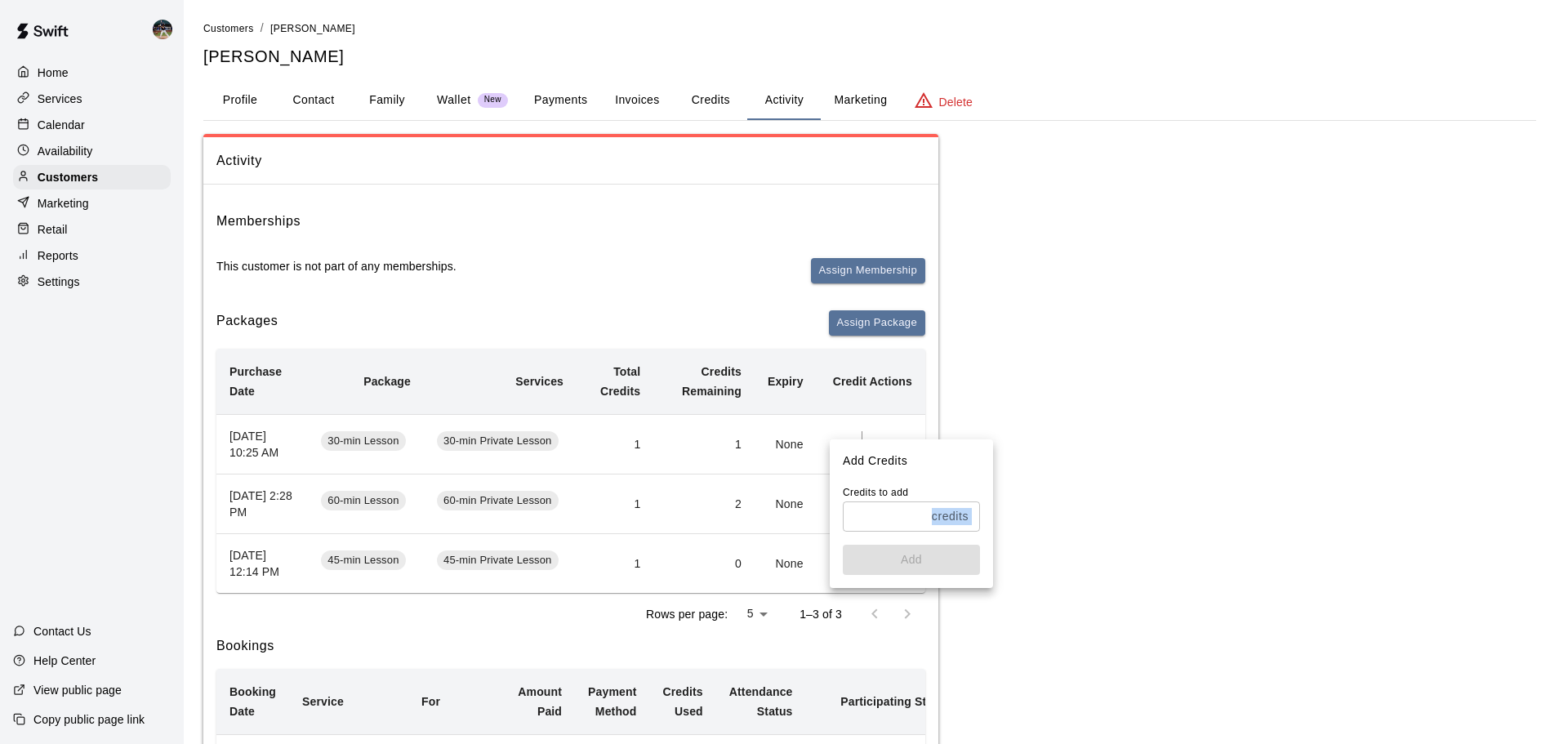
drag, startPoint x: 871, startPoint y: 530, endPoint x: 885, endPoint y: 506, distance: 27.8
click at [871, 528] on div "Credits to add credits ​ Add" at bounding box center [911, 536] width 164 height 103
click at [886, 501] on input "text" at bounding box center [885, 516] width 82 height 30
click at [894, 525] on input "text" at bounding box center [885, 516] width 82 height 30
type input "*"
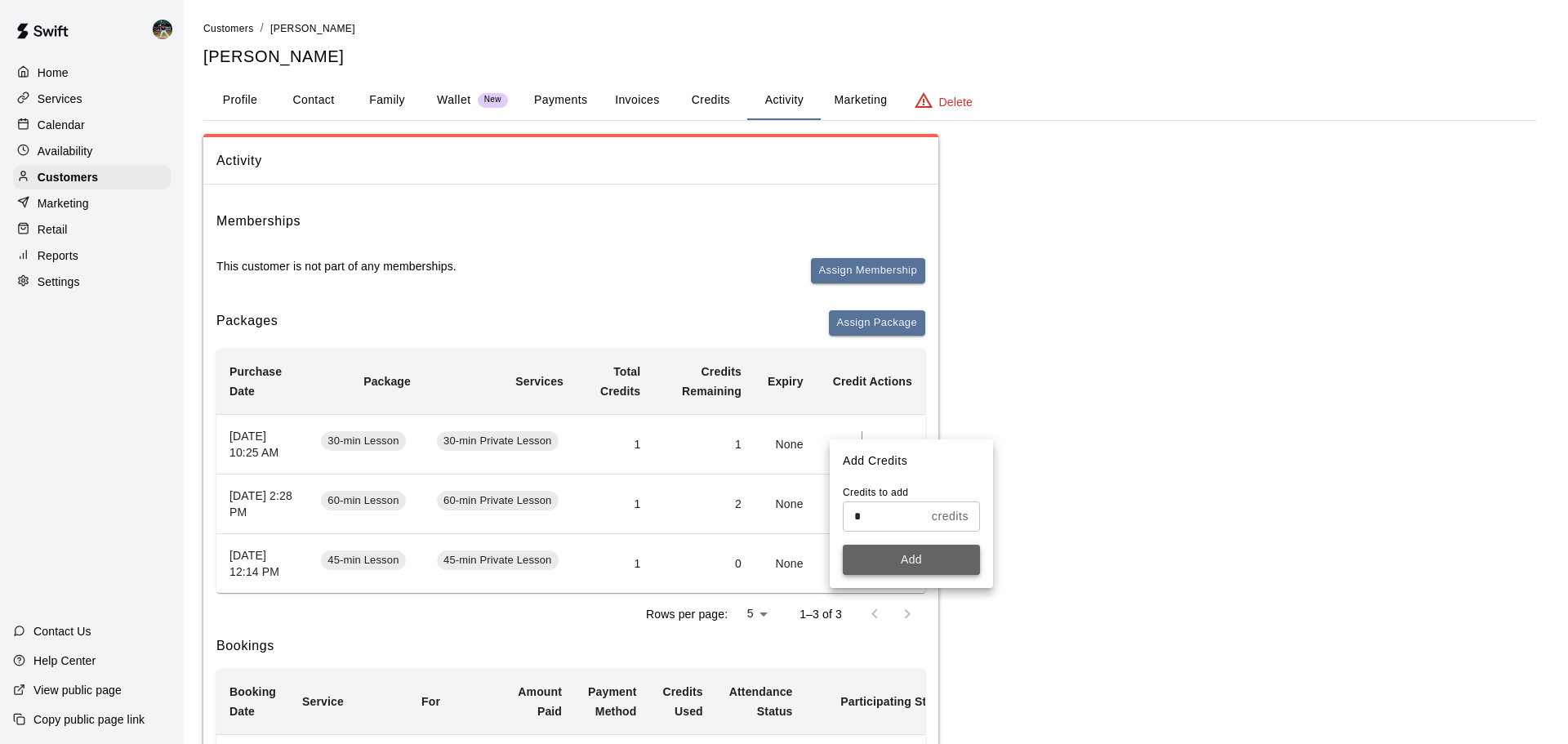
click at [911, 558] on button "Add" at bounding box center [912, 560] width 137 height 30
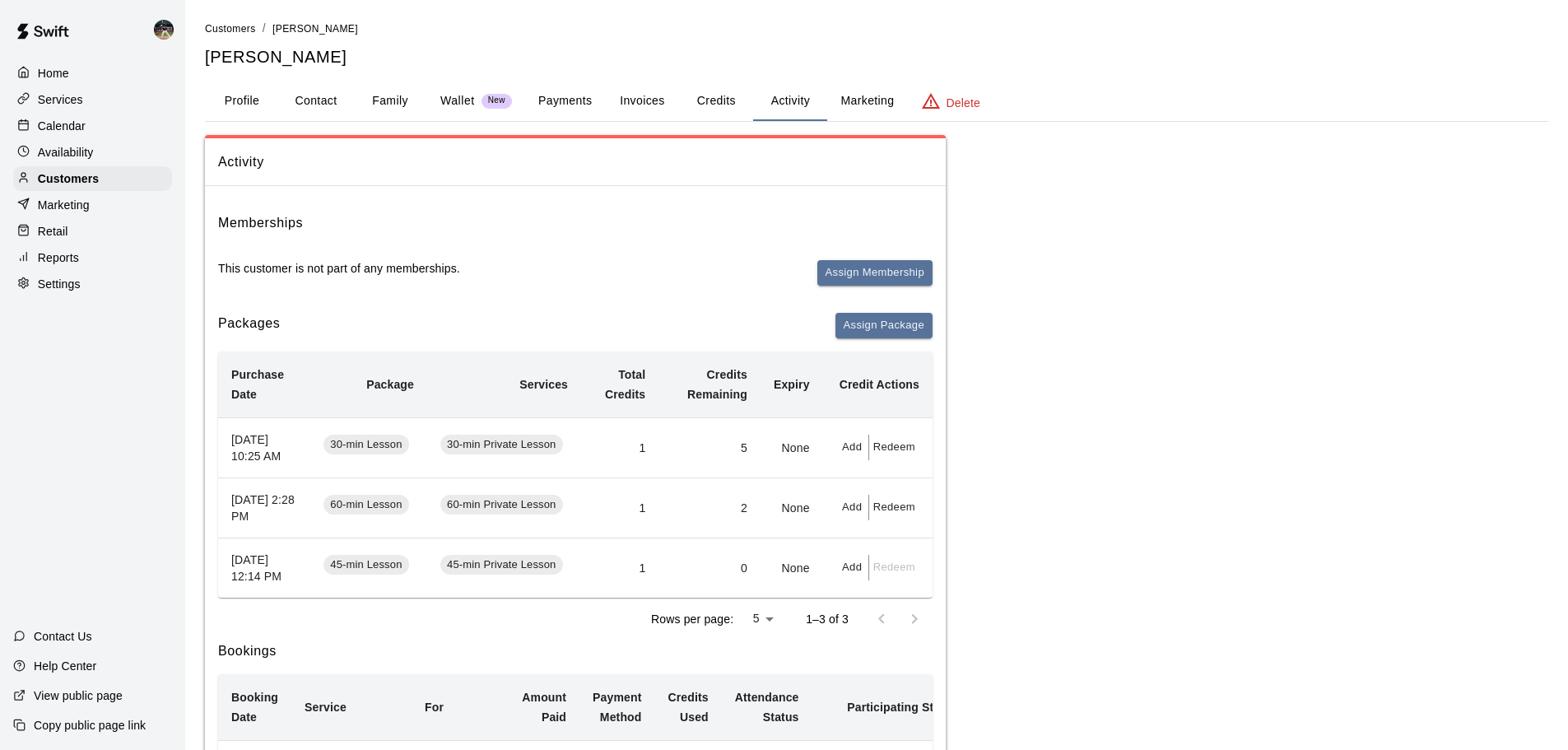
click at [78, 134] on p "Calendar" at bounding box center [61, 125] width 47 height 17
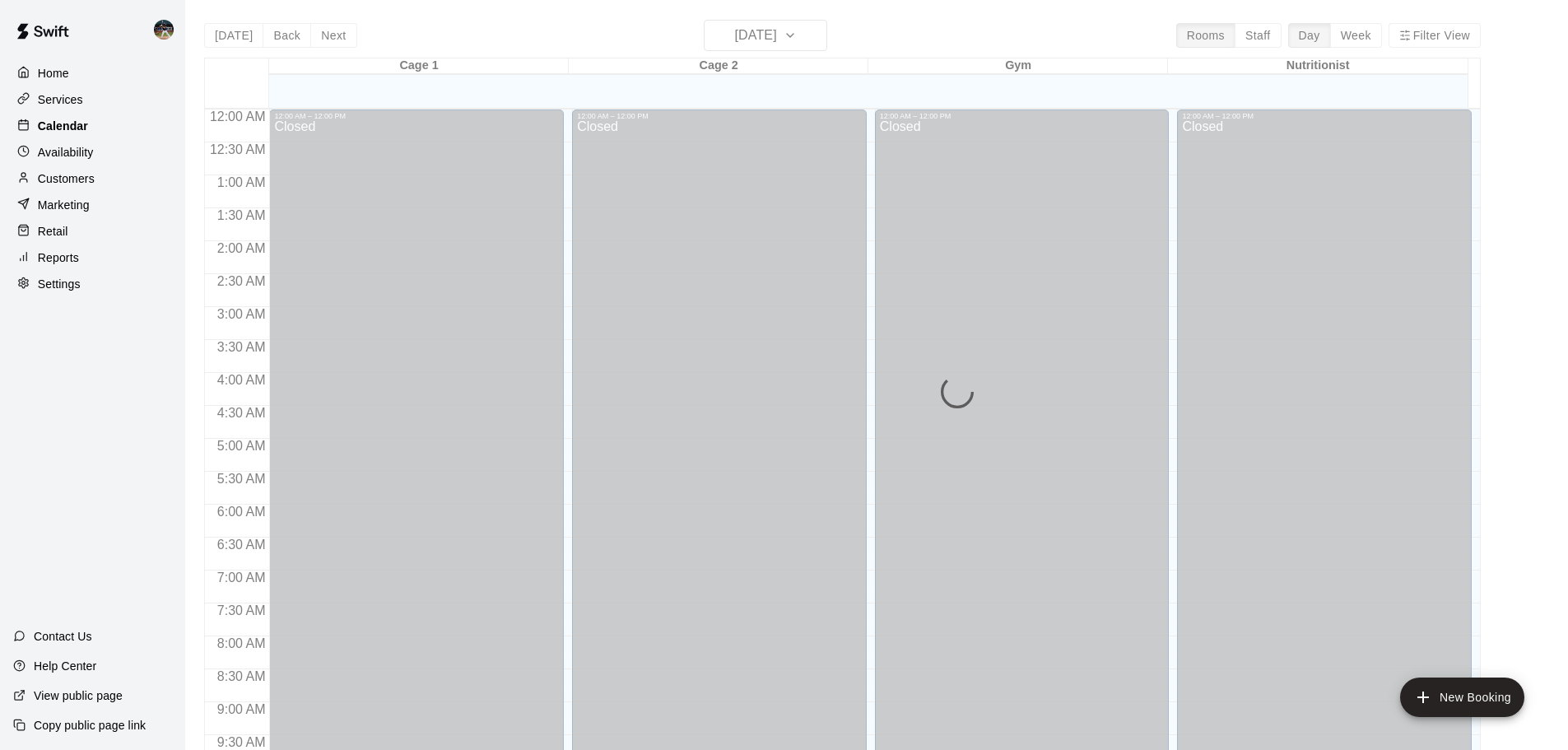
scroll to position [872, 0]
